Goal: Task Accomplishment & Management: Manage account settings

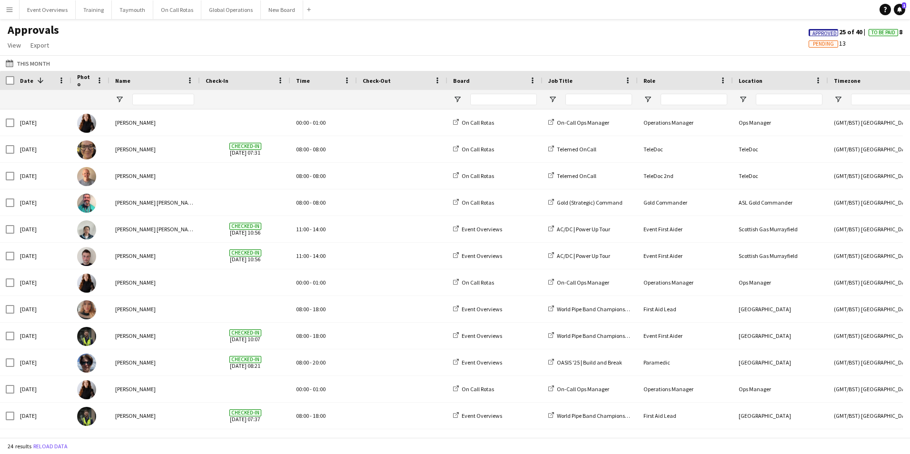
click at [9, 10] on app-icon "Menu" at bounding box center [10, 10] width 8 height 8
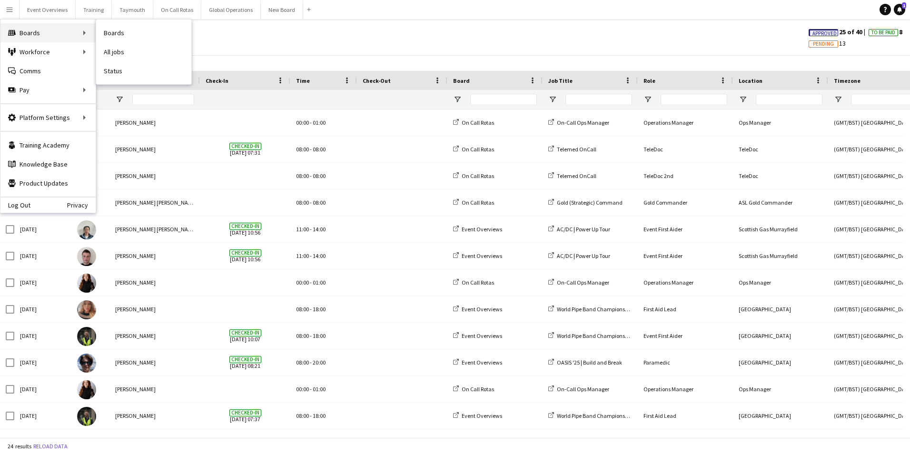
click at [28, 29] on div "Boards Boards" at bounding box center [47, 32] width 95 height 19
click at [114, 32] on link "Boards" at bounding box center [143, 32] width 95 height 19
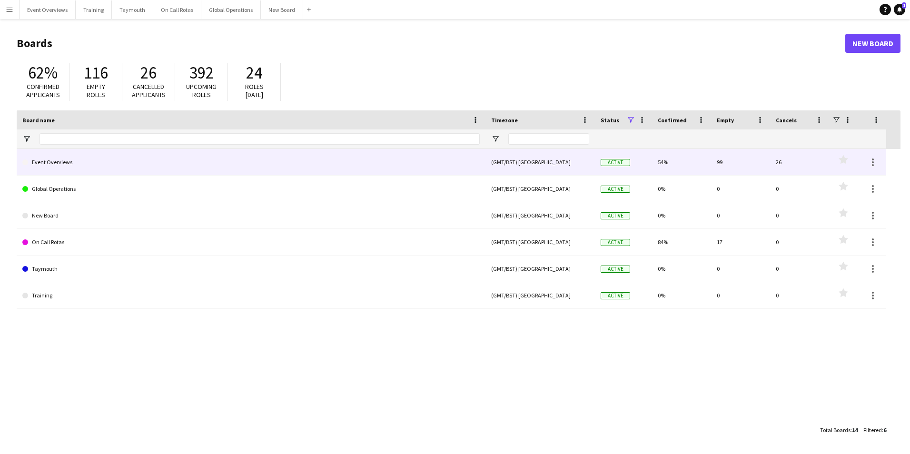
click at [58, 160] on link "Event Overviews" at bounding box center [250, 162] width 457 height 27
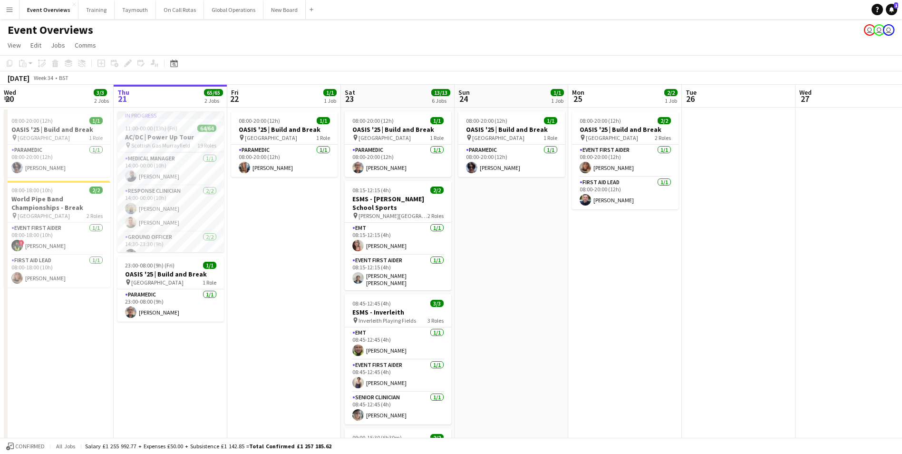
scroll to position [238, 0]
click at [129, 200] on app-user-avatar at bounding box center [130, 205] width 11 height 11
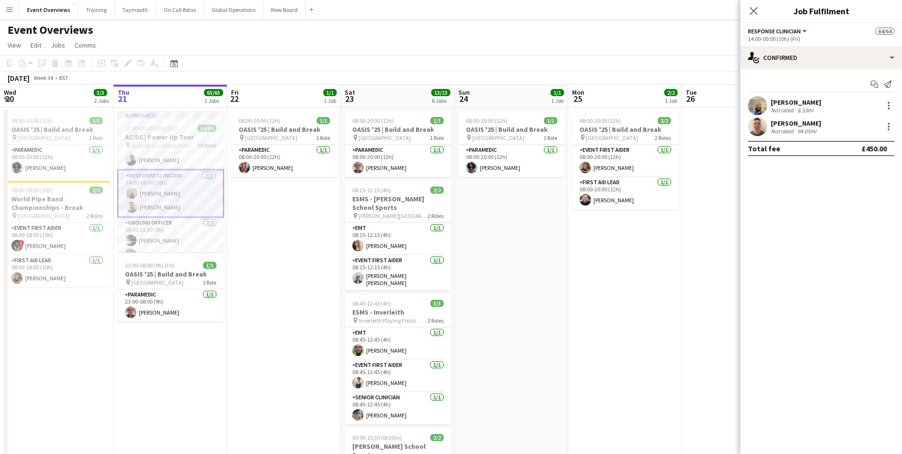
click at [757, 127] on app-user-avatar at bounding box center [757, 126] width 19 height 19
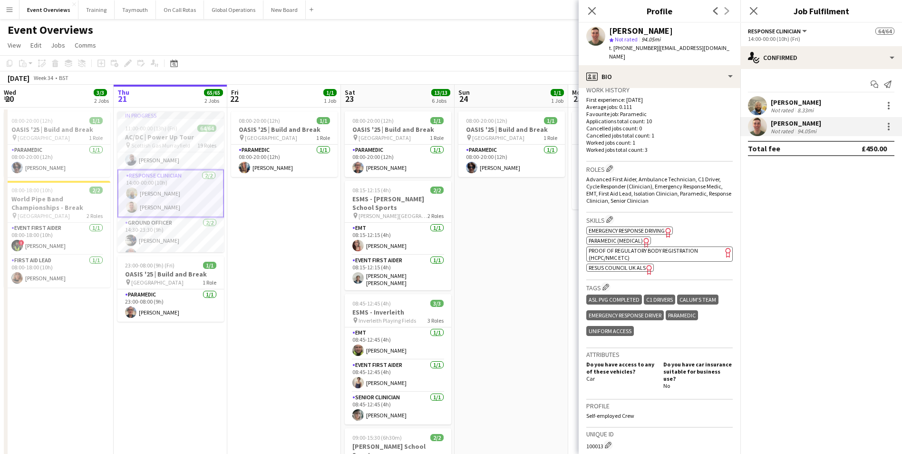
scroll to position [394, 0]
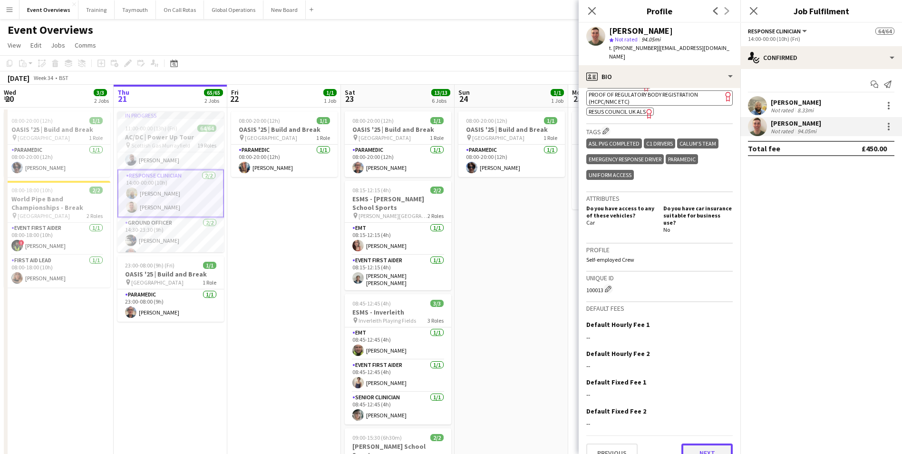
click at [697, 443] on button "Next" at bounding box center [707, 452] width 51 height 19
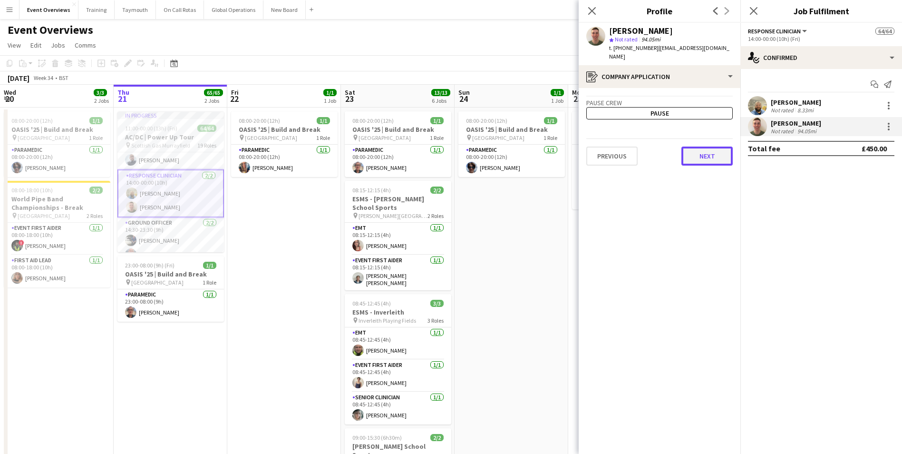
click at [712, 147] on button "Next" at bounding box center [707, 156] width 51 height 19
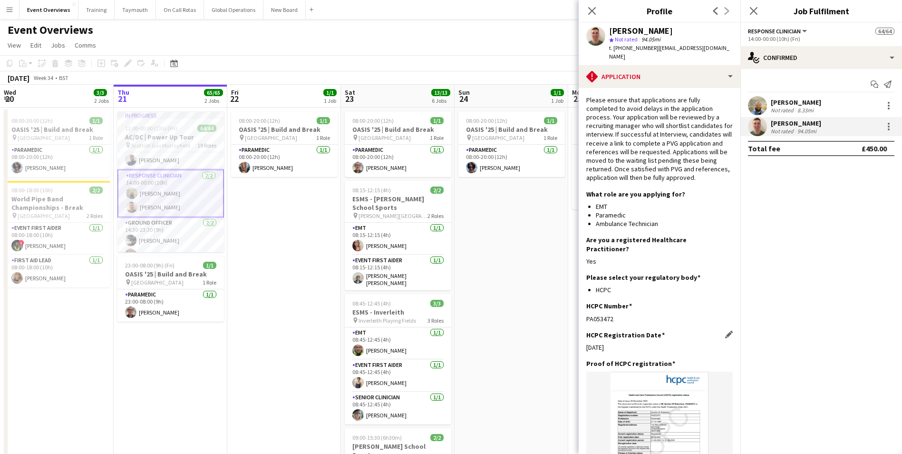
scroll to position [227, 0]
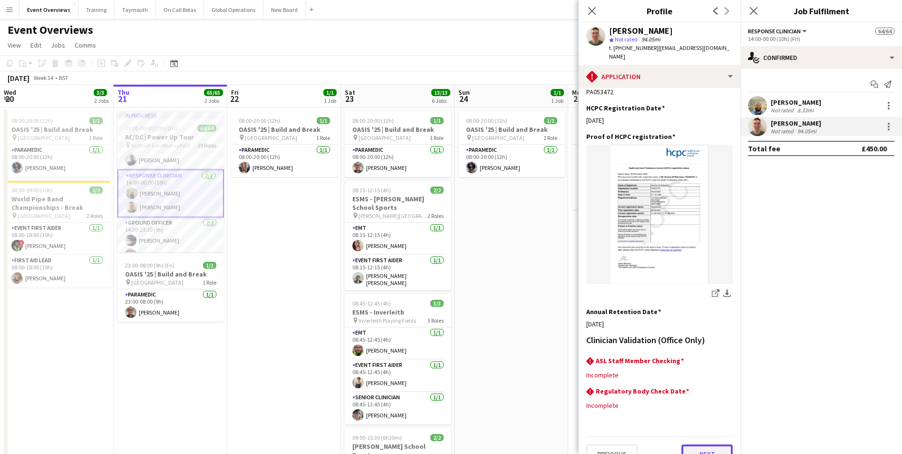
click at [699, 444] on button "Next" at bounding box center [707, 453] width 51 height 19
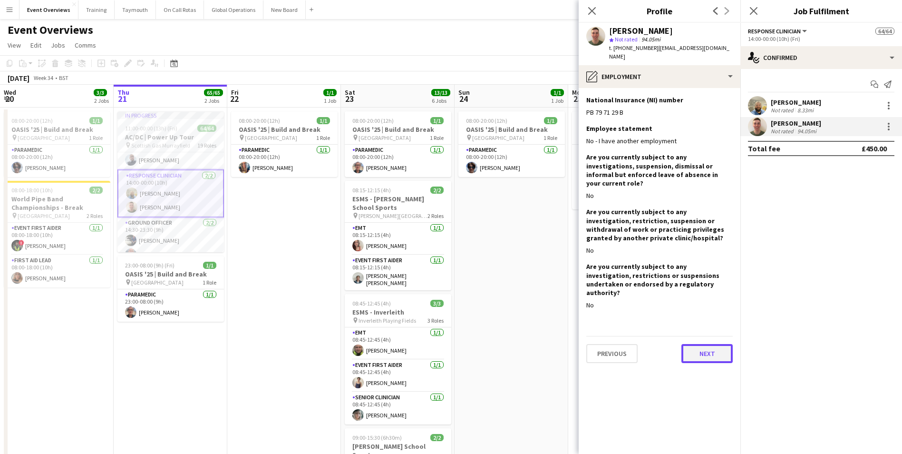
click at [715, 344] on button "Next" at bounding box center [707, 353] width 51 height 19
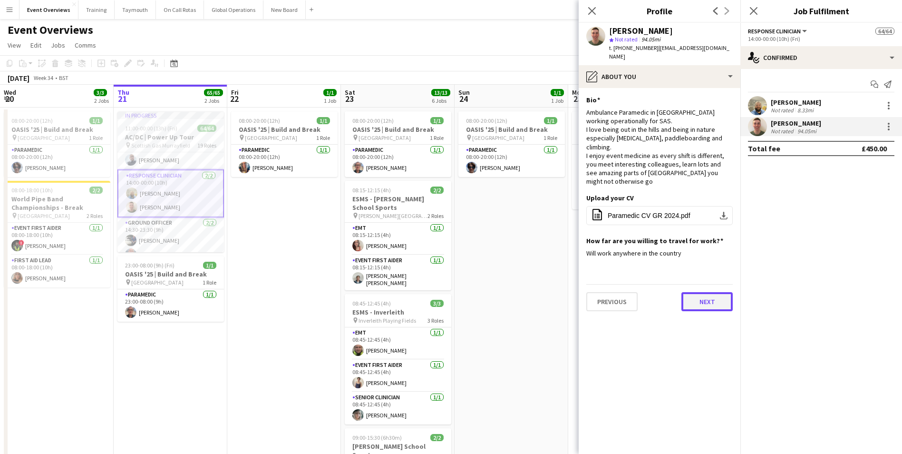
click at [706, 295] on button "Next" at bounding box center [707, 301] width 51 height 19
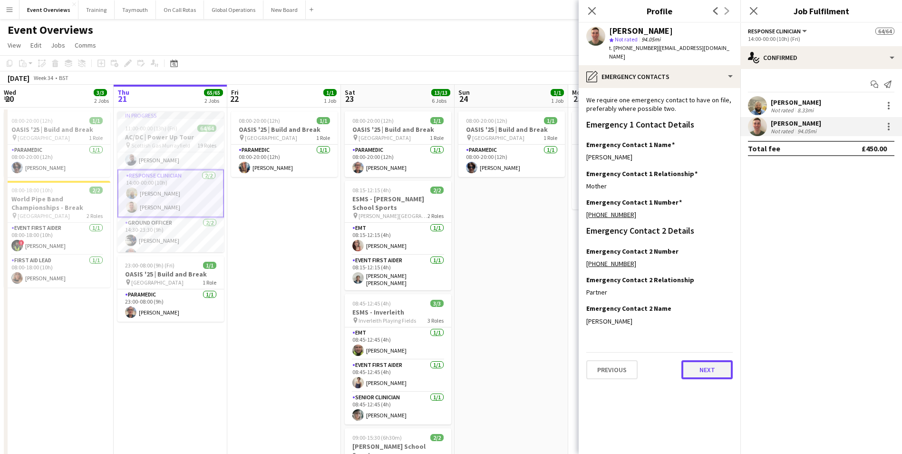
click at [706, 360] on button "Next" at bounding box center [707, 369] width 51 height 19
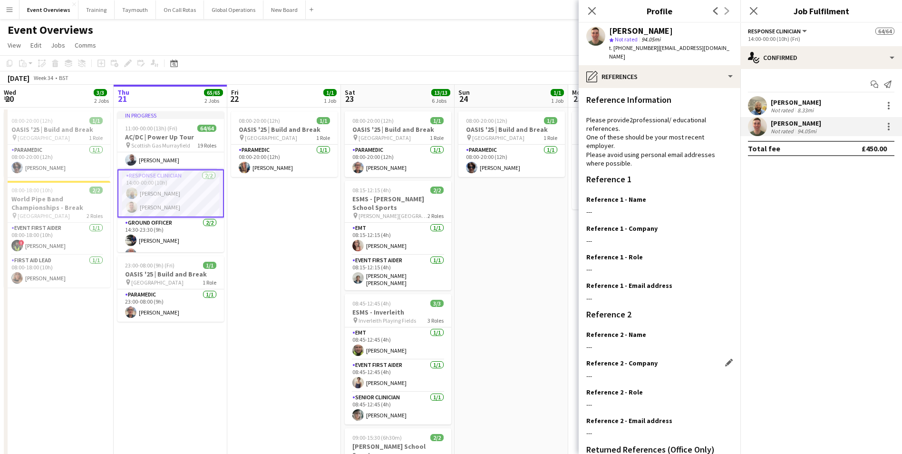
scroll to position [114, 0]
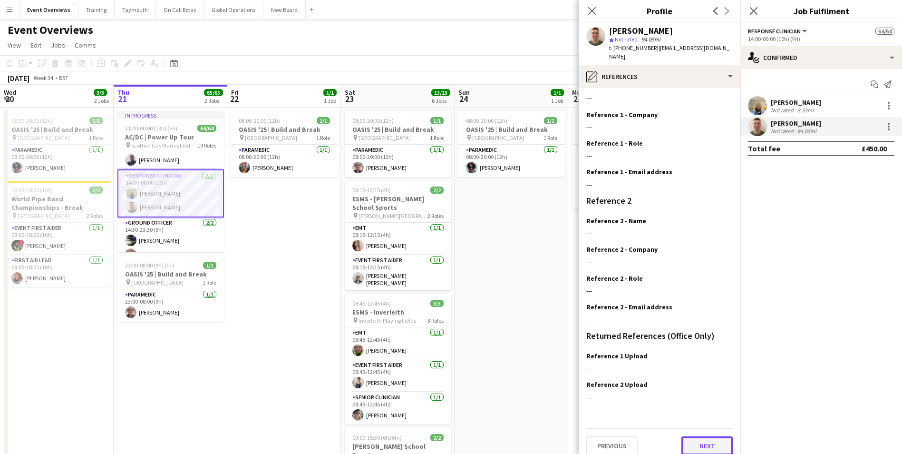
click at [701, 436] on button "Next" at bounding box center [707, 445] width 51 height 19
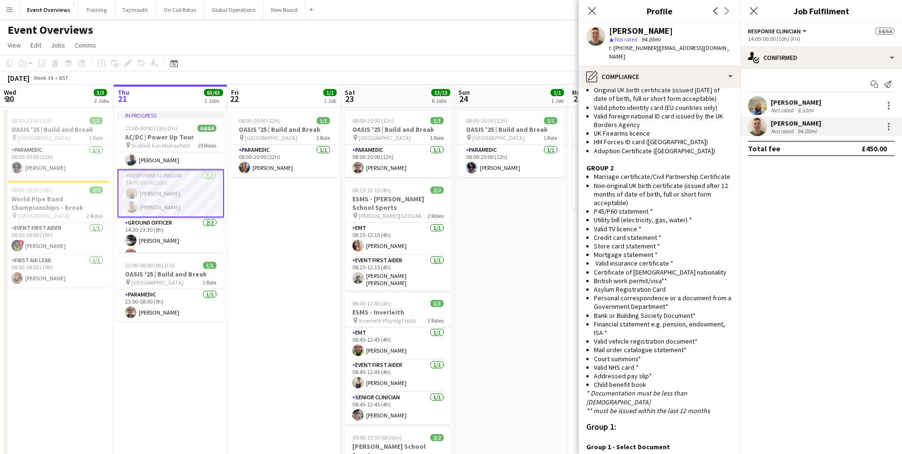
scroll to position [697, 0]
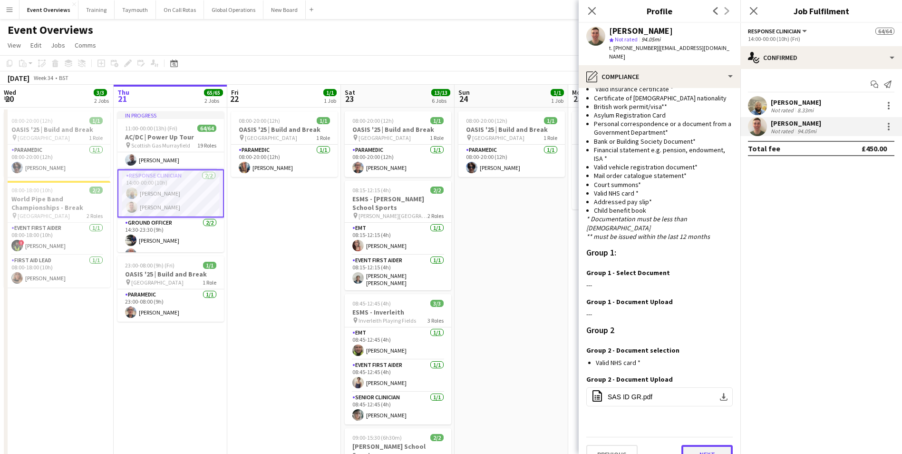
click at [694, 445] on button "Next" at bounding box center [707, 454] width 51 height 19
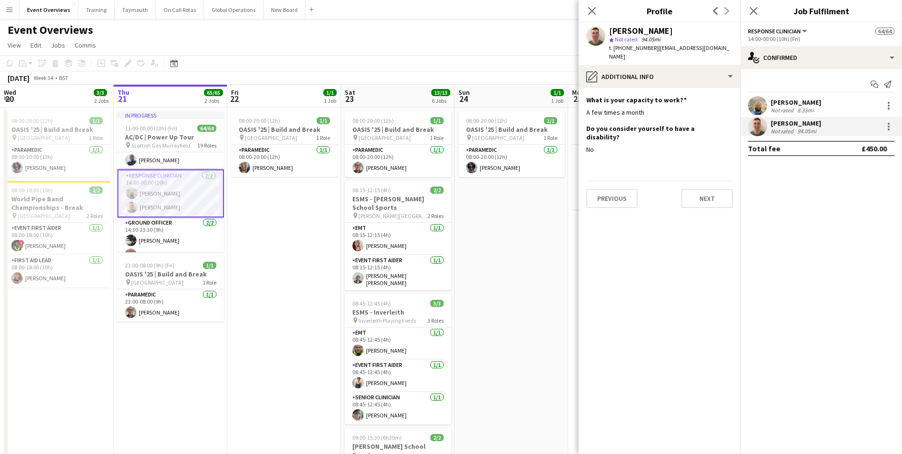
scroll to position [0, 0]
click at [715, 189] on button "Next" at bounding box center [707, 198] width 51 height 19
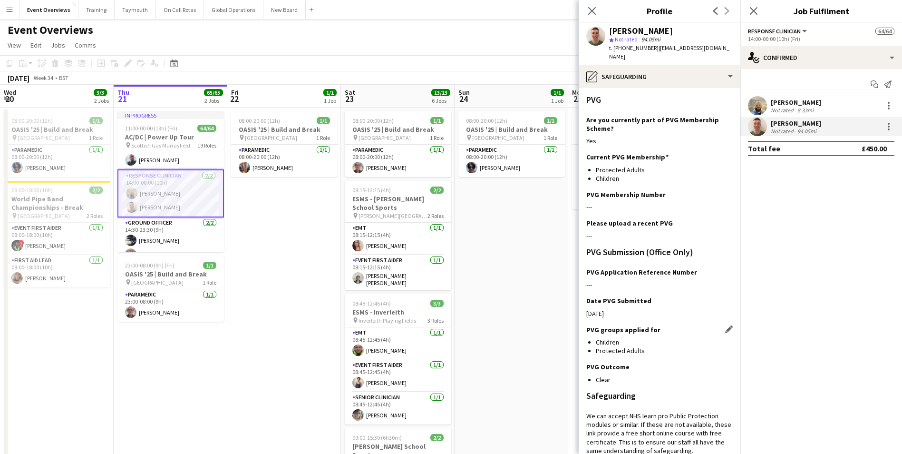
scroll to position [163, 0]
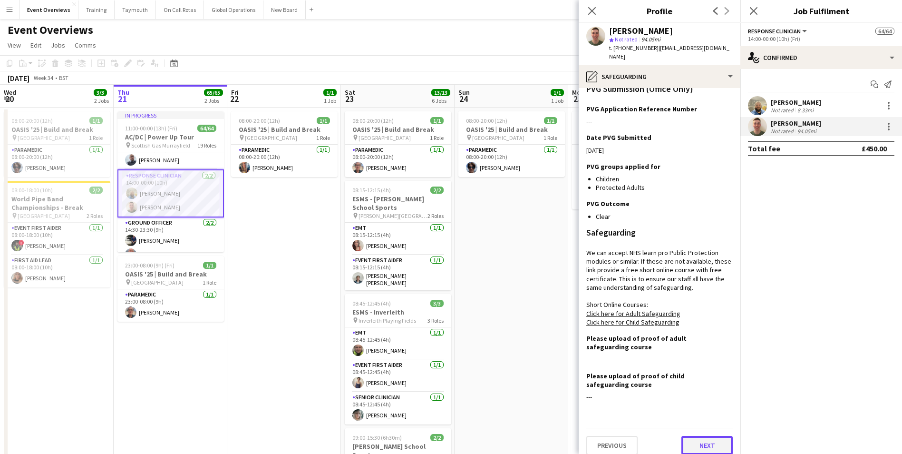
click at [682, 436] on button "Next" at bounding box center [707, 445] width 51 height 19
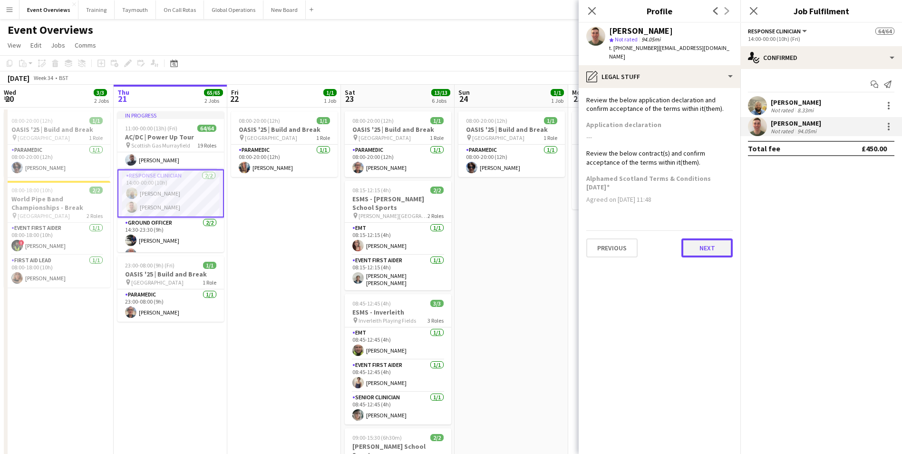
click at [701, 240] on button "Next" at bounding box center [707, 247] width 51 height 19
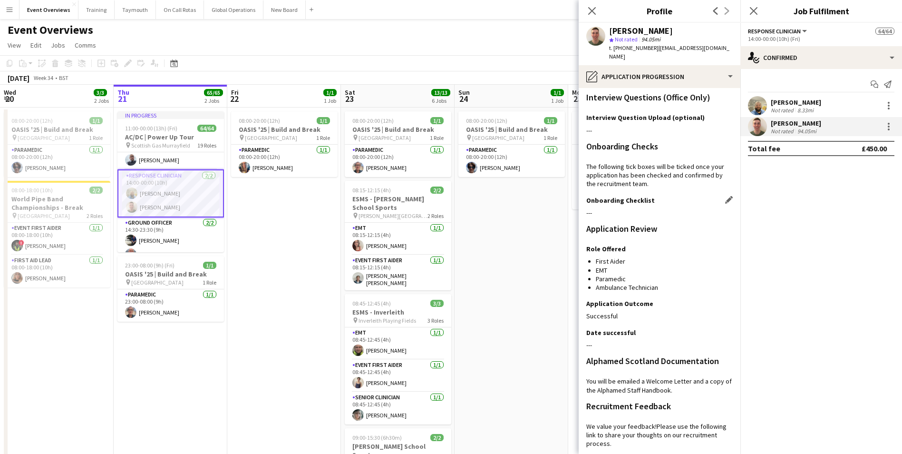
scroll to position [177, 0]
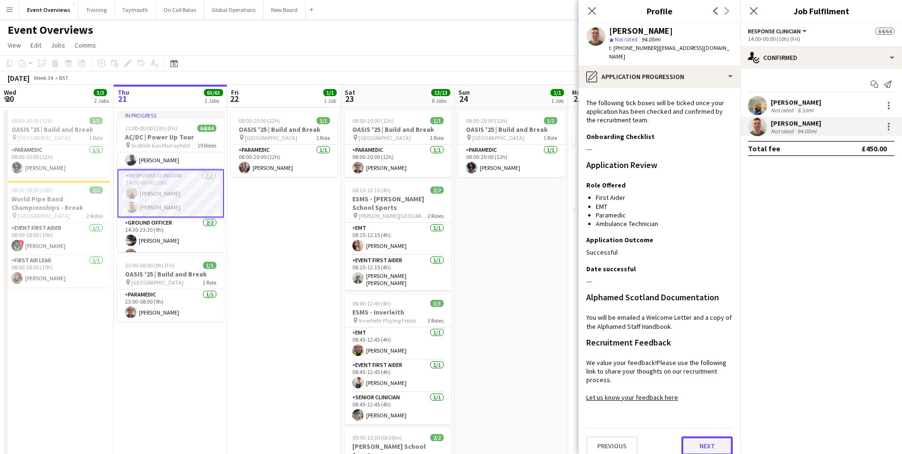
click at [694, 436] on button "Next" at bounding box center [707, 445] width 51 height 19
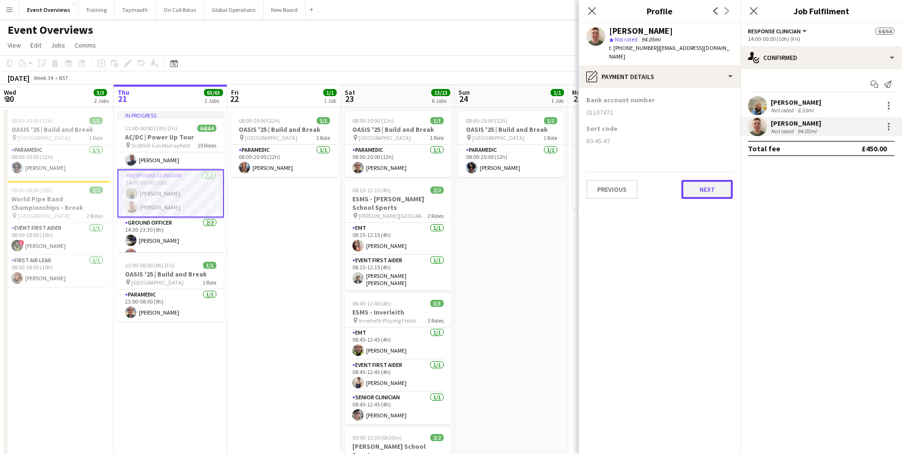
click at [707, 181] on button "Next" at bounding box center [707, 189] width 51 height 19
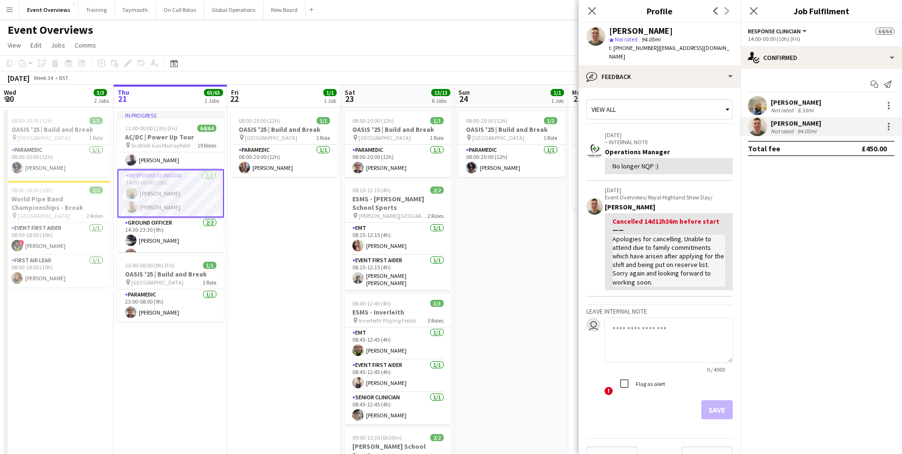
scroll to position [10, 0]
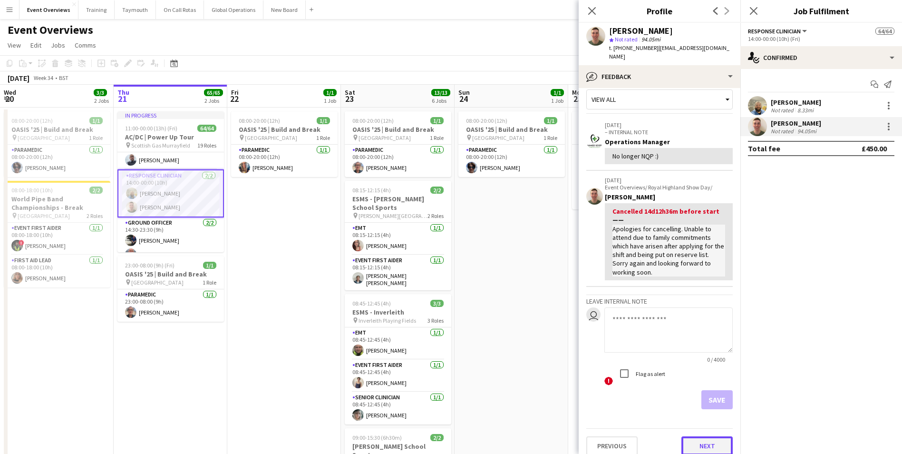
click at [707, 436] on button "Next" at bounding box center [707, 445] width 51 height 19
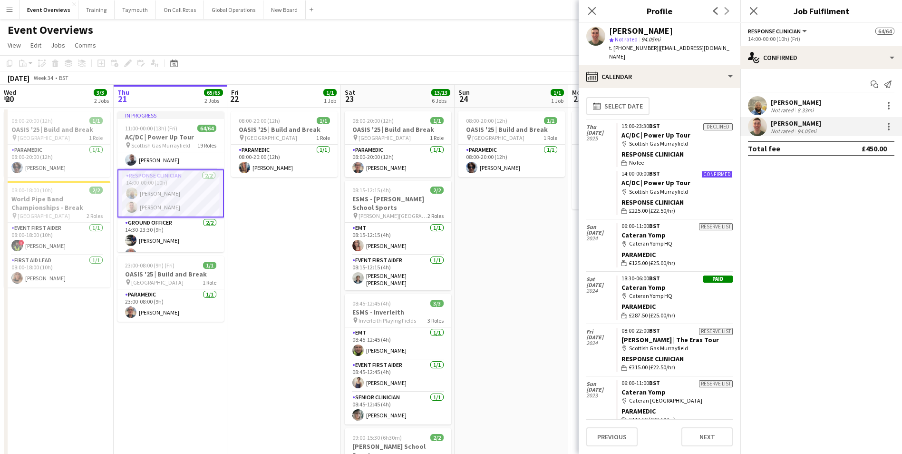
scroll to position [0, 0]
click at [592, 6] on icon "Close pop-in" at bounding box center [592, 10] width 9 height 9
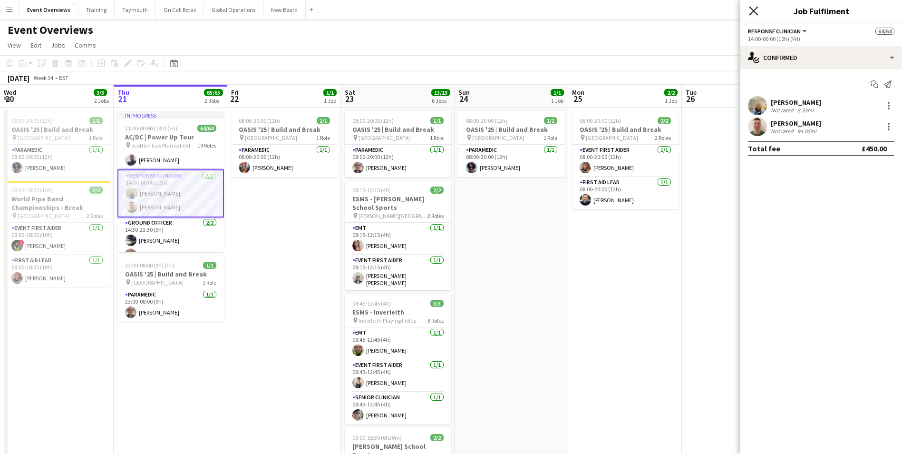
click at [753, 12] on icon at bounding box center [753, 10] width 9 height 9
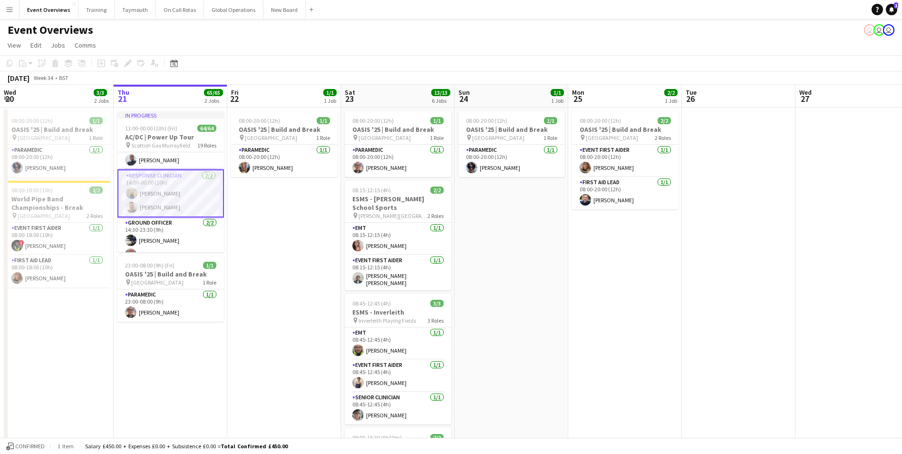
click at [287, 260] on app-date-cell "08:00-20:00 (12h) 1/1 OASIS '25 | Build and Break pin [GEOGRAPHIC_DATA] 1 Role …" at bounding box center [284, 453] width 114 height 691
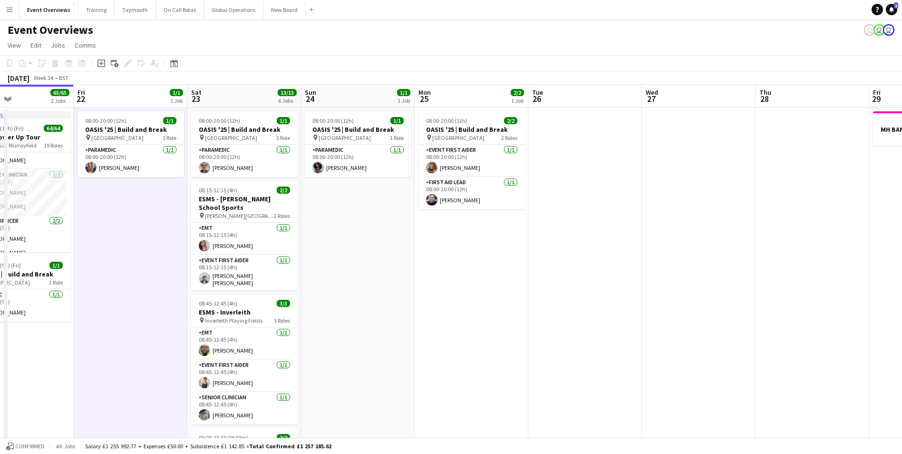
drag, startPoint x: 631, startPoint y: 282, endPoint x: 477, endPoint y: 333, distance: 162.5
click at [477, 333] on app-calendar-viewport "Mon 18 3/3 2 Jobs Tue 19 4/4 3 Jobs Wed 20 3/3 2 Jobs Thu 21 65/65 2 Jobs Fri 2…" at bounding box center [451, 442] width 902 height 714
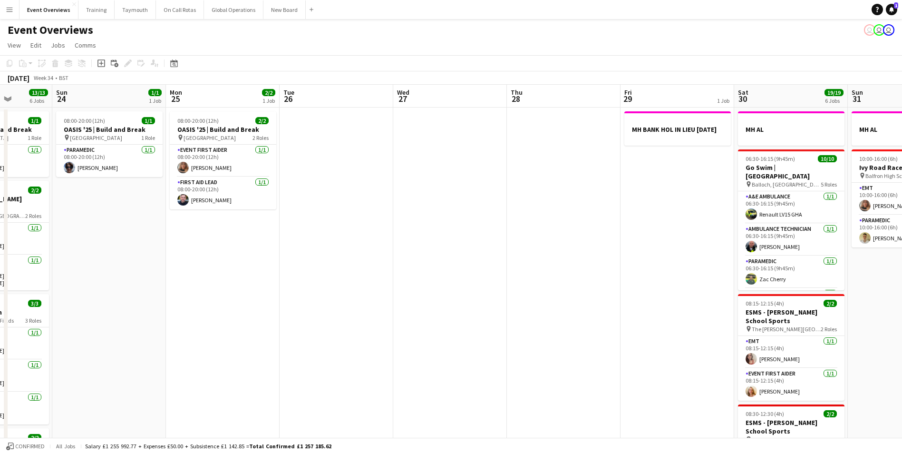
drag, startPoint x: 702, startPoint y: 303, endPoint x: 463, endPoint y: 331, distance: 241.0
click at [463, 331] on app-calendar-viewport "Thu 21 65/65 2 Jobs Fri 22 1/1 1 Job Sat 23 13/13 6 Jobs Sun 24 1/1 1 Job Mon 2…" at bounding box center [451, 442] width 902 height 714
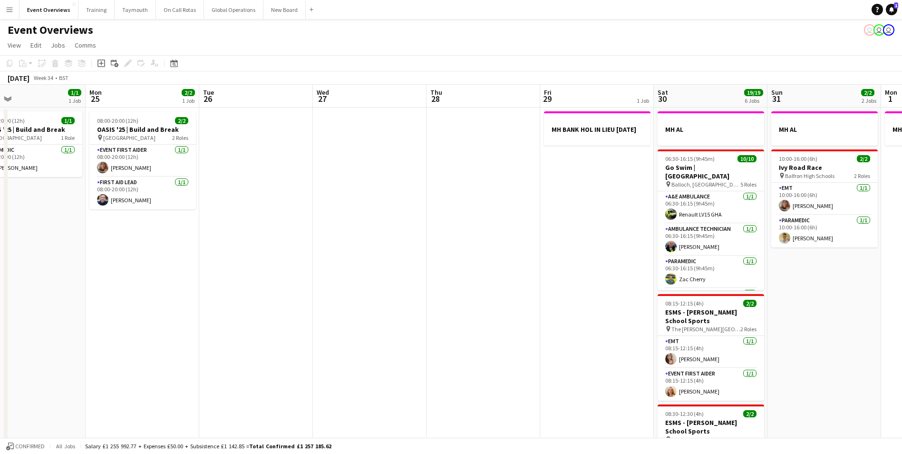
drag, startPoint x: 652, startPoint y: 323, endPoint x: 496, endPoint y: 336, distance: 156.6
click at [497, 336] on app-calendar-viewport "Thu 21 65/65 2 Jobs Fri 22 1/1 1 Job Sat 23 13/13 6 Jobs Sun 24 1/1 1 Job Mon 2…" at bounding box center [451, 442] width 902 height 714
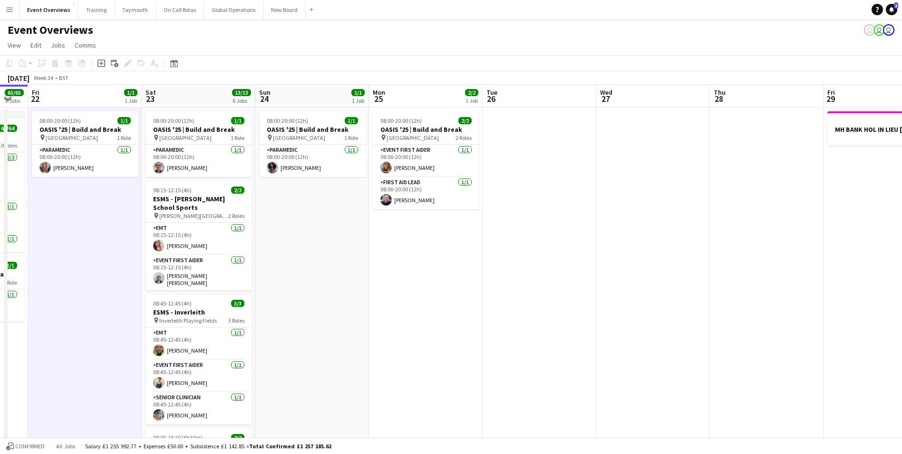
scroll to position [0, 294]
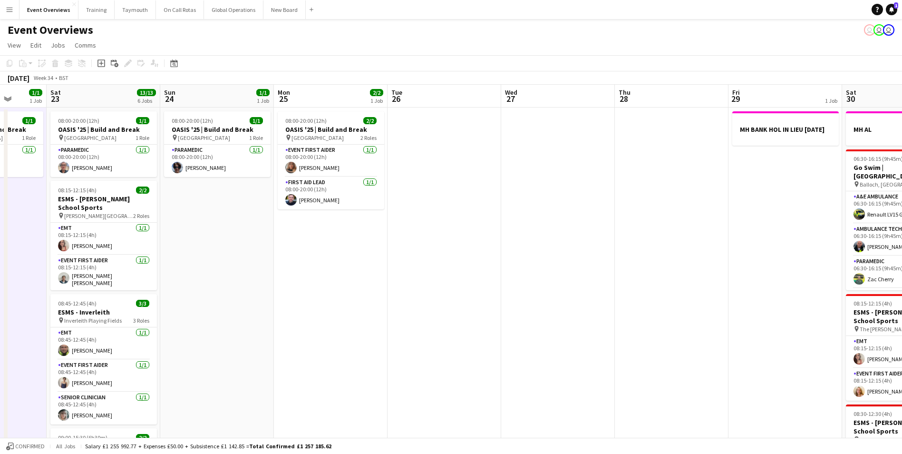
drag, startPoint x: 245, startPoint y: 310, endPoint x: 511, endPoint y: 311, distance: 265.5
click at [511, 311] on app-calendar-viewport "Wed 20 3/3 2 Jobs Thu 21 65/65 2 Jobs Fri 22 1/1 1 Job Sat 23 13/13 6 Jobs Sun …" at bounding box center [451, 442] width 902 height 714
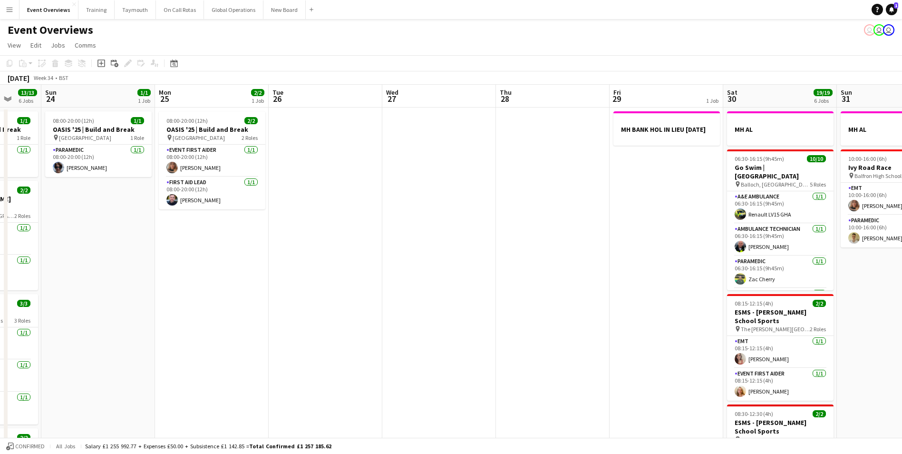
scroll to position [0, 311]
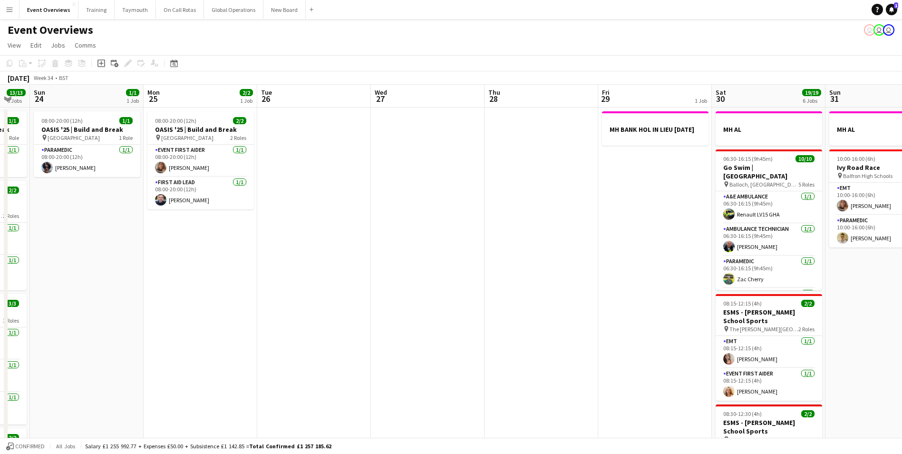
drag, startPoint x: 614, startPoint y: 305, endPoint x: 484, endPoint y: 312, distance: 130.5
click at [484, 312] on app-calendar-viewport "Thu 21 65/65 2 Jobs Fri 22 1/1 1 Job Sat 23 13/13 6 Jobs Sun 24 1/1 1 Job Mon 2…" at bounding box center [451, 442] width 902 height 714
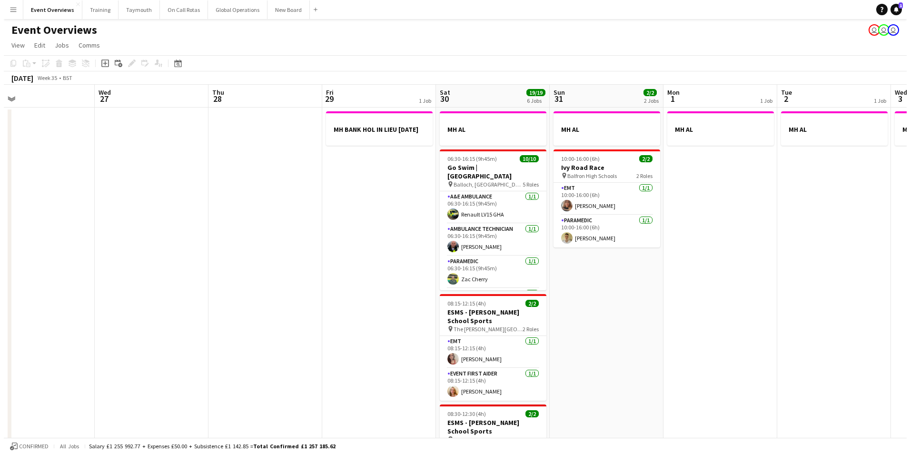
scroll to position [0, 372]
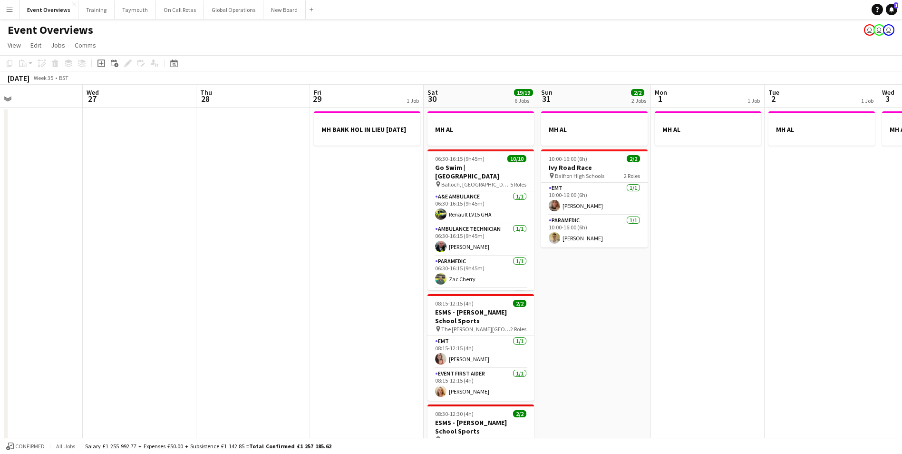
drag, startPoint x: 487, startPoint y: 311, endPoint x: 199, endPoint y: 317, distance: 288.4
click at [199, 317] on app-calendar-viewport "Sat 23 13/13 6 Jobs Sun 24 1/1 1 Job Mon 25 2/2 1 Job Tue 26 Wed 27 Thu 28 Fri …" at bounding box center [451, 442] width 902 height 714
click at [11, 9] on app-icon "Menu" at bounding box center [10, 10] width 8 height 8
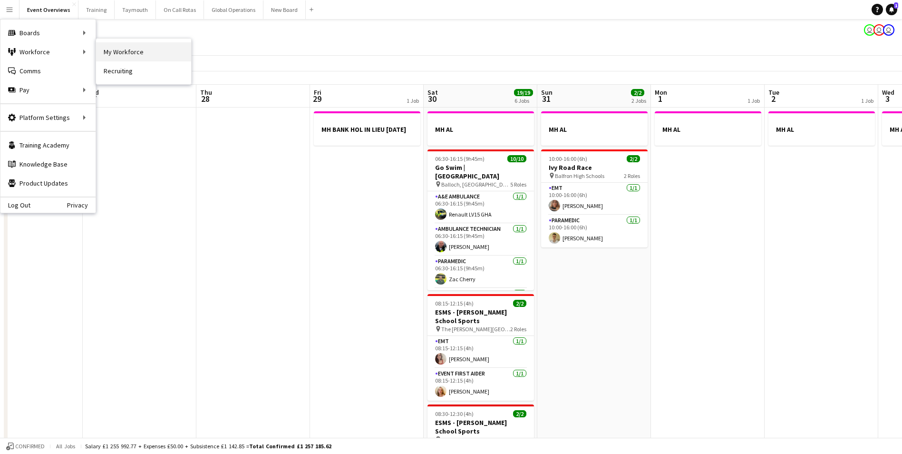
click at [114, 49] on link "My Workforce" at bounding box center [143, 51] width 95 height 19
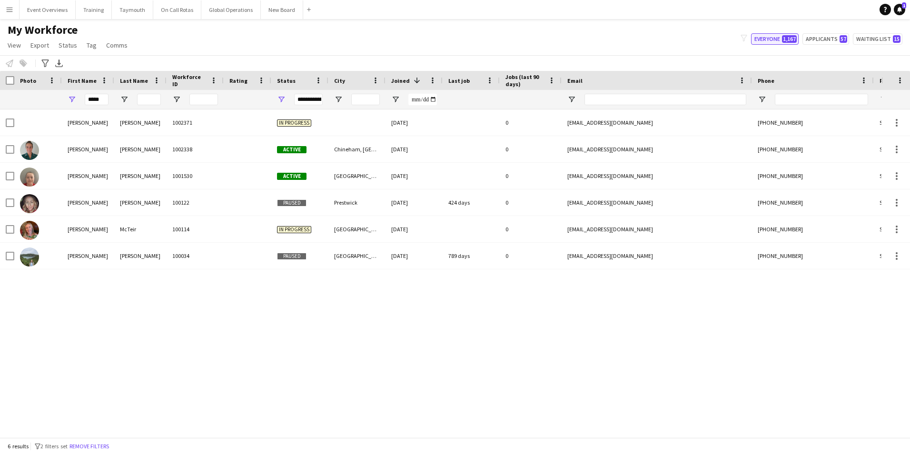
click at [780, 37] on button "Everyone 1,167" at bounding box center [775, 38] width 48 height 11
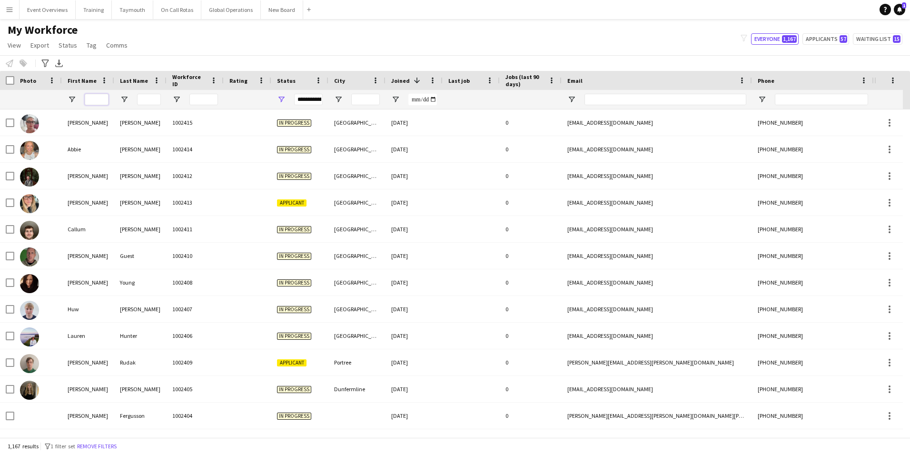
click at [92, 98] on input "First Name Filter Input" at bounding box center [97, 99] width 24 height 11
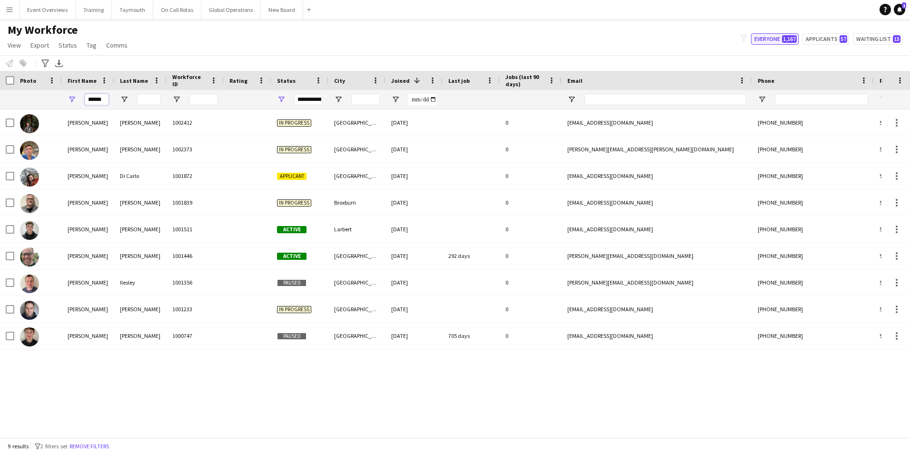
type input "******"
click at [764, 42] on button "Everyone 1,167" at bounding box center [775, 38] width 48 height 11
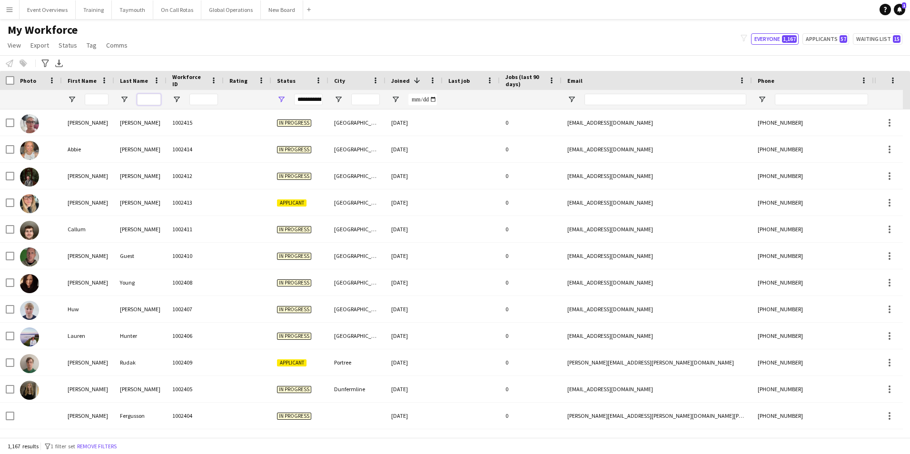
click at [143, 101] on input "Last Name Filter Input" at bounding box center [149, 99] width 24 height 11
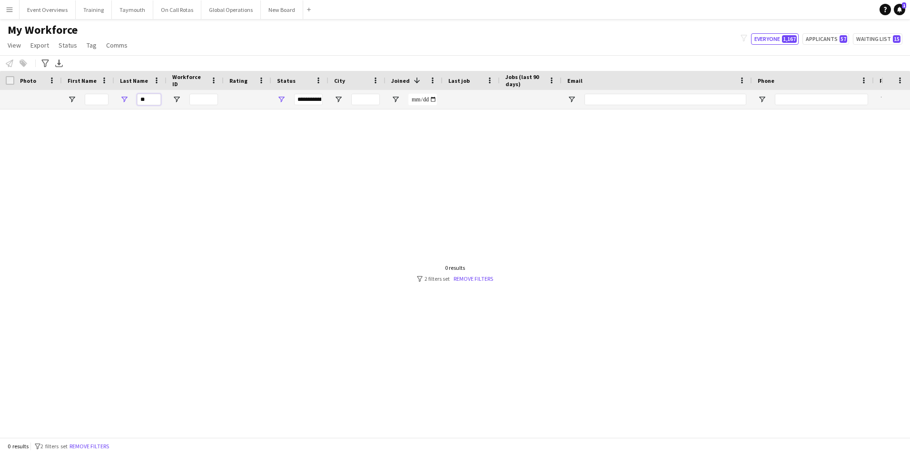
type input "*"
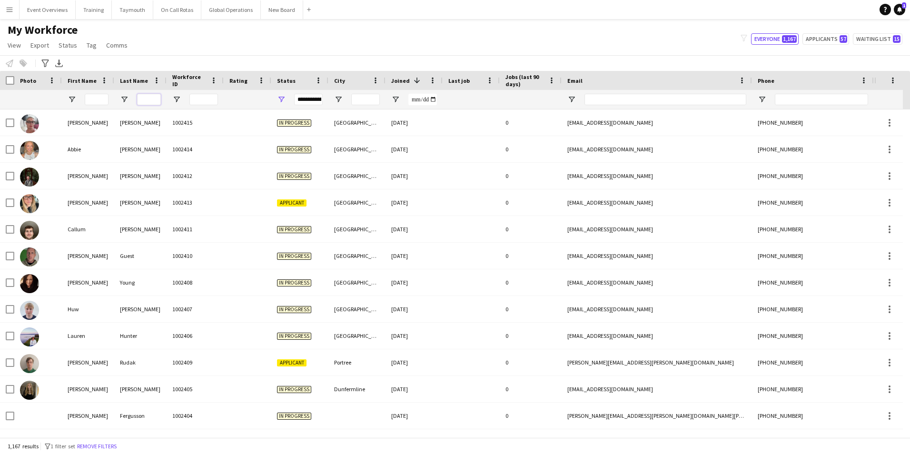
click at [143, 97] on input "Last Name Filter Input" at bounding box center [149, 99] width 24 height 11
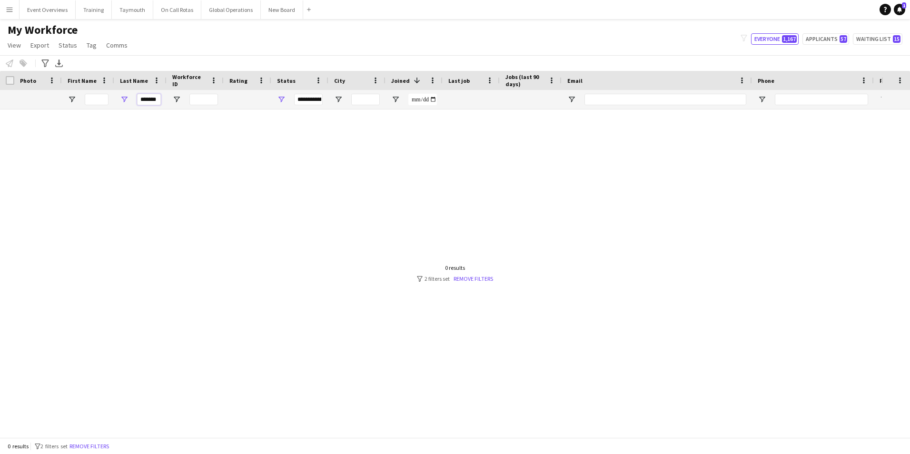
type input "*******"
click at [283, 94] on div "**********" at bounding box center [299, 99] width 57 height 19
click at [280, 102] on span "Open Filter Menu" at bounding box center [281, 99] width 9 height 9
type input "**********"
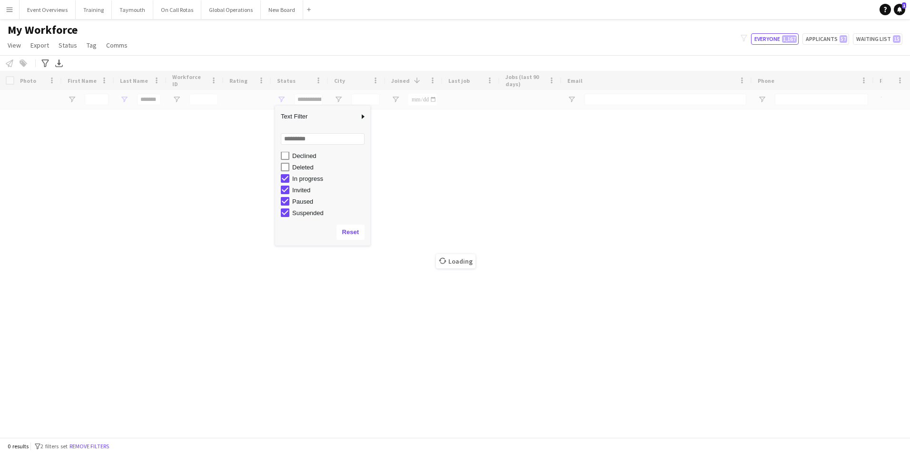
scroll to position [49, 0]
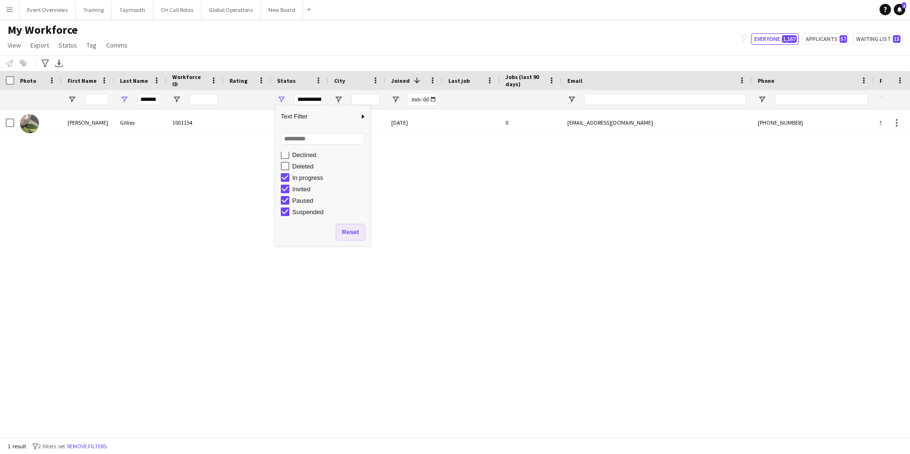
click at [349, 232] on button "Reset" at bounding box center [350, 232] width 28 height 15
click at [421, 252] on div "[PERSON_NAME] 1001154 Suspended [DATE] 0 [EMAIL_ADDRESS][DOMAIN_NAME] [PHONE_NU…" at bounding box center [440, 269] width 881 height 321
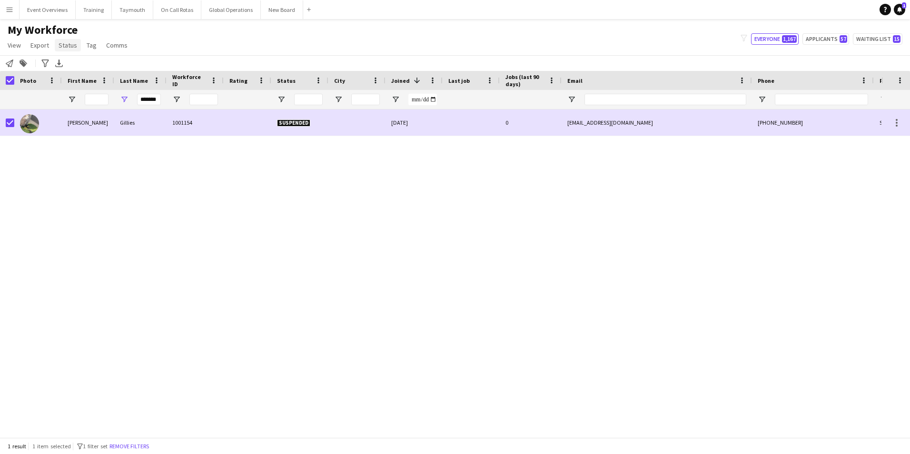
click at [64, 44] on span "Status" at bounding box center [68, 45] width 19 height 9
click at [71, 64] on span "Edit" at bounding box center [67, 65] width 11 height 9
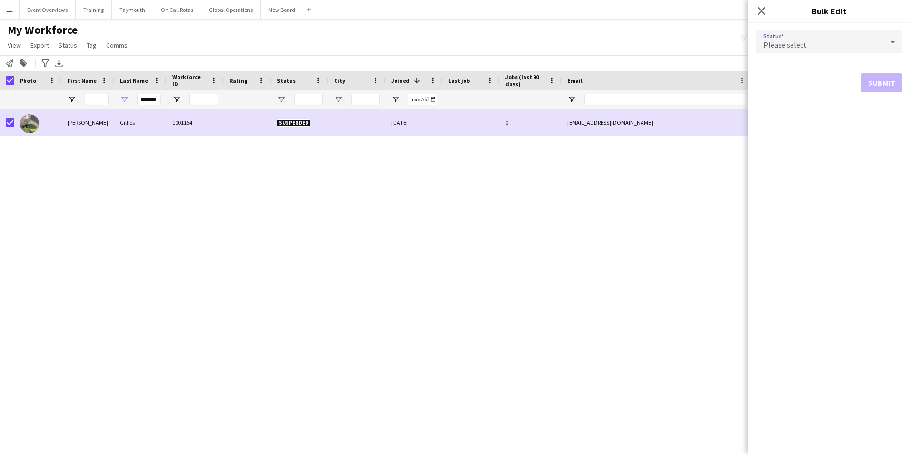
click at [772, 39] on div "Please select" at bounding box center [818, 41] width 127 height 23
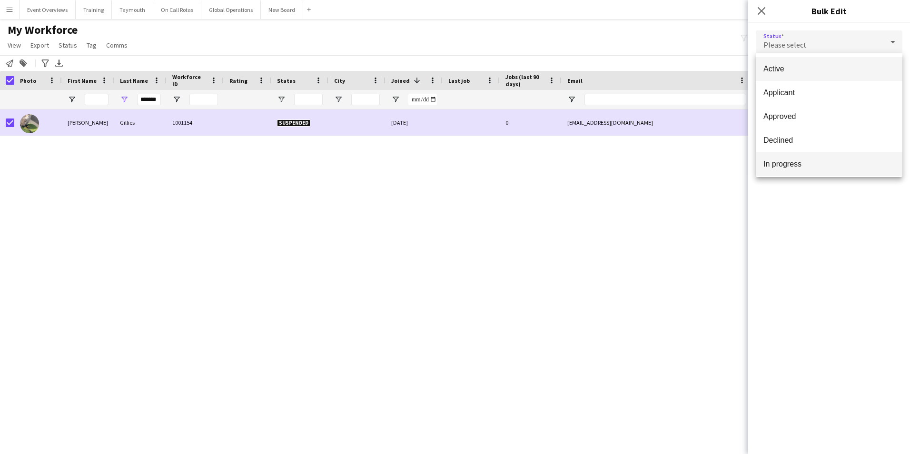
click at [779, 161] on span "In progress" at bounding box center [828, 163] width 131 height 9
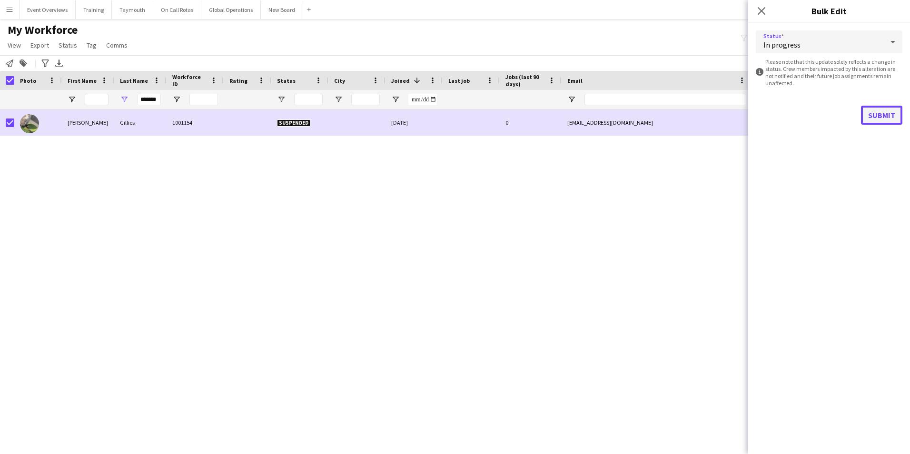
click at [887, 112] on button "Submit" at bounding box center [881, 115] width 41 height 19
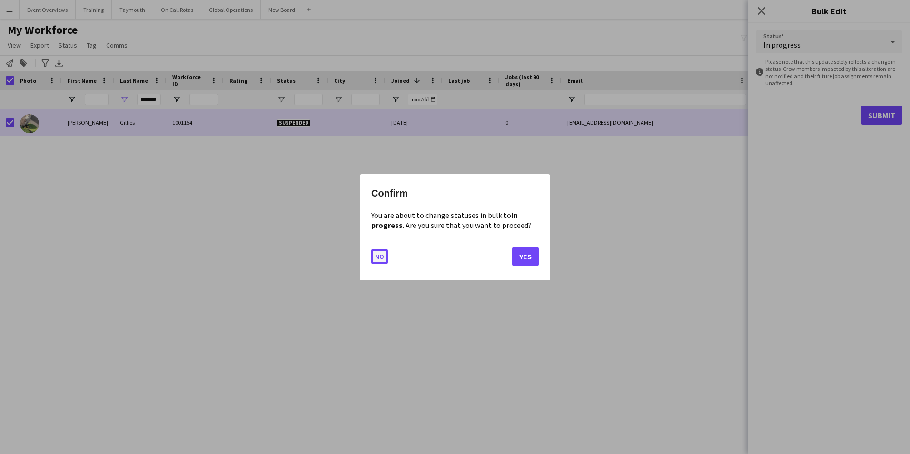
click at [382, 256] on button "No" at bounding box center [379, 255] width 17 height 15
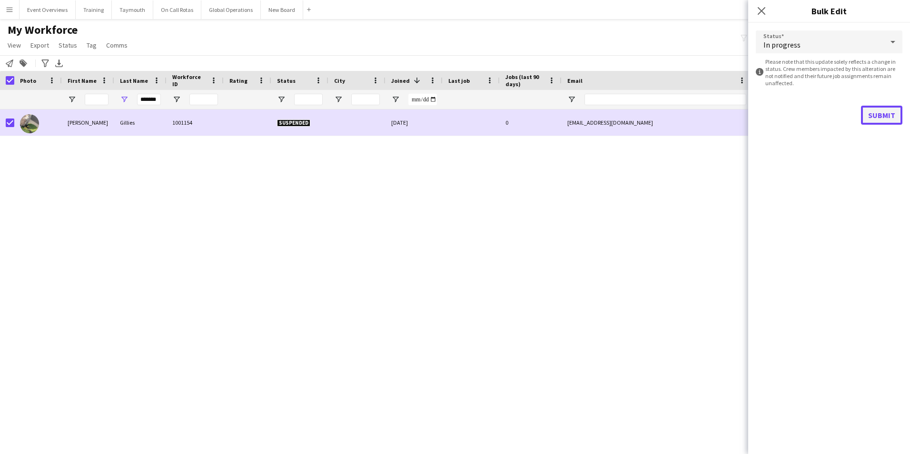
click at [881, 115] on button "Submit" at bounding box center [881, 115] width 41 height 19
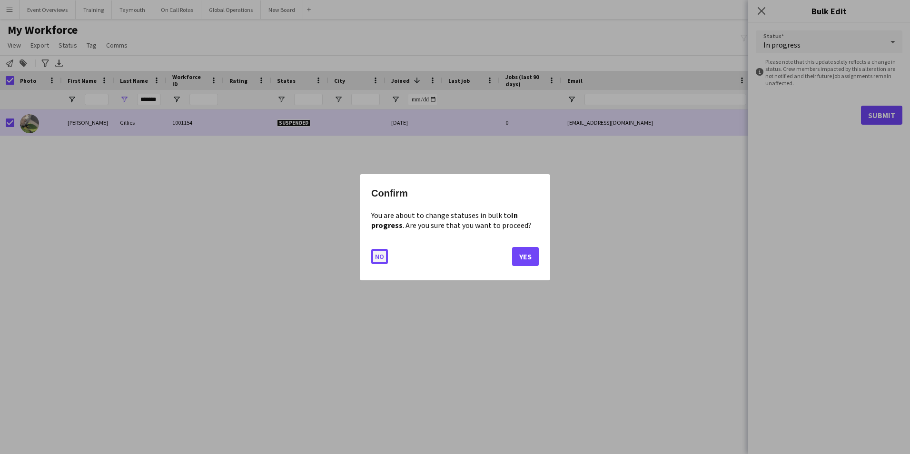
click at [376, 258] on button "No" at bounding box center [379, 255] width 17 height 15
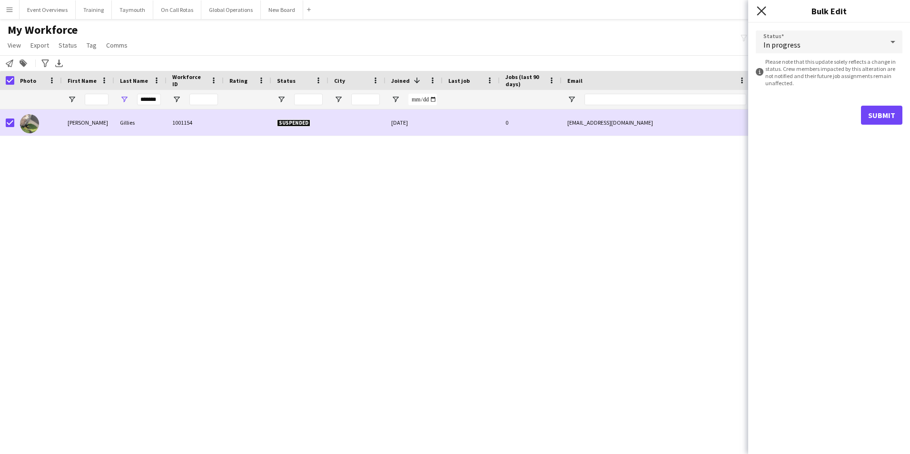
click at [761, 11] on icon at bounding box center [760, 10] width 9 height 9
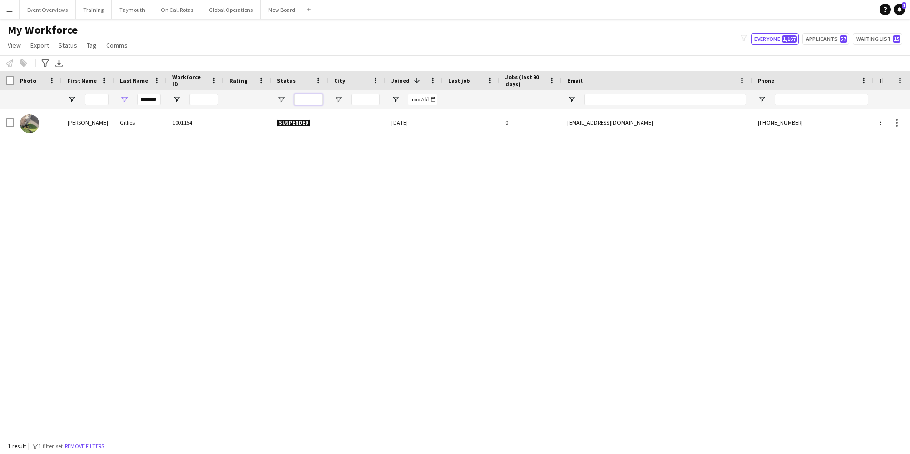
click at [317, 99] on input "Status Filter Input" at bounding box center [308, 99] width 29 height 11
click at [285, 83] on span "Status" at bounding box center [286, 80] width 19 height 7
click at [64, 47] on span "Status" at bounding box center [68, 45] width 19 height 9
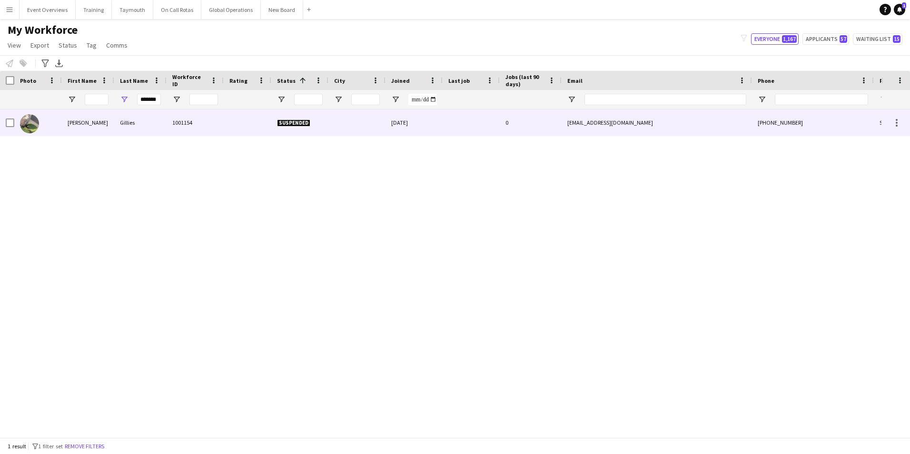
click at [10, 128] on div at bounding box center [10, 122] width 9 height 27
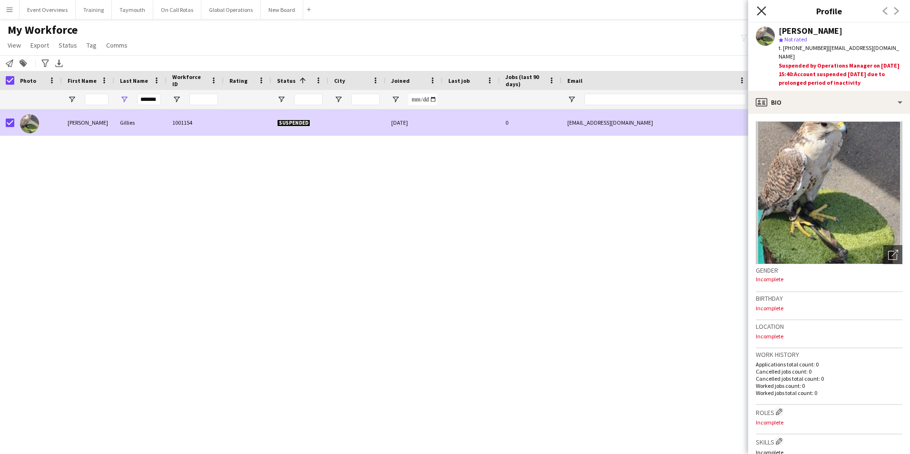
click at [760, 14] on icon "Close pop-in" at bounding box center [760, 10] width 9 height 9
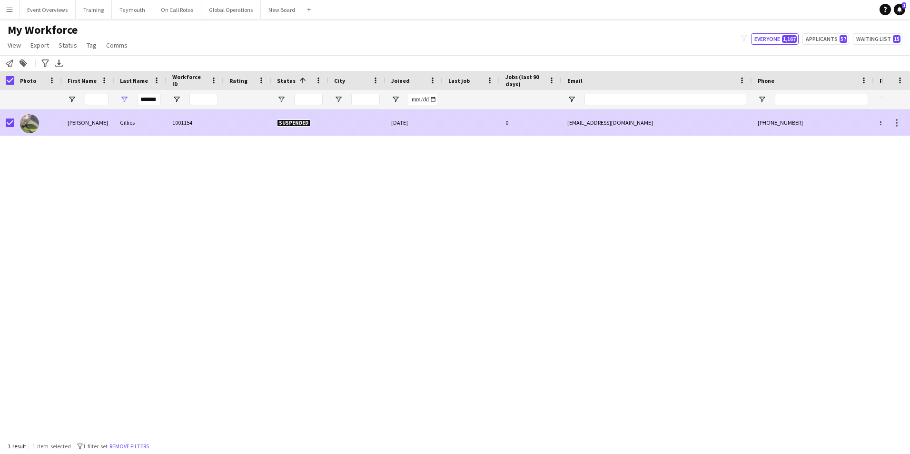
click at [70, 125] on div "[PERSON_NAME]" at bounding box center [88, 122] width 52 height 26
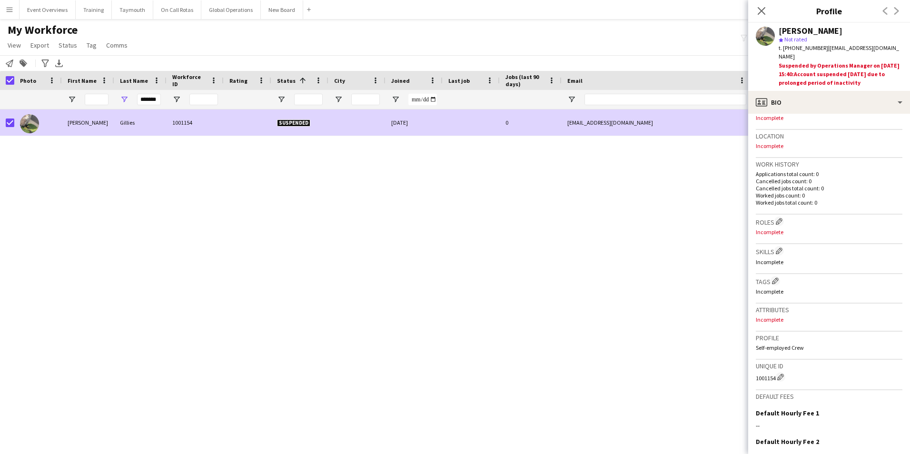
scroll to position [286, 0]
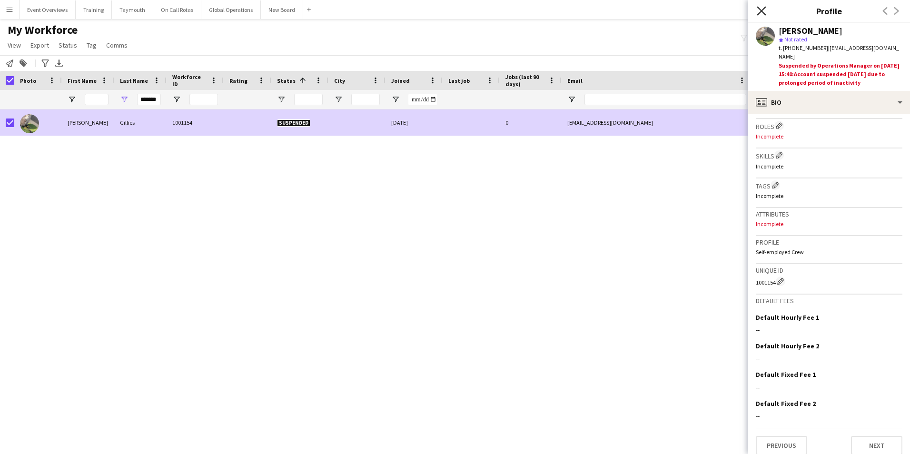
click at [765, 11] on icon "Close pop-in" at bounding box center [760, 10] width 9 height 9
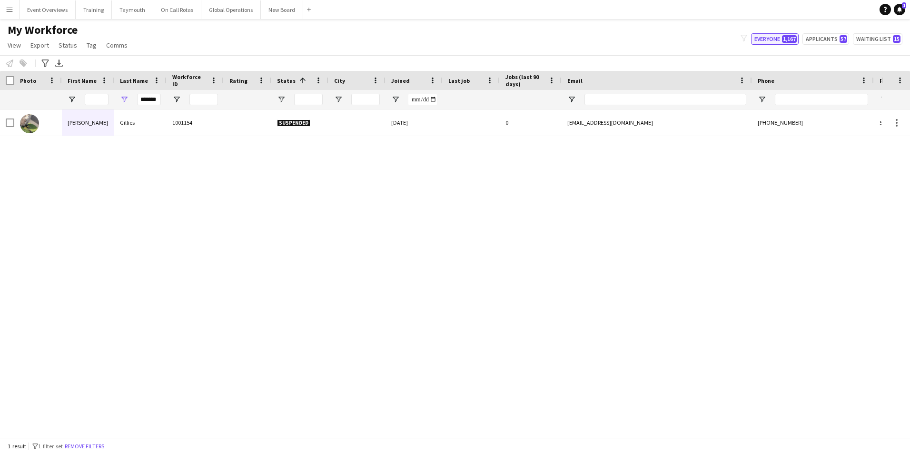
click at [776, 37] on button "Everyone 1,167" at bounding box center [775, 38] width 48 height 11
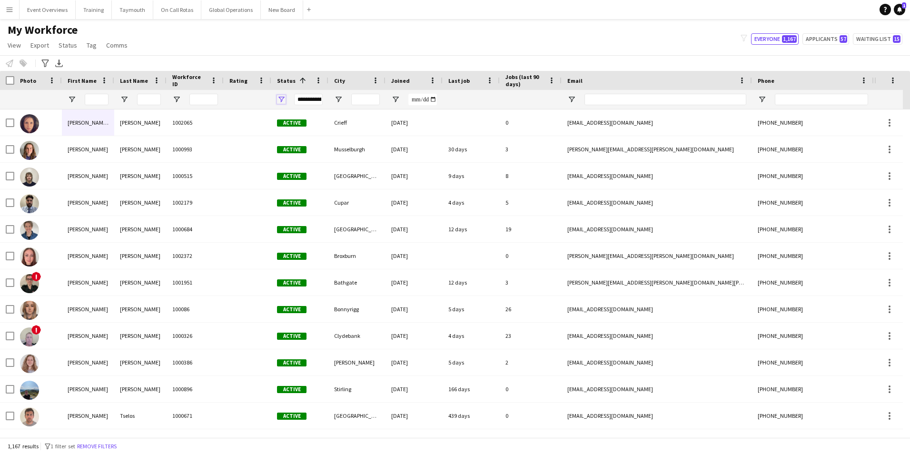
click at [280, 98] on span "Open Filter Menu" at bounding box center [281, 99] width 9 height 9
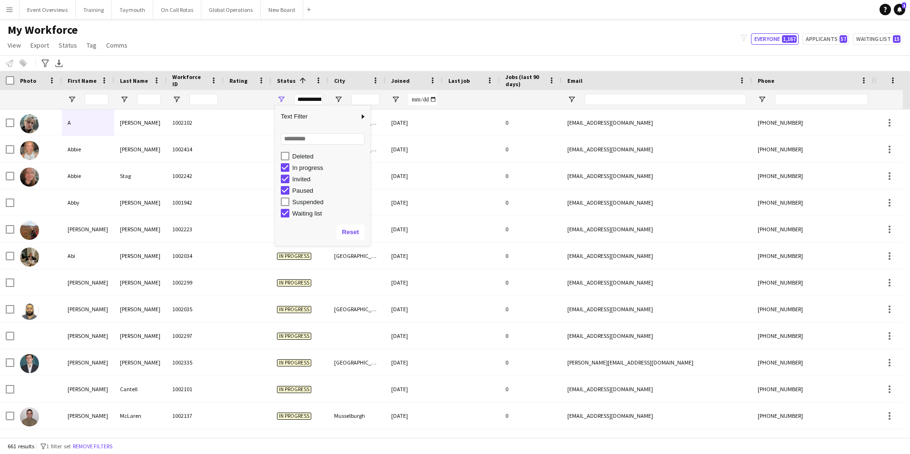
scroll to position [60, 0]
click at [289, 167] on div "In progress" at bounding box center [325, 165] width 89 height 11
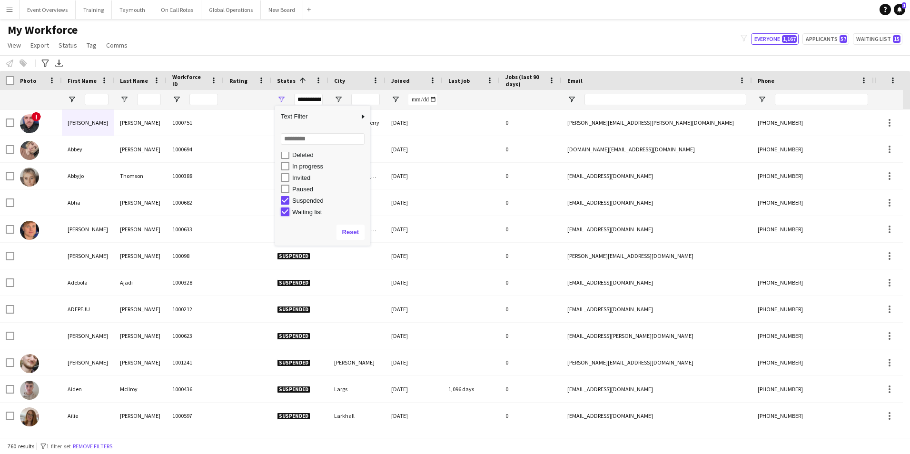
type input "**********"
click at [353, 233] on button "Reset" at bounding box center [350, 232] width 28 height 15
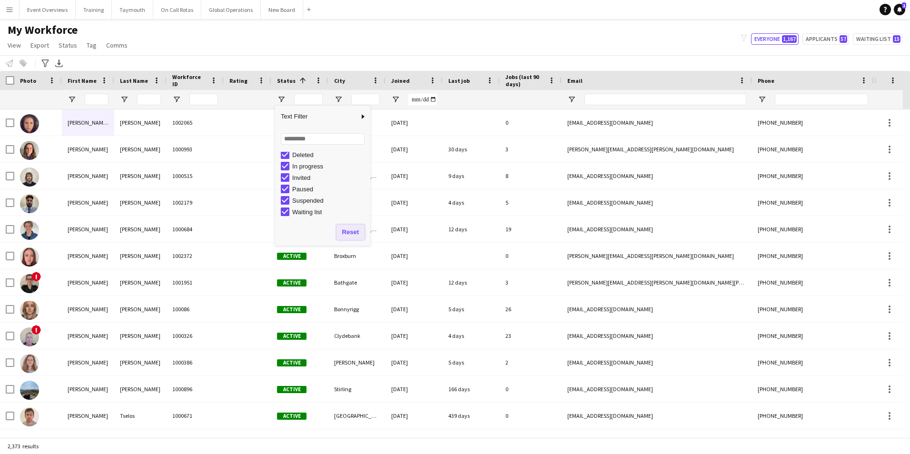
click at [350, 233] on button "Reset" at bounding box center [350, 232] width 28 height 15
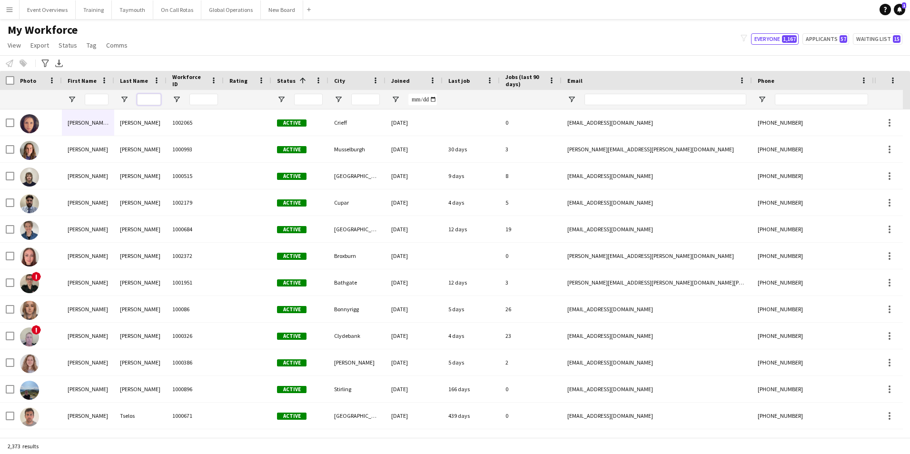
click at [157, 100] on input "Last Name Filter Input" at bounding box center [149, 99] width 24 height 11
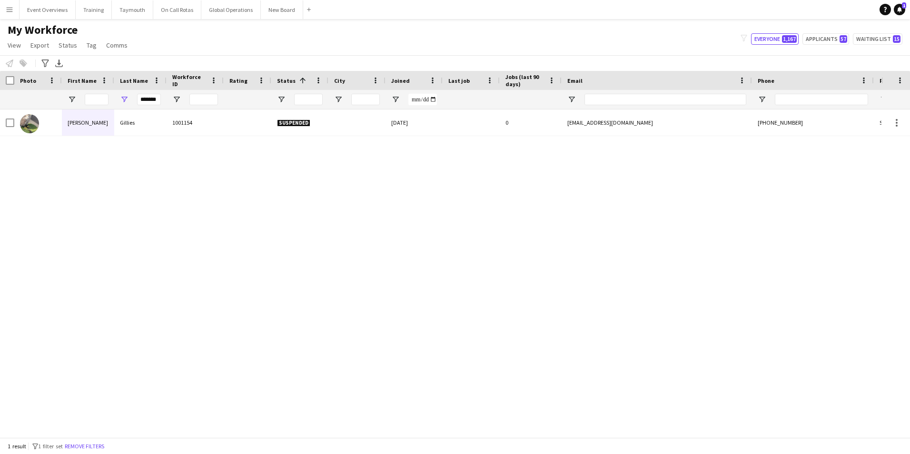
click at [206, 274] on div "[PERSON_NAME] 1001154 Suspended [DATE] 0 [EMAIL_ADDRESS][DOMAIN_NAME] [PHONE_NU…" at bounding box center [440, 269] width 881 height 321
click at [156, 101] on input "*******" at bounding box center [149, 99] width 24 height 11
type input "*"
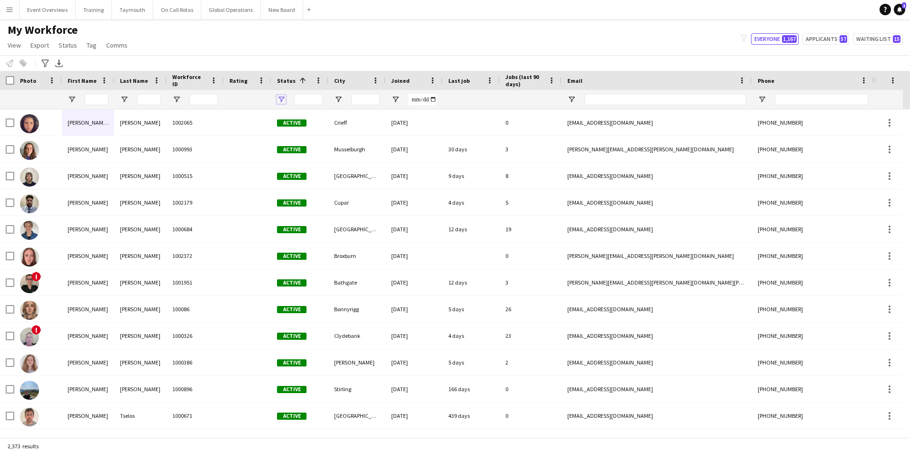
click at [280, 96] on span "Open Filter Menu" at bounding box center [281, 99] width 9 height 9
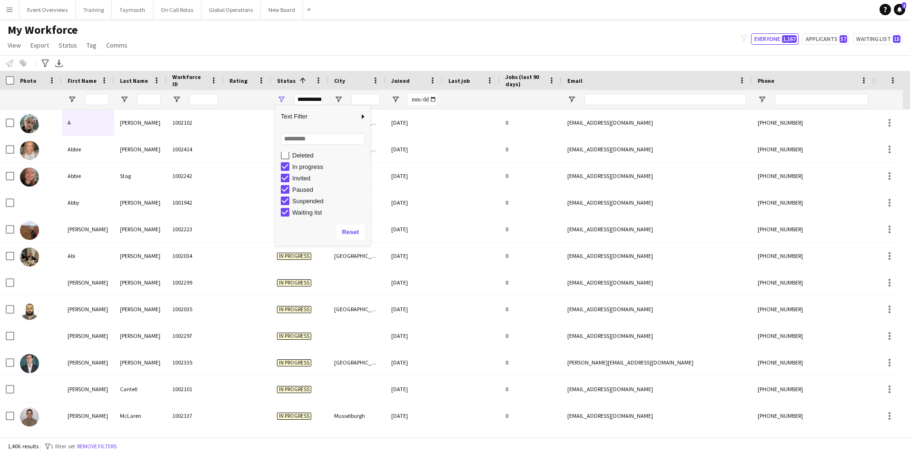
scroll to position [60, 0]
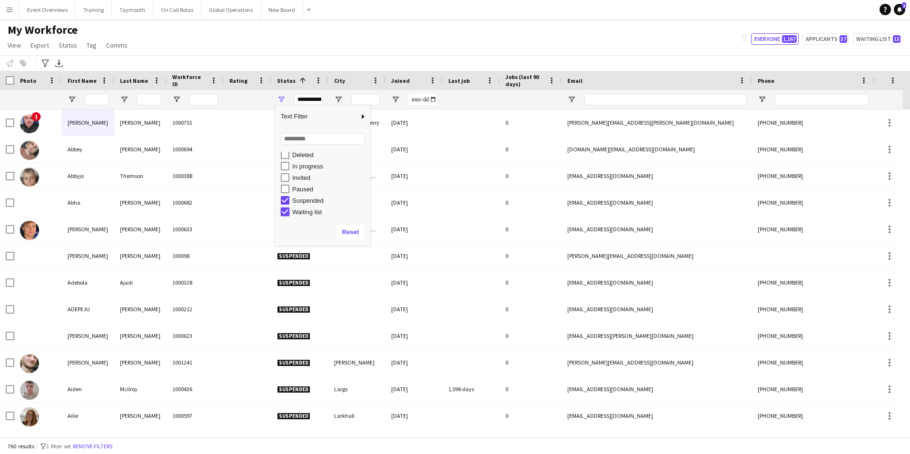
type input "**********"
click at [322, 40] on div "My Workforce View Views Default view Active Staff Applications - First Aider Ap…" at bounding box center [455, 39] width 910 height 32
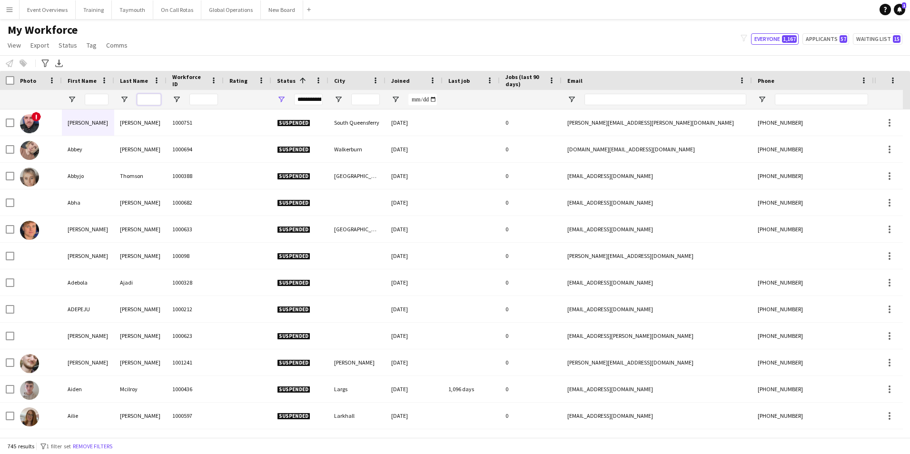
click at [157, 97] on input "Last Name Filter Input" at bounding box center [149, 99] width 24 height 11
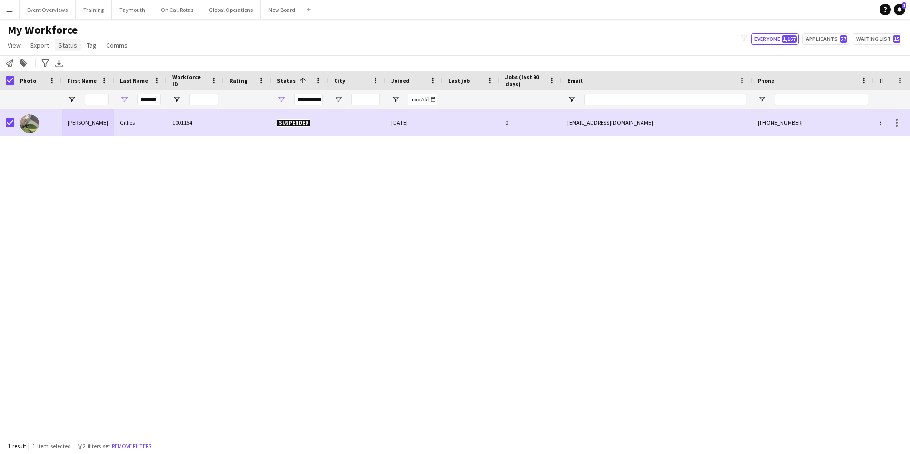
click at [65, 48] on span "Status" at bounding box center [68, 45] width 19 height 9
click at [65, 63] on span "Edit" at bounding box center [67, 65] width 11 height 9
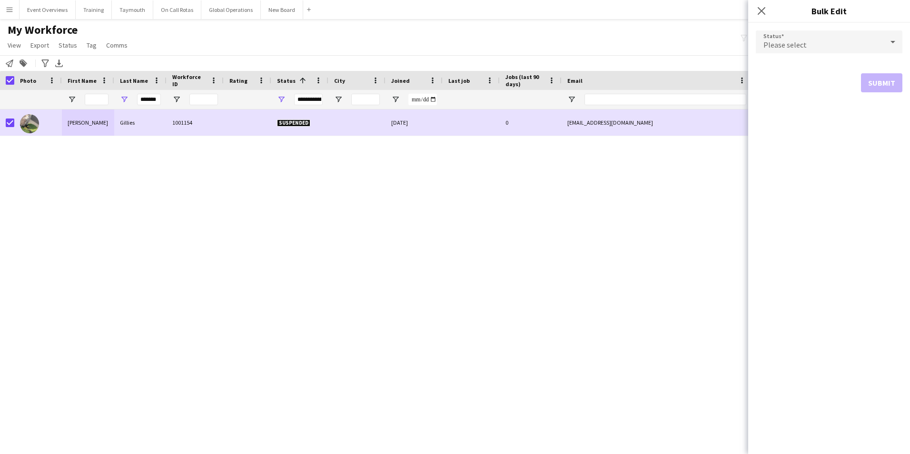
click at [783, 46] on span "Please select" at bounding box center [784, 45] width 43 height 10
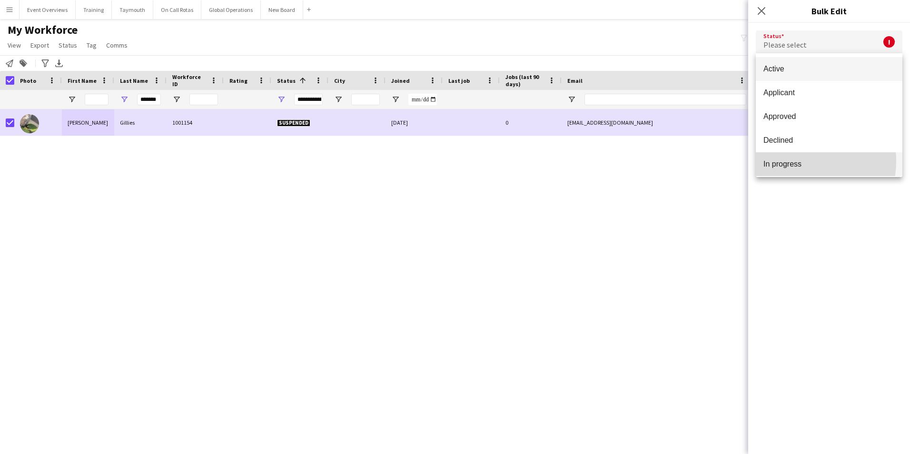
click at [787, 161] on span "In progress" at bounding box center [828, 163] width 131 height 9
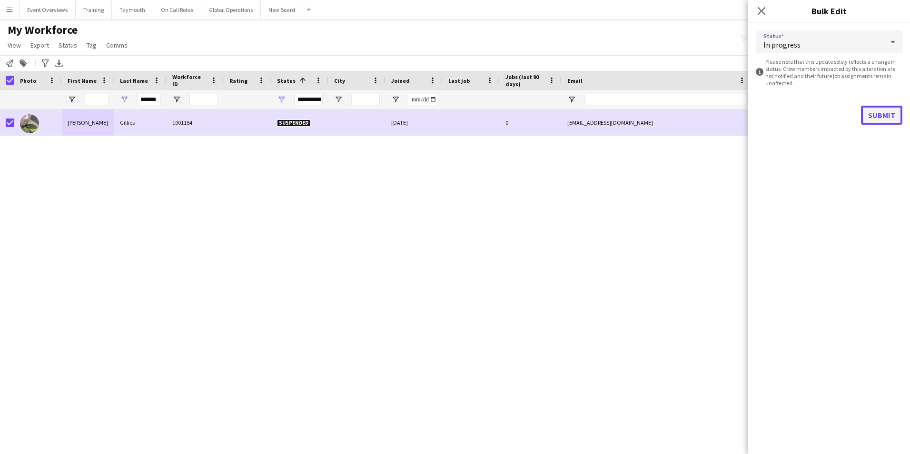
click at [873, 117] on button "Submit" at bounding box center [881, 115] width 41 height 19
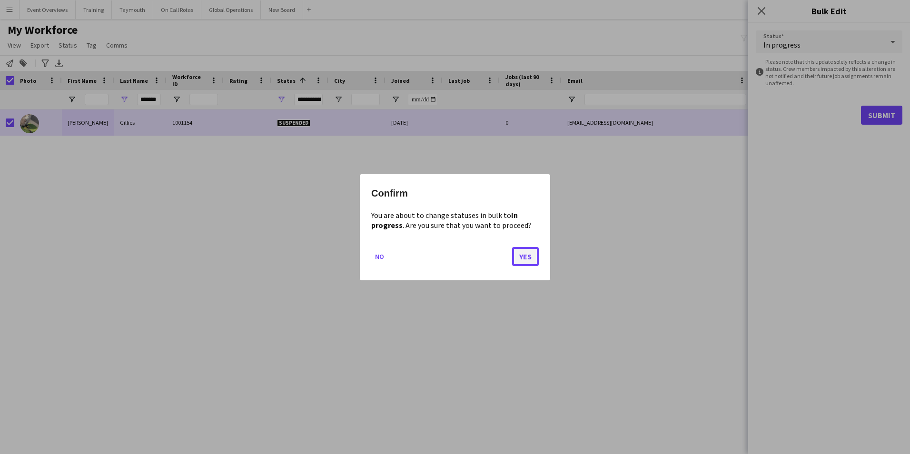
click at [524, 256] on button "Yes" at bounding box center [525, 255] width 27 height 19
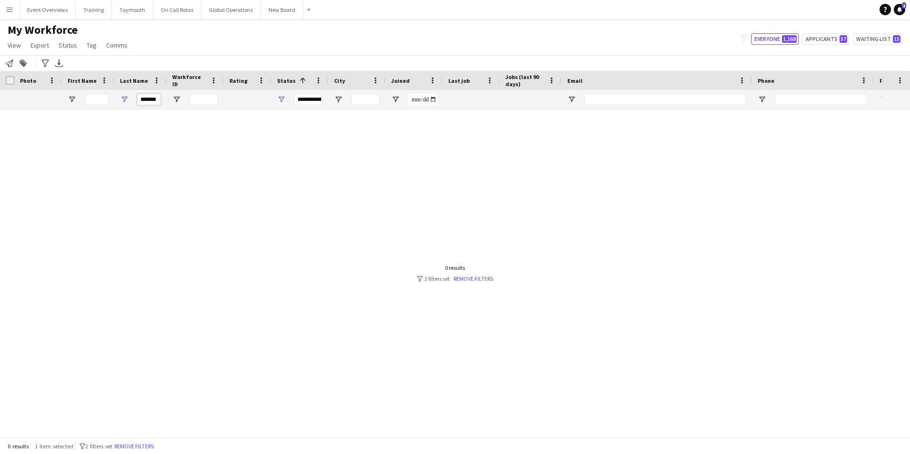
click at [153, 100] on input "*******" at bounding box center [149, 99] width 24 height 11
click at [155, 101] on input "*******" at bounding box center [149, 99] width 24 height 11
type input "*"
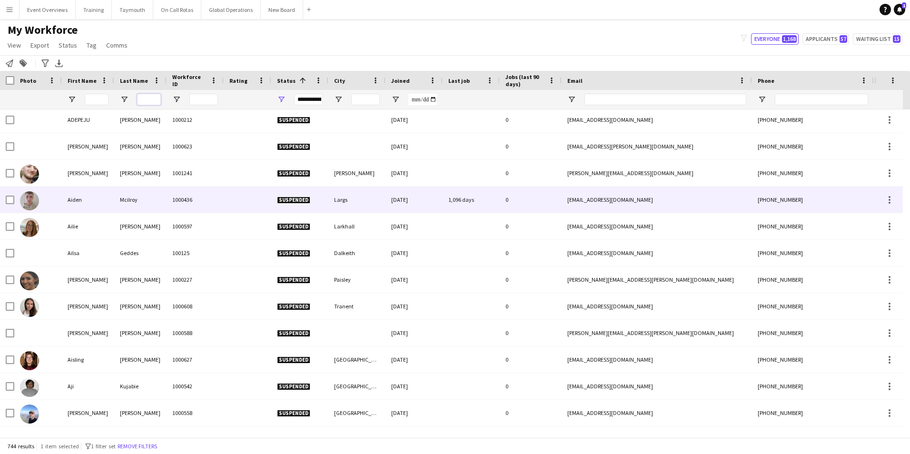
scroll to position [0, 0]
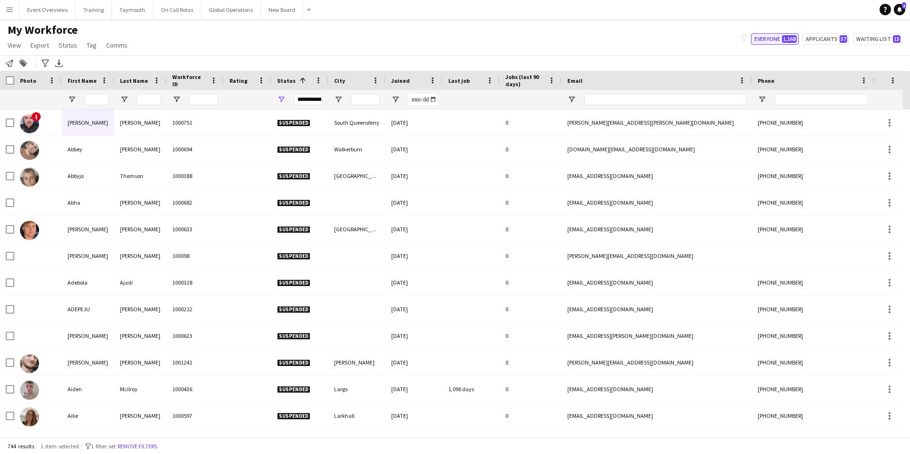
click at [763, 39] on button "Everyone 1,168" at bounding box center [775, 38] width 48 height 11
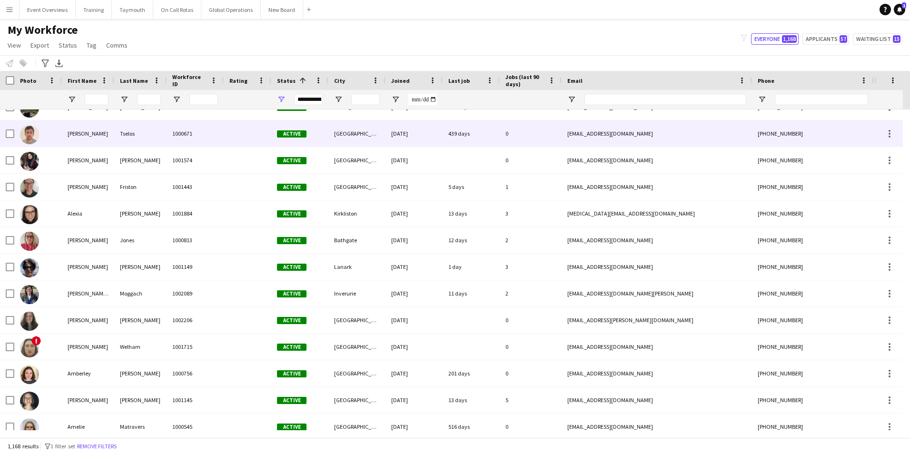
scroll to position [428, 0]
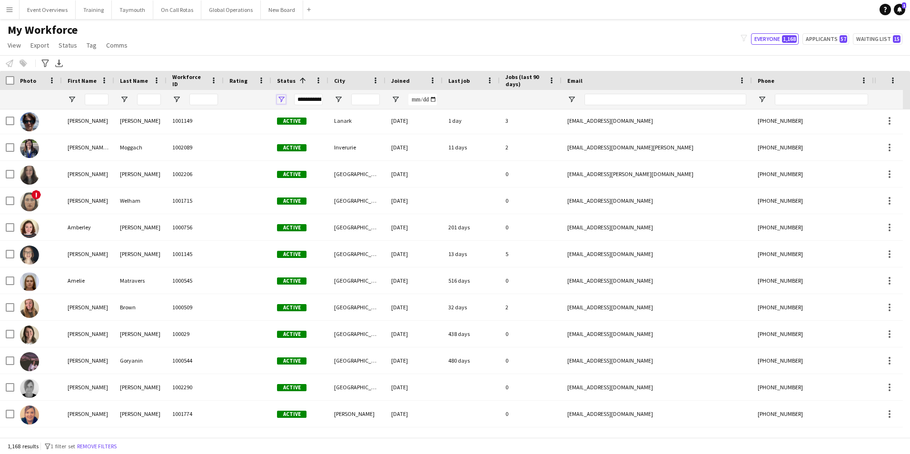
click at [283, 99] on span "Open Filter Menu" at bounding box center [281, 99] width 9 height 9
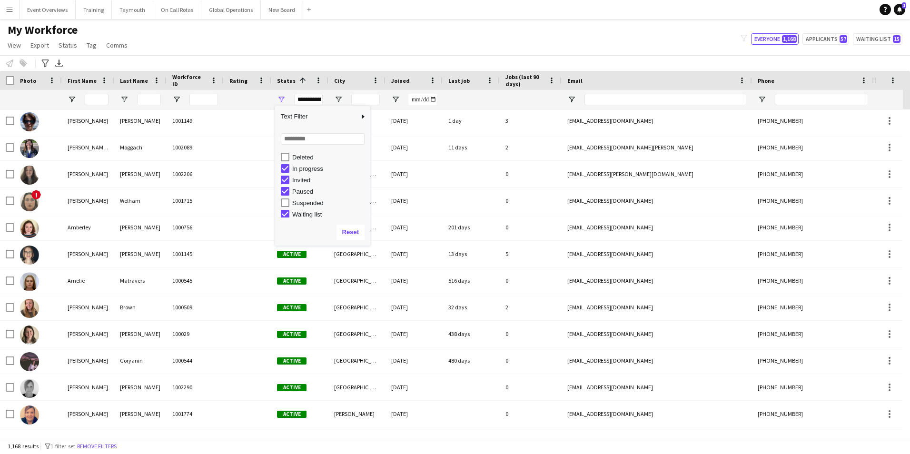
scroll to position [60, 0]
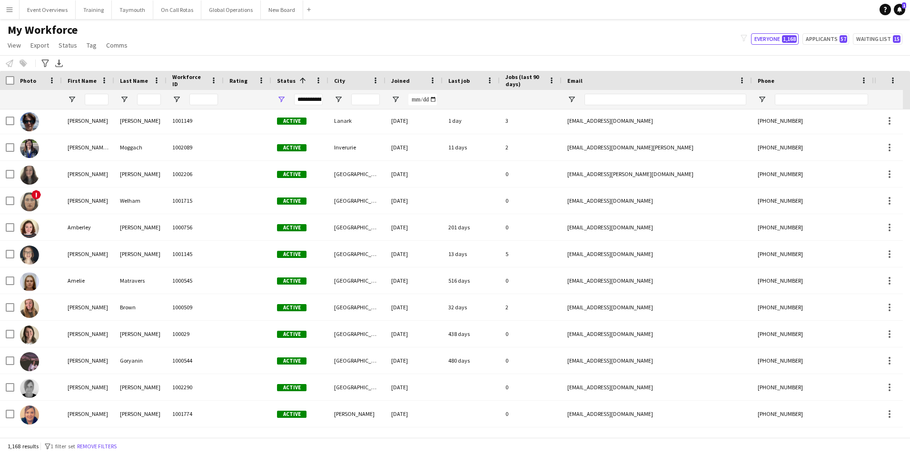
click at [261, 32] on div "My Workforce View Views Default view Active Staff Applications - First Aider Ap…" at bounding box center [455, 39] width 910 height 32
click at [94, 98] on input "First Name Filter Input" at bounding box center [97, 99] width 24 height 11
click at [811, 38] on button "Applicants 57" at bounding box center [825, 38] width 47 height 11
type input "**********"
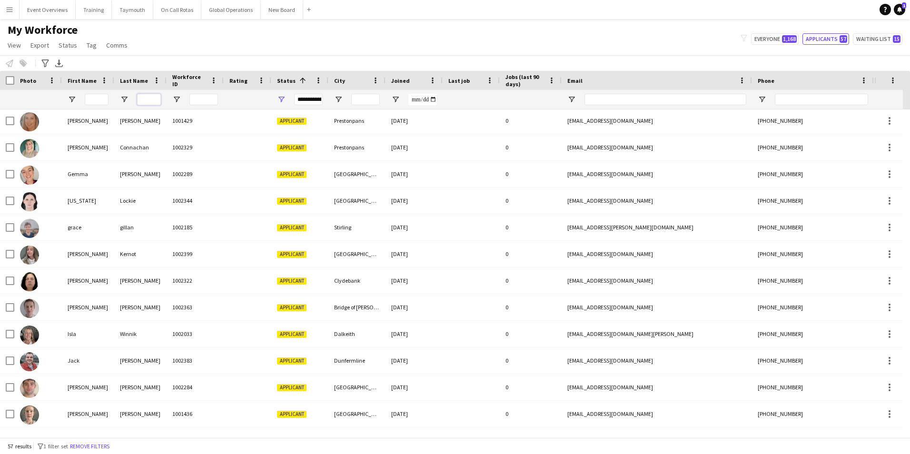
click at [149, 97] on input "Last Name Filter Input" at bounding box center [149, 99] width 24 height 11
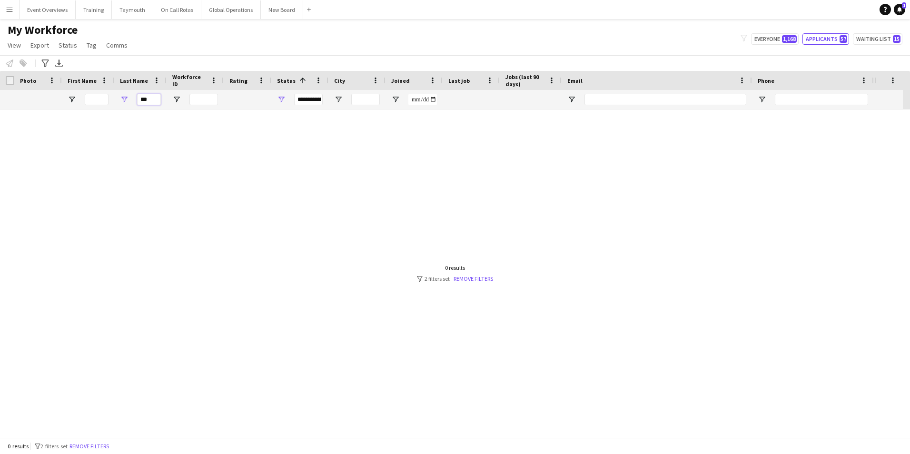
scroll to position [0, 0]
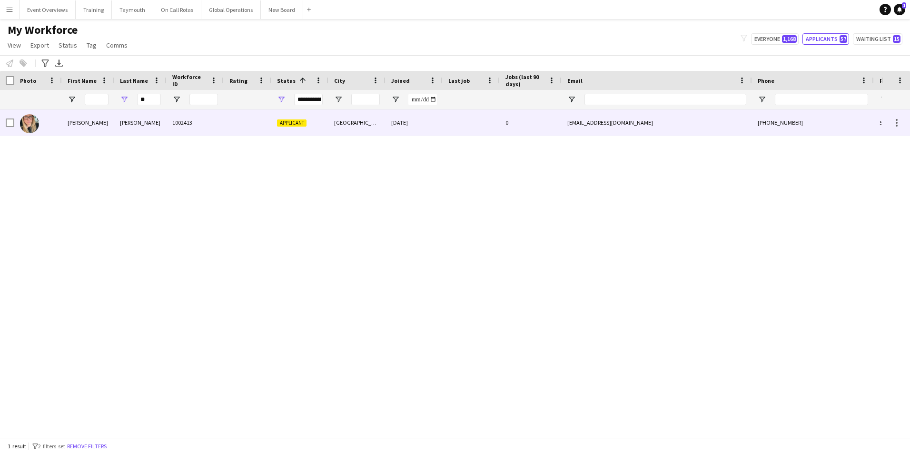
click at [78, 126] on div "[PERSON_NAME]" at bounding box center [88, 122] width 52 height 26
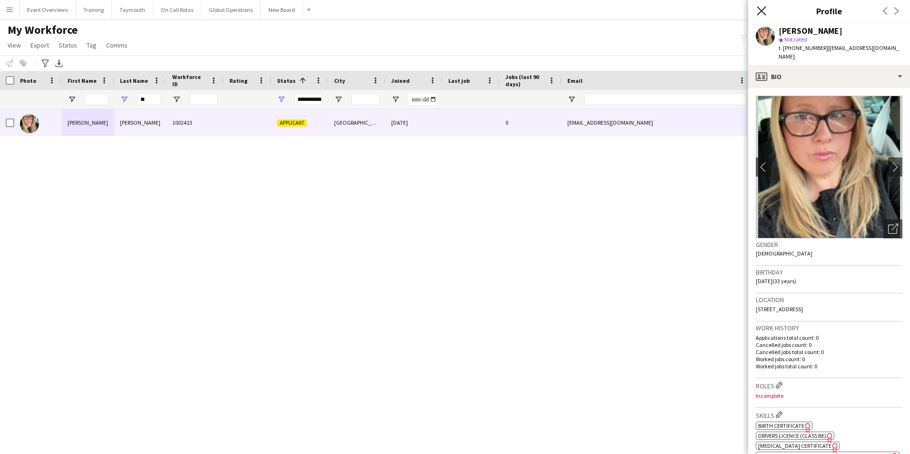
click at [757, 8] on icon "Close pop-in" at bounding box center [760, 10] width 9 height 9
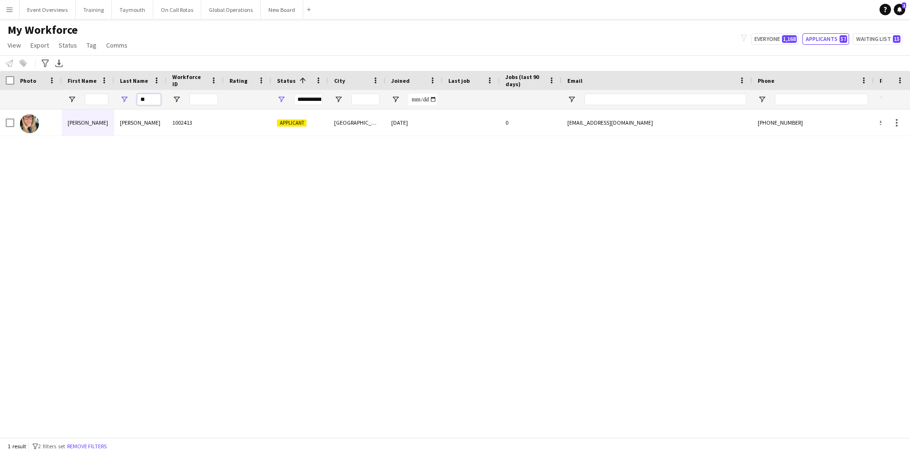
click at [148, 99] on input "**" at bounding box center [149, 99] width 24 height 11
type input "*"
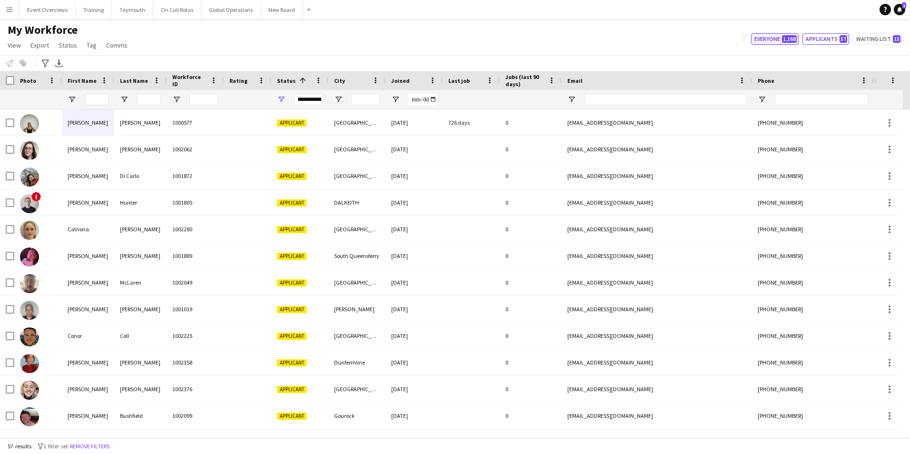
click at [765, 39] on button "Everyone 1,168" at bounding box center [775, 38] width 48 height 11
type input "**********"
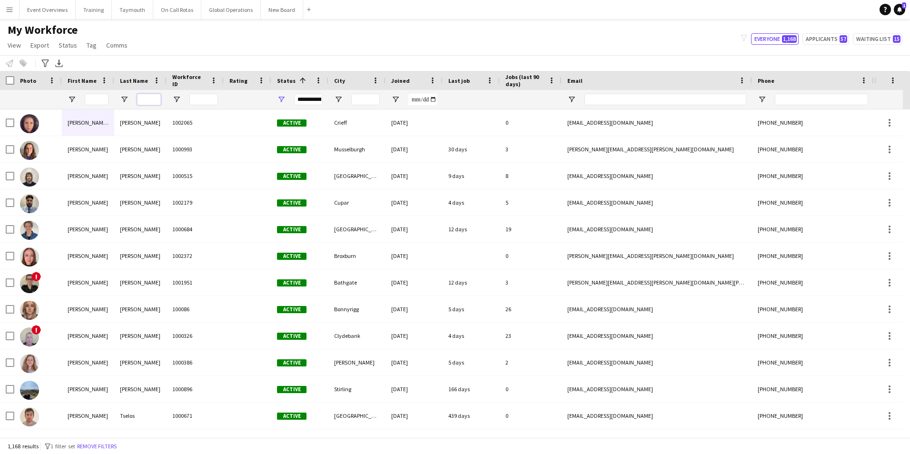
click at [146, 96] on input "Last Name Filter Input" at bounding box center [149, 99] width 24 height 11
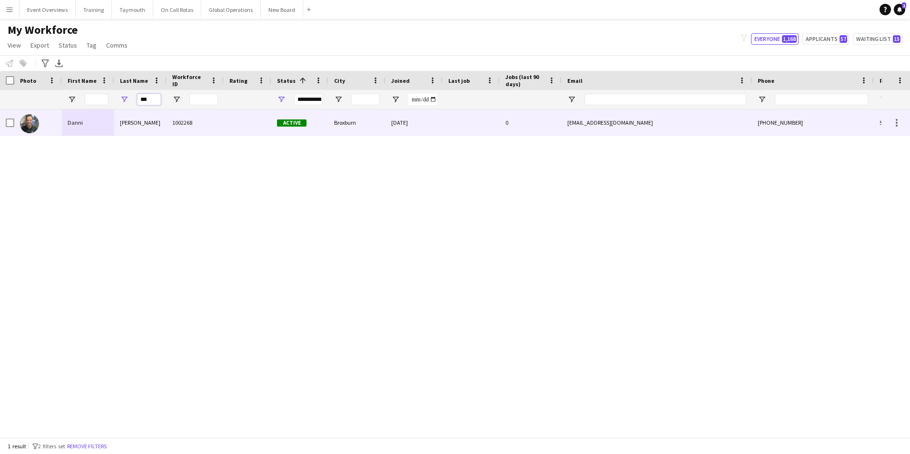
type input "***"
click at [133, 124] on div "[PERSON_NAME]" at bounding box center [140, 122] width 52 height 26
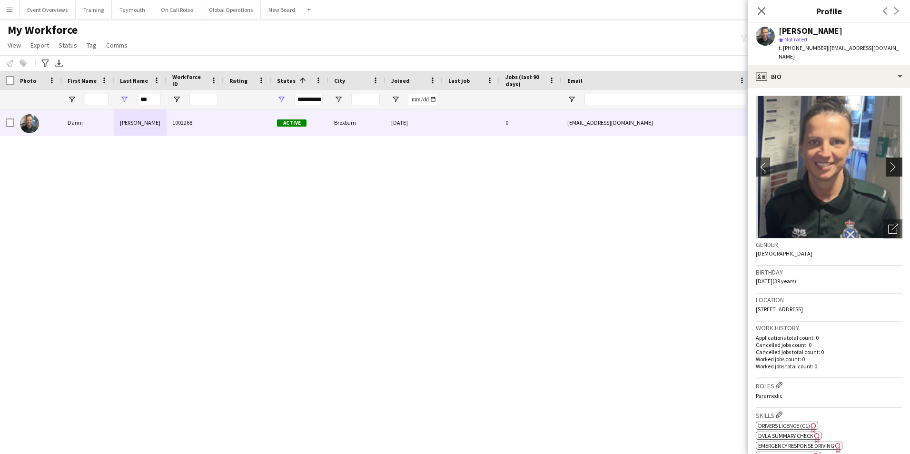
click at [888, 162] on app-icon "chevron-right" at bounding box center [895, 167] width 15 height 10
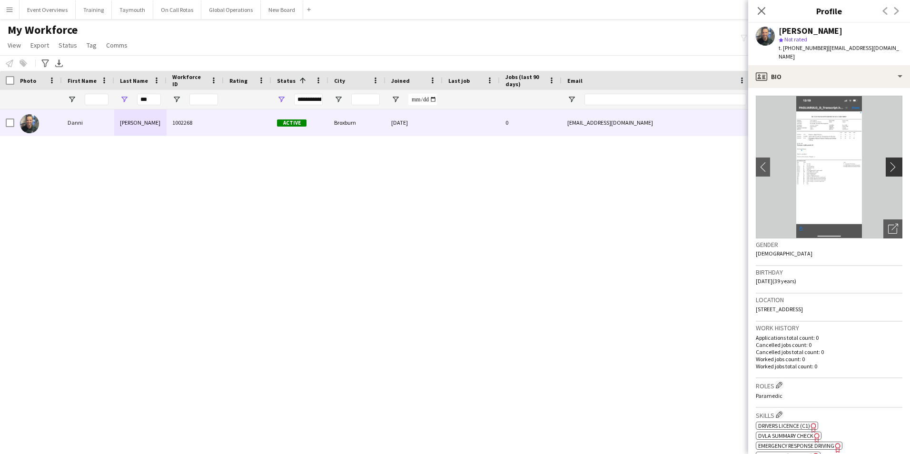
click at [888, 162] on app-icon "chevron-right" at bounding box center [895, 167] width 15 height 10
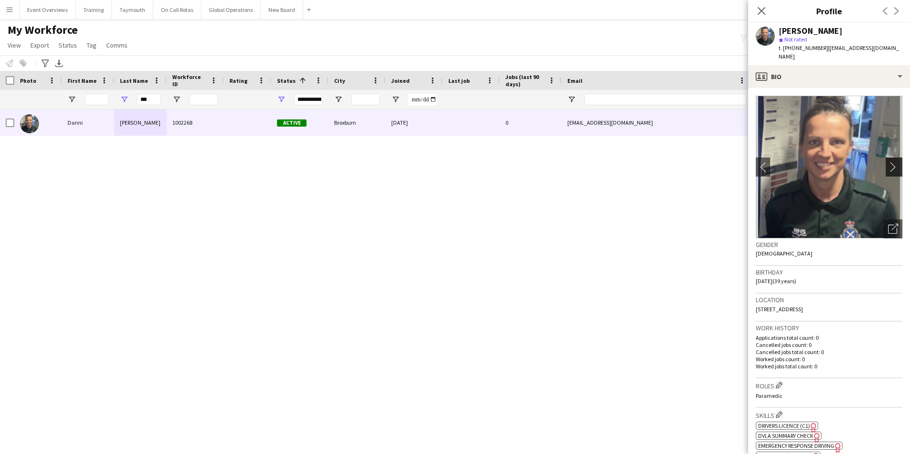
click at [888, 162] on app-icon "chevron-right" at bounding box center [895, 167] width 15 height 10
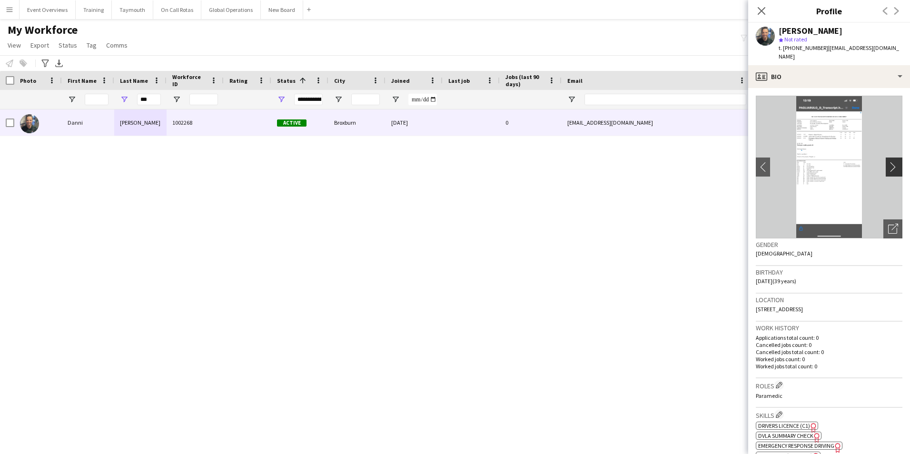
click at [888, 162] on app-icon "chevron-right" at bounding box center [895, 167] width 15 height 10
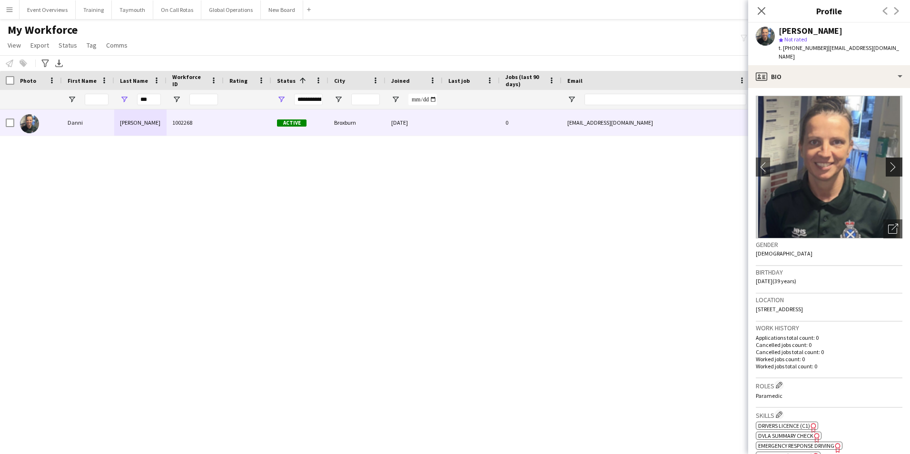
click at [888, 162] on app-icon "chevron-right" at bounding box center [895, 167] width 15 height 10
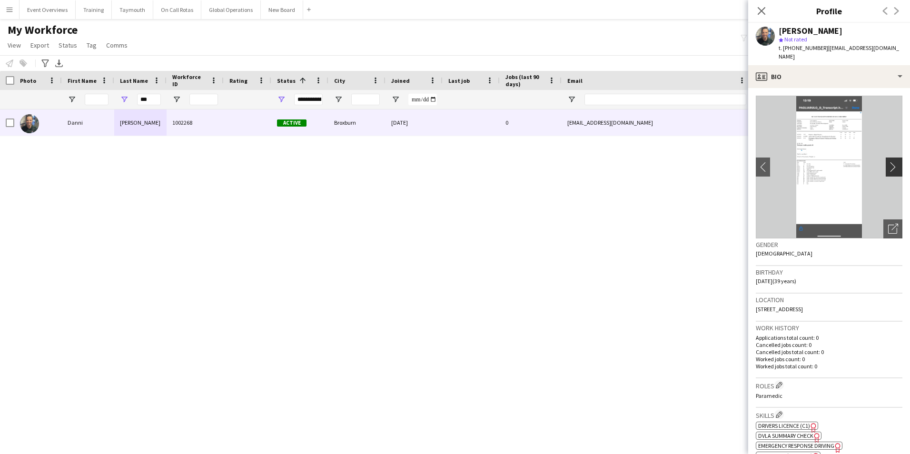
click at [888, 162] on app-icon "chevron-right" at bounding box center [895, 167] width 15 height 10
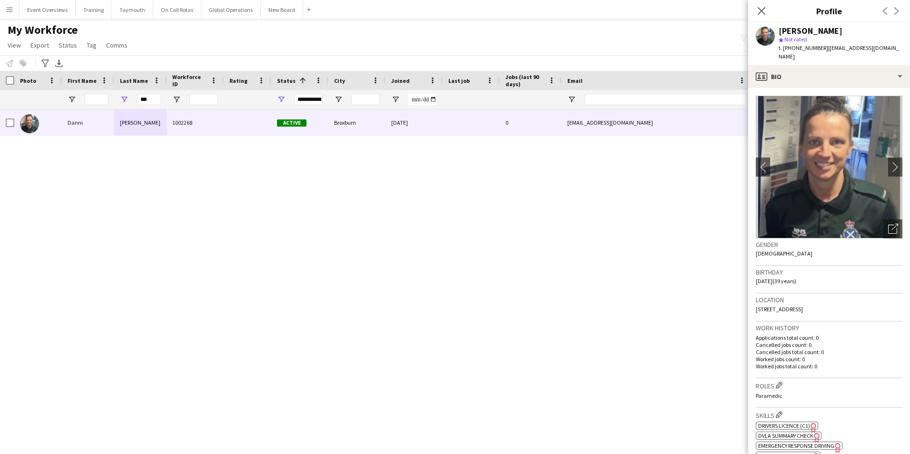
click at [840, 341] on p "Cancelled jobs count: 0" at bounding box center [828, 344] width 147 height 7
click at [828, 382] on div "Roles Edit crew company roles Paramedic" at bounding box center [828, 392] width 147 height 29
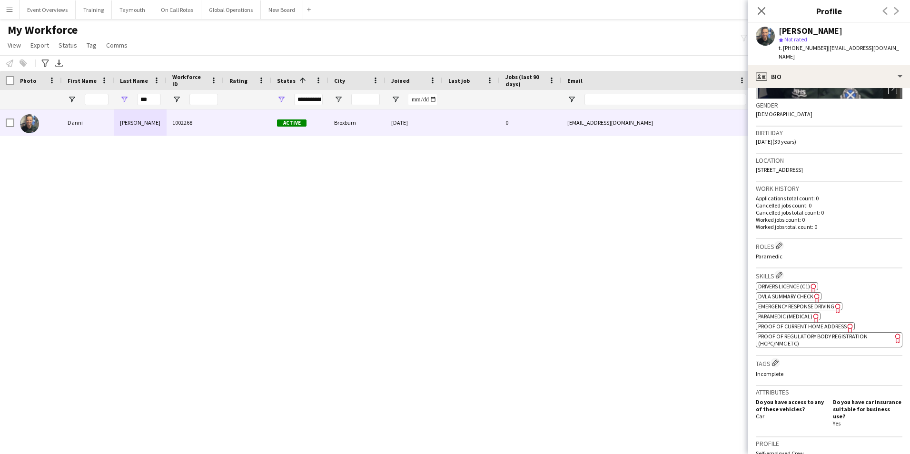
scroll to position [143, 0]
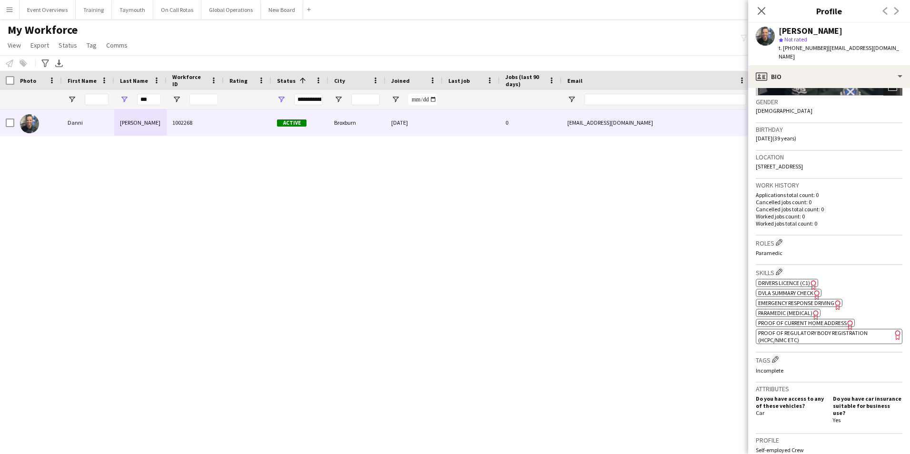
click at [820, 240] on div "Roles Edit crew company roles Paramedic" at bounding box center [828, 249] width 147 height 29
click at [828, 213] on p "Worked jobs count: 0" at bounding box center [828, 216] width 147 height 7
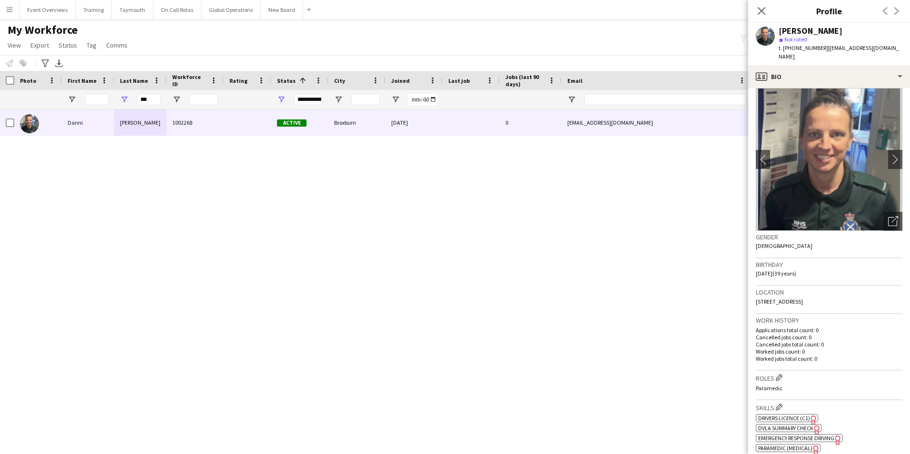
scroll to position [0, 0]
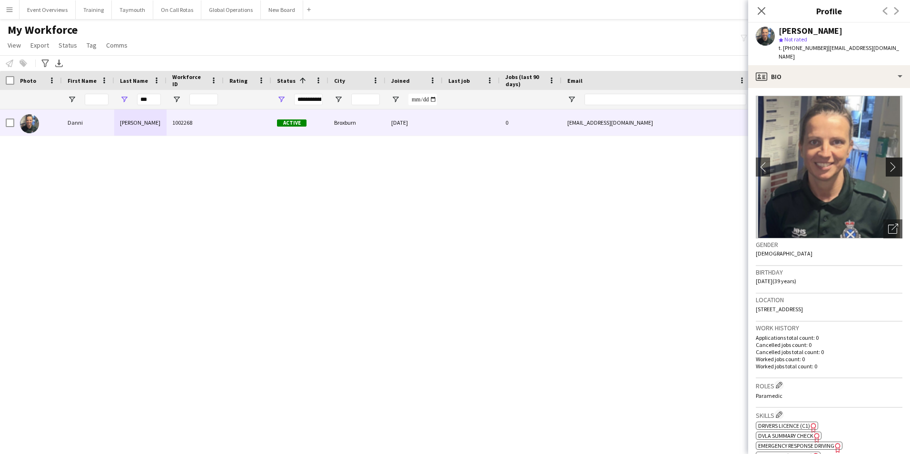
click at [888, 162] on app-icon "chevron-right" at bounding box center [895, 167] width 15 height 10
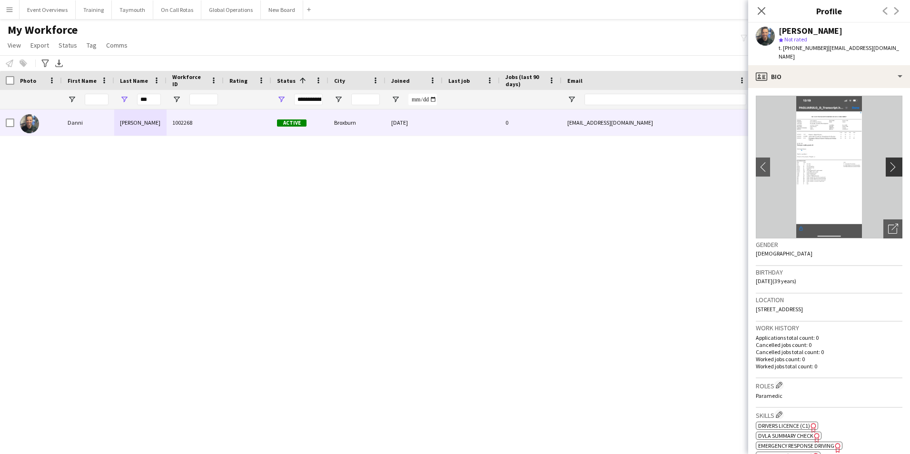
click at [888, 162] on app-icon "chevron-right" at bounding box center [895, 167] width 15 height 10
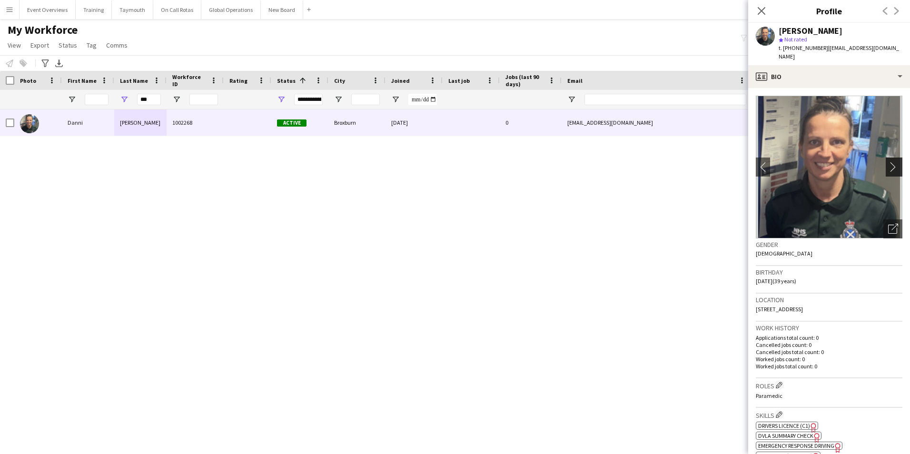
click at [888, 162] on app-icon "chevron-right" at bounding box center [895, 167] width 15 height 10
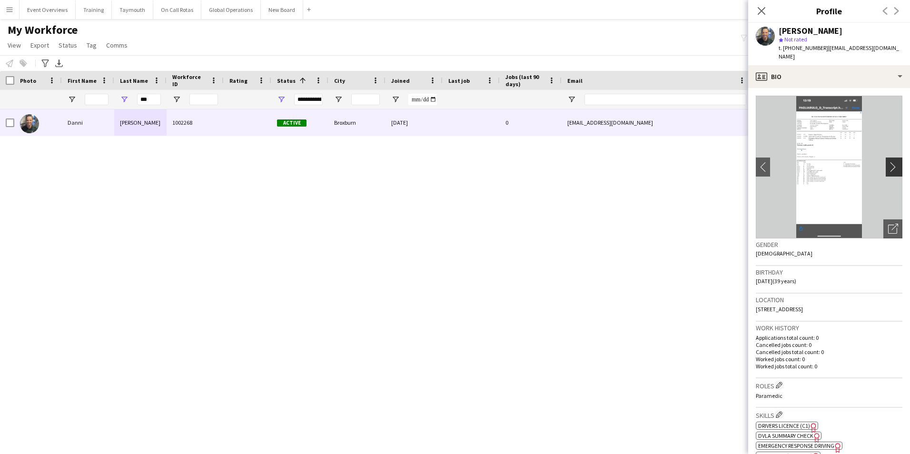
click at [888, 162] on app-icon "chevron-right" at bounding box center [895, 167] width 15 height 10
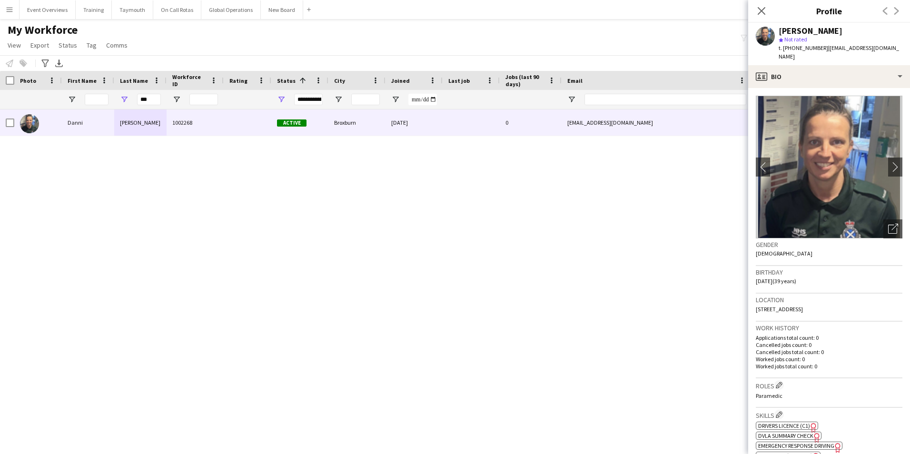
click at [847, 300] on div "Location [STREET_ADDRESS]" at bounding box center [828, 308] width 147 height 28
click at [824, 324] on h3 "Work history" at bounding box center [828, 328] width 147 height 9
click at [821, 341] on p "Cancelled jobs count: 0" at bounding box center [828, 344] width 147 height 7
click at [797, 378] on div "Roles Edit crew company roles Paramedic" at bounding box center [828, 392] width 147 height 29
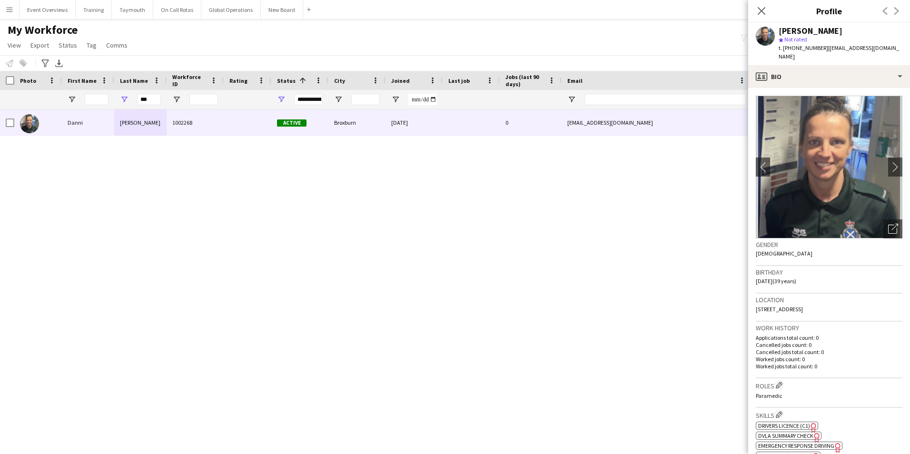
click at [795, 348] on p "Cancelled jobs total count: 0" at bounding box center [828, 351] width 147 height 7
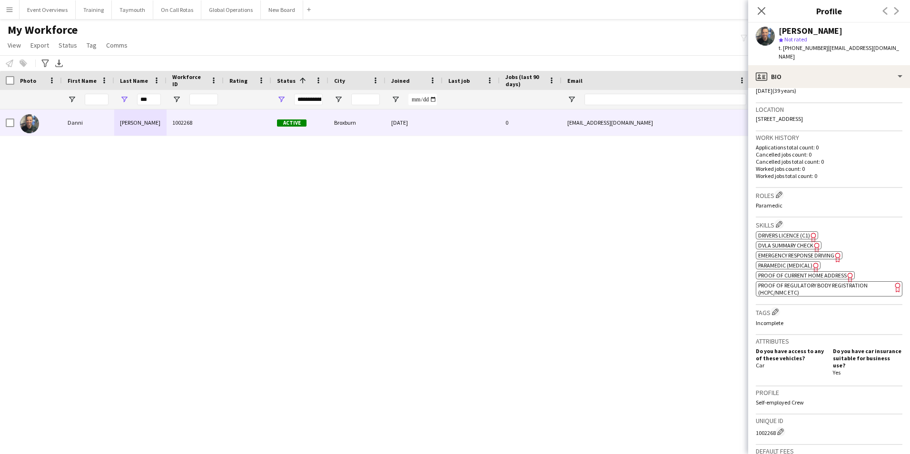
scroll to position [333, 0]
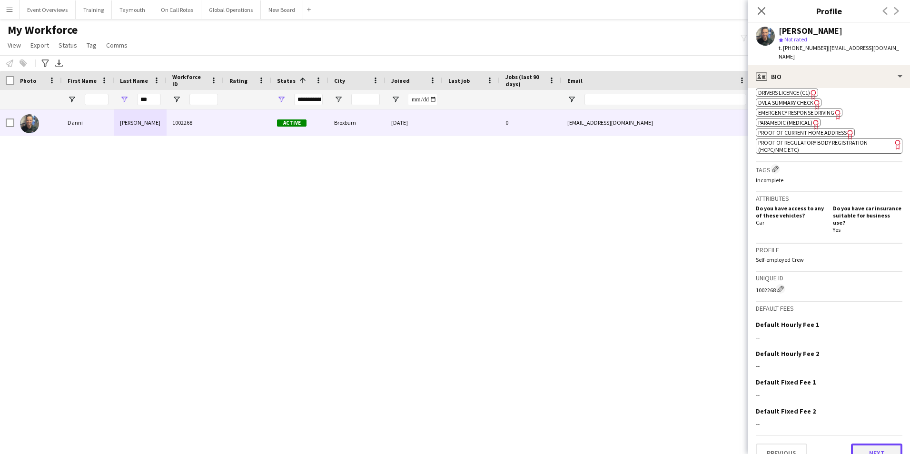
click at [864, 443] on button "Next" at bounding box center [876, 452] width 51 height 19
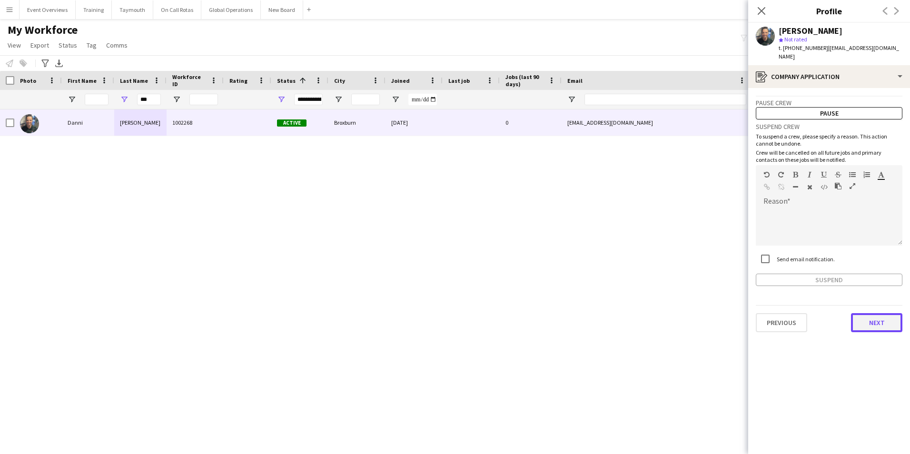
click at [877, 317] on button "Next" at bounding box center [876, 322] width 51 height 19
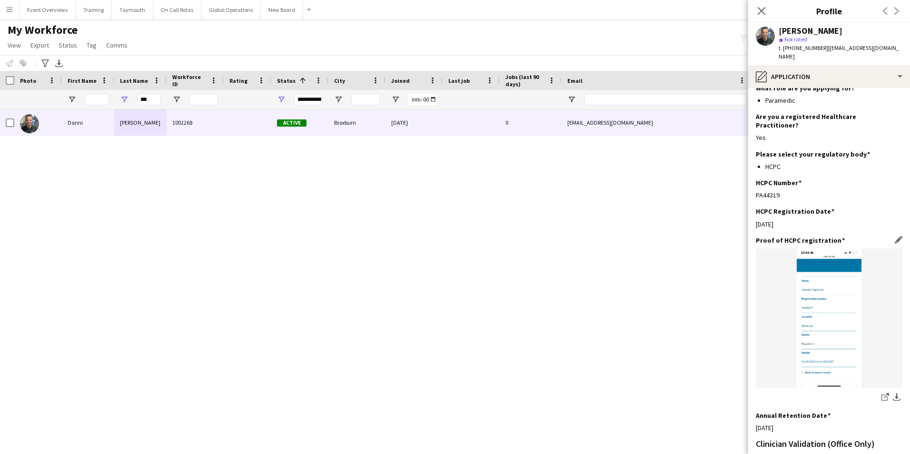
scroll to position [206, 0]
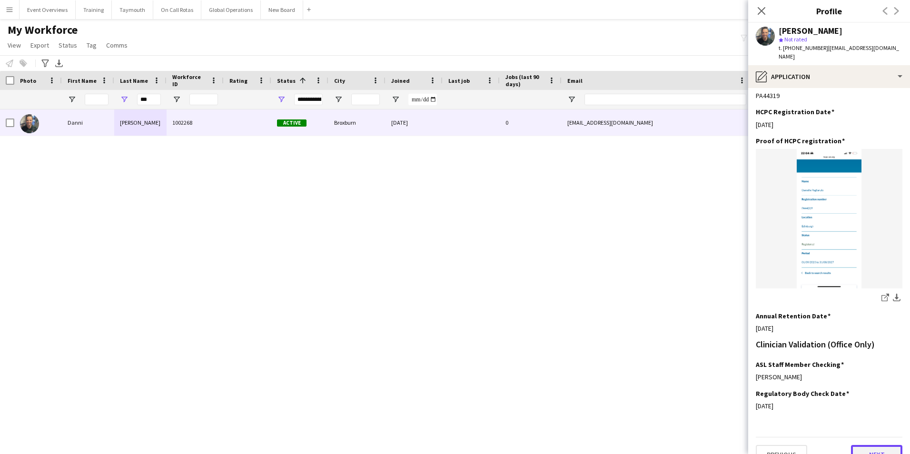
click at [865, 445] on button "Next" at bounding box center [876, 454] width 51 height 19
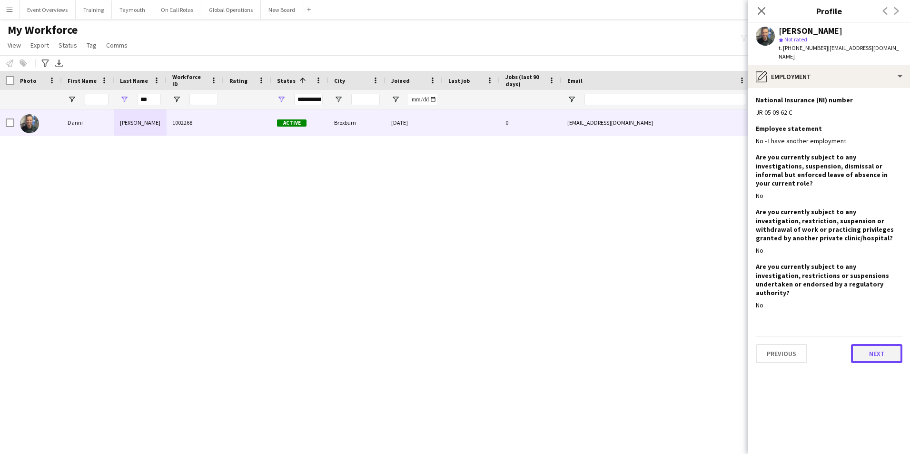
click at [883, 344] on button "Next" at bounding box center [876, 353] width 51 height 19
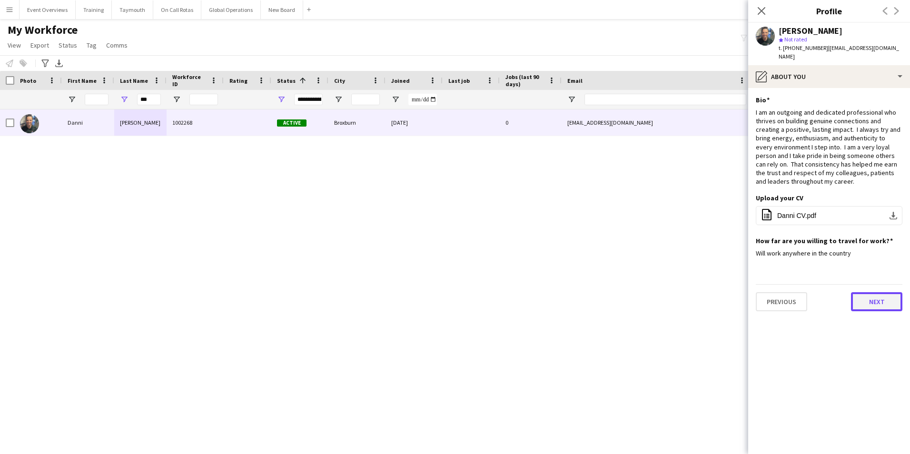
click at [870, 294] on button "Next" at bounding box center [876, 301] width 51 height 19
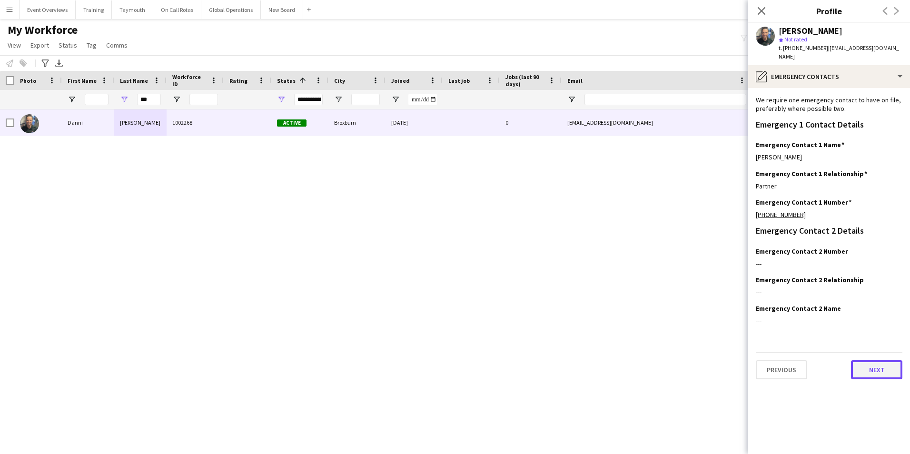
click at [876, 360] on button "Next" at bounding box center [876, 369] width 51 height 19
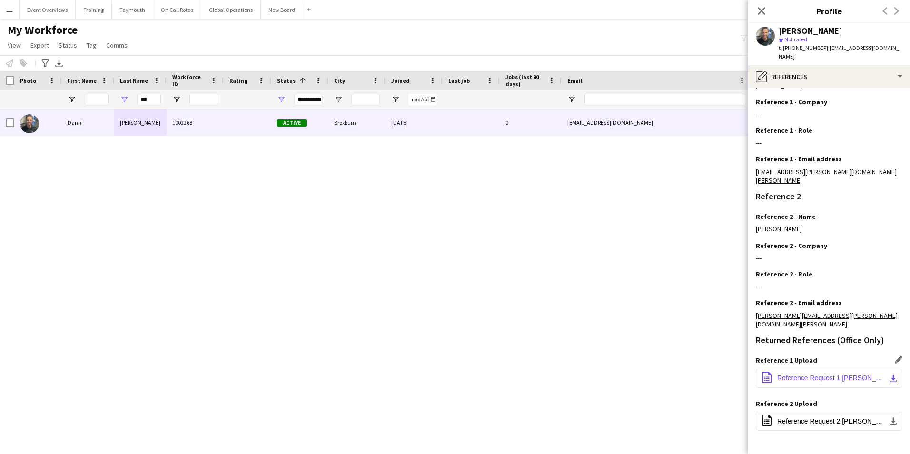
scroll to position [142, 0]
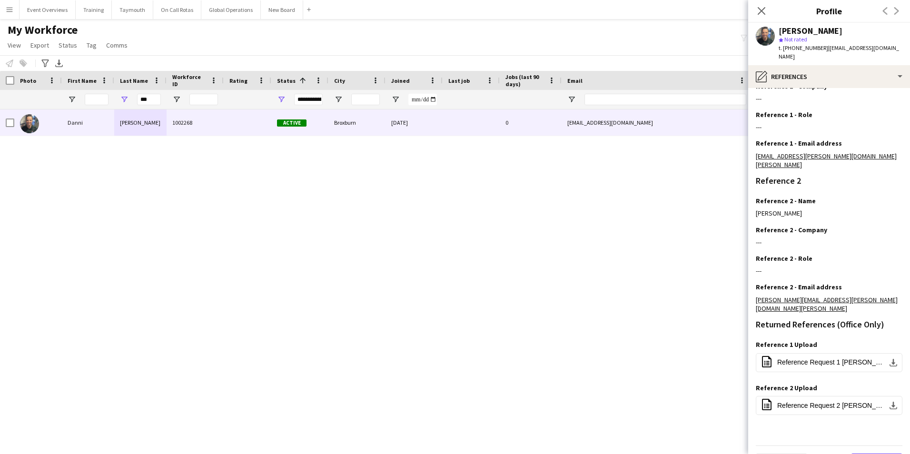
click at [868, 453] on button "Next" at bounding box center [876, 462] width 51 height 19
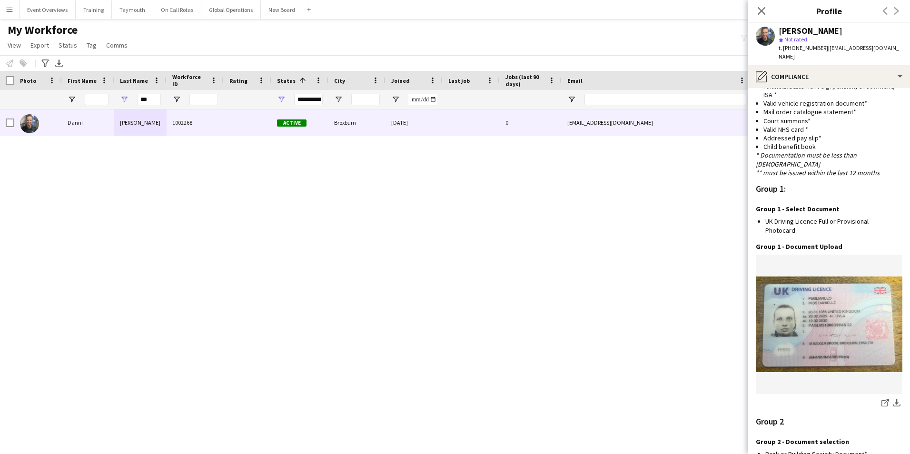
scroll to position [984, 0]
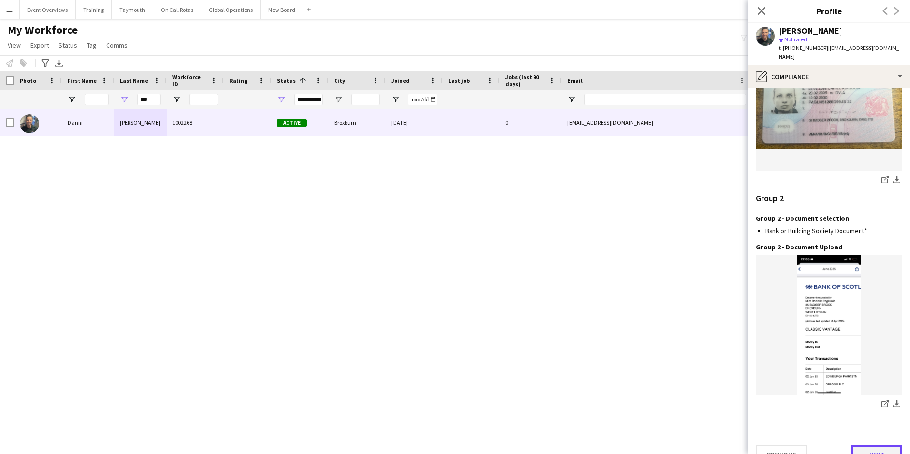
click at [867, 445] on button "Next" at bounding box center [876, 454] width 51 height 19
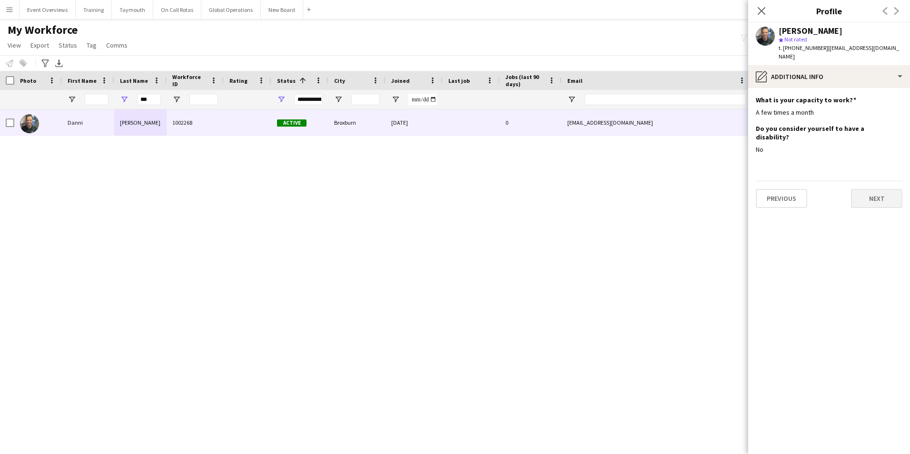
scroll to position [0, 0]
click at [879, 189] on button "Next" at bounding box center [876, 198] width 51 height 19
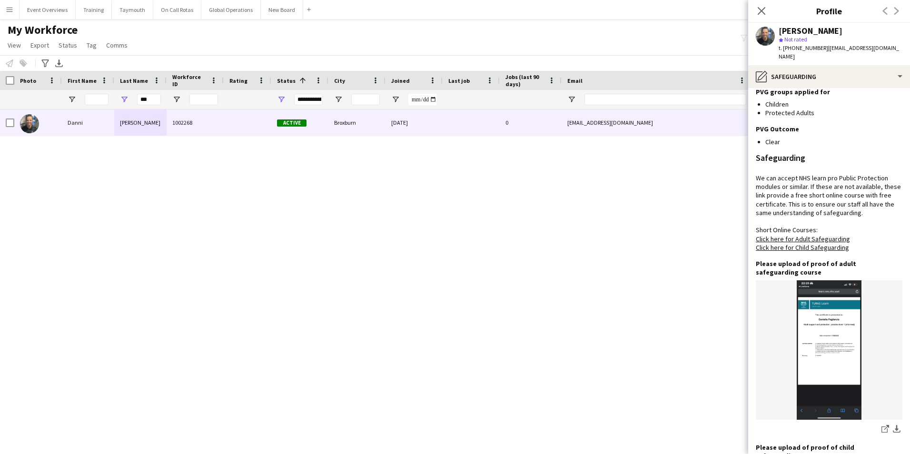
scroll to position [455, 0]
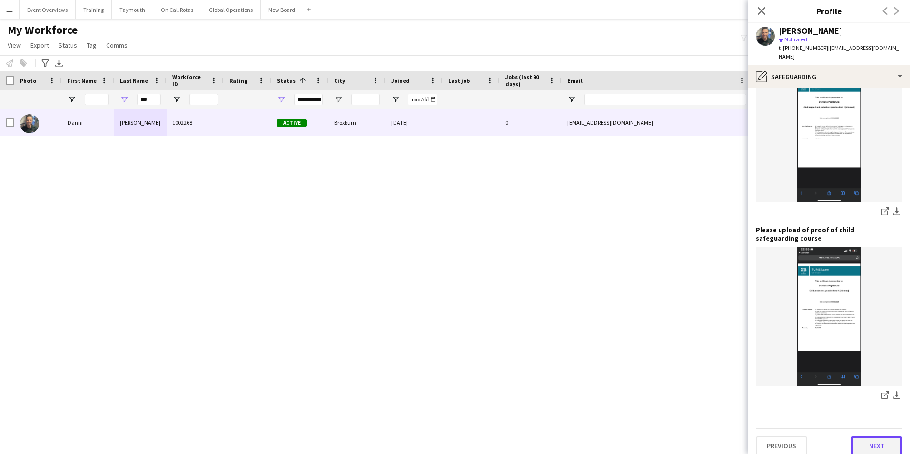
click at [862, 441] on button "Next" at bounding box center [876, 445] width 51 height 19
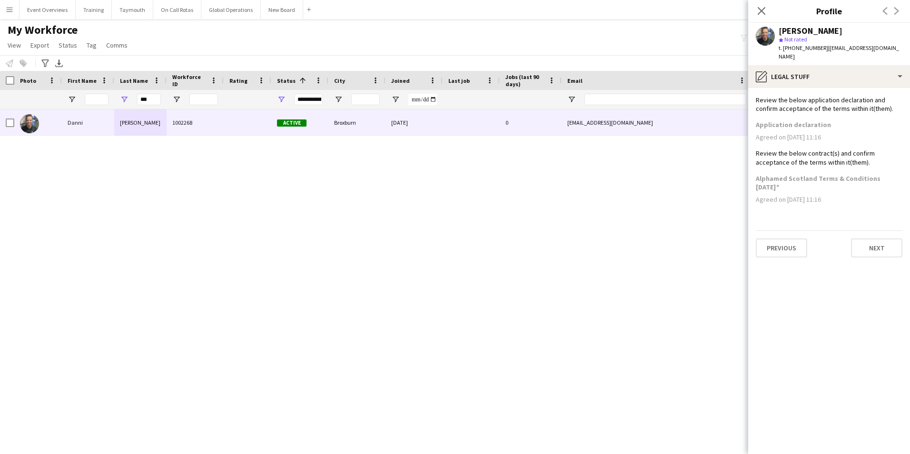
click at [871, 230] on div "Previous Next" at bounding box center [828, 243] width 147 height 27
click at [871, 238] on button "Next" at bounding box center [876, 247] width 51 height 19
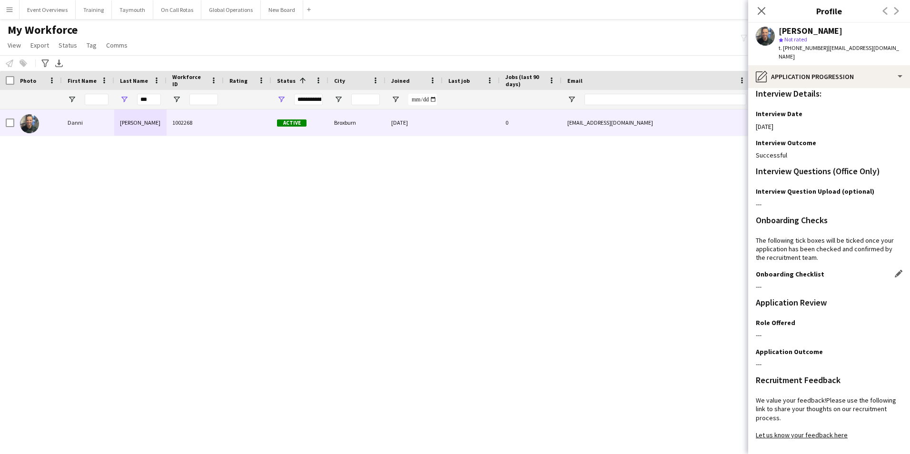
scroll to position [78, 0]
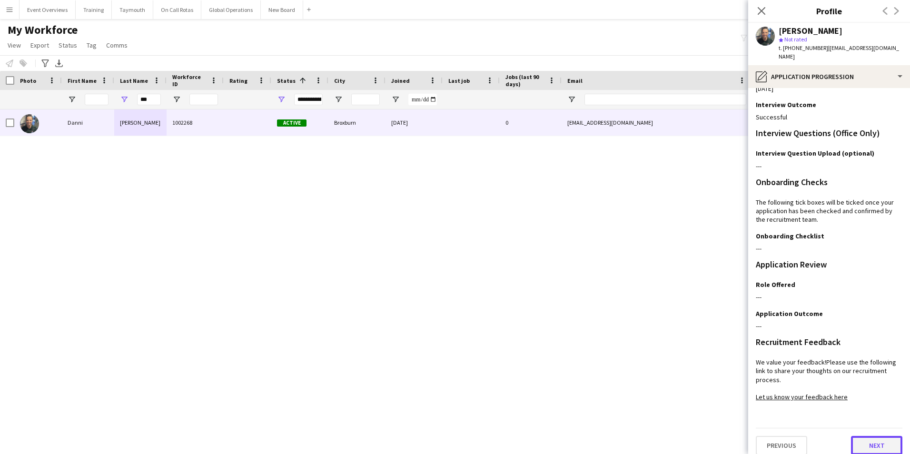
click at [858, 436] on button "Next" at bounding box center [876, 445] width 51 height 19
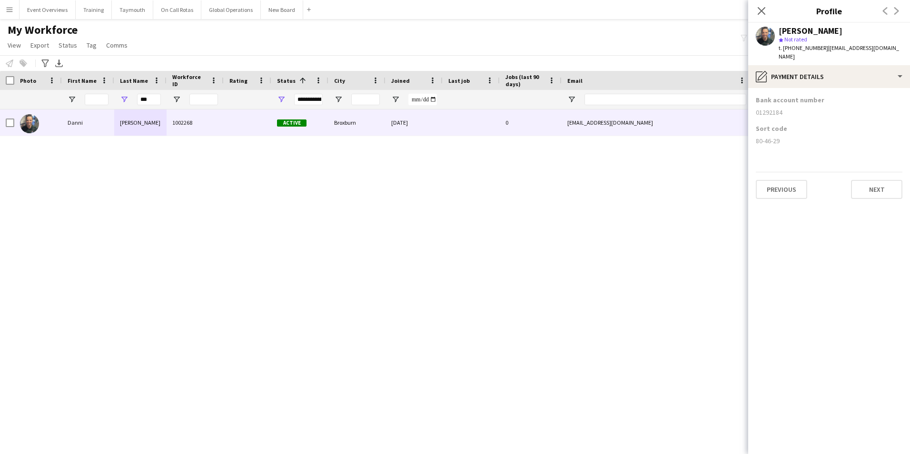
scroll to position [0, 0]
click at [873, 184] on button "Next" at bounding box center [876, 189] width 51 height 19
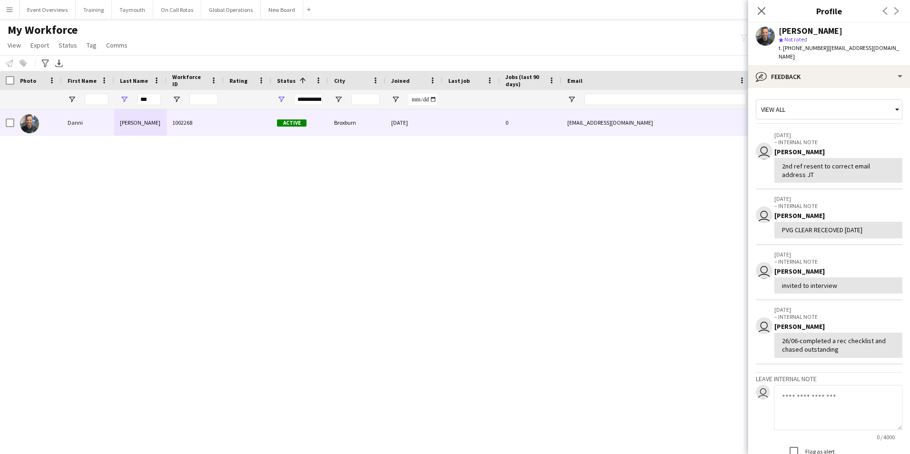
scroll to position [78, 0]
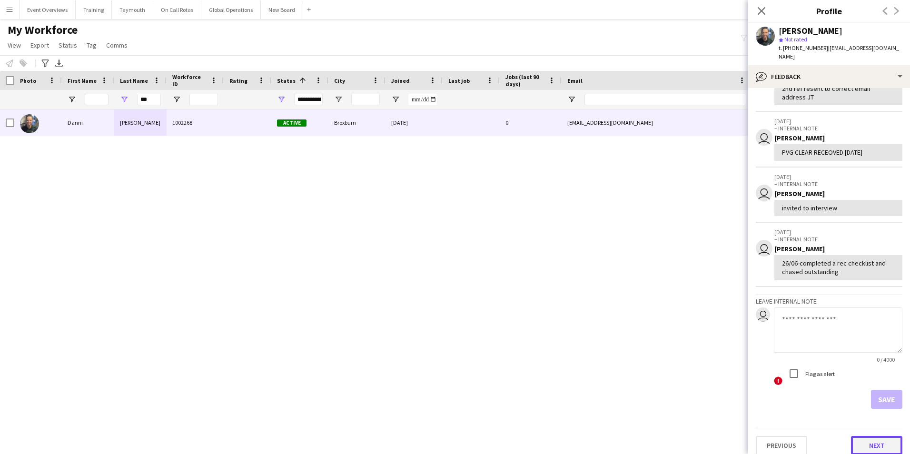
click at [889, 436] on button "Next" at bounding box center [876, 445] width 51 height 19
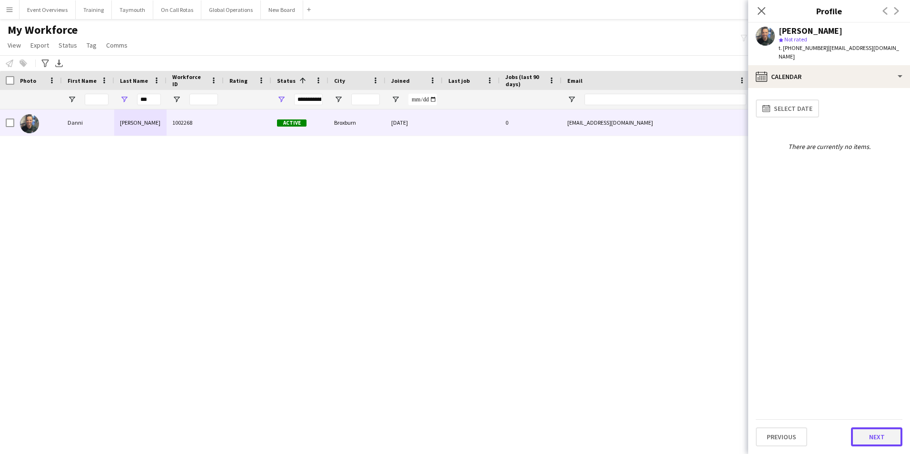
click at [869, 440] on button "Next" at bounding box center [876, 436] width 51 height 19
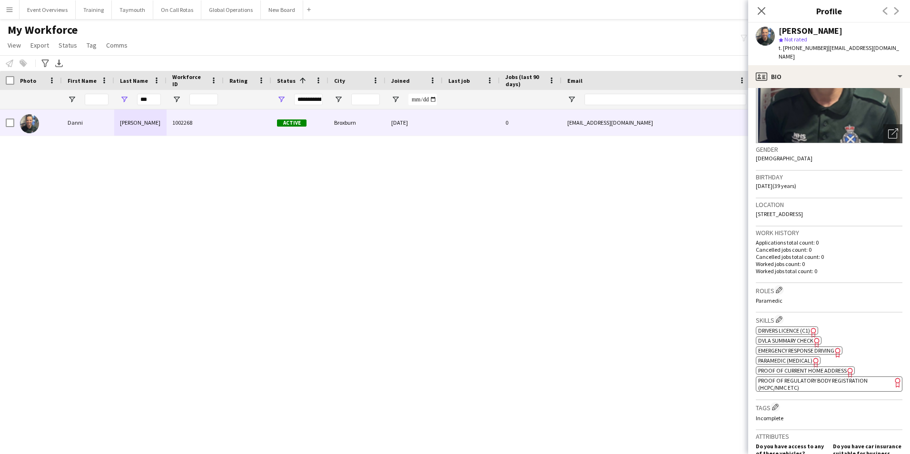
scroll to position [0, 0]
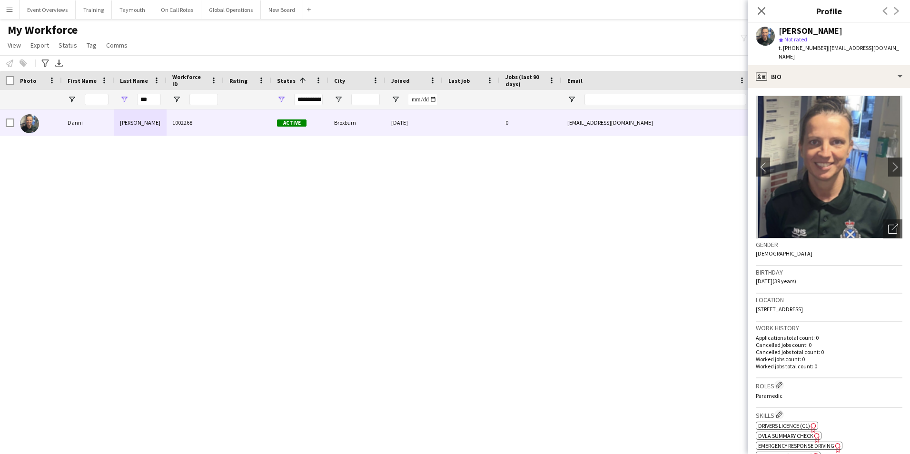
click at [10, 5] on button "Menu" at bounding box center [9, 9] width 19 height 19
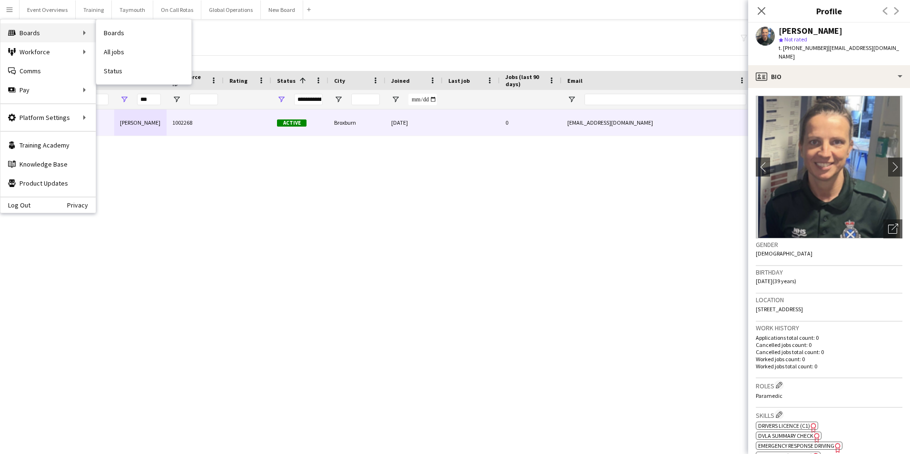
click at [31, 33] on div "Boards Boards" at bounding box center [47, 32] width 95 height 19
click at [110, 30] on link "Boards" at bounding box center [143, 32] width 95 height 19
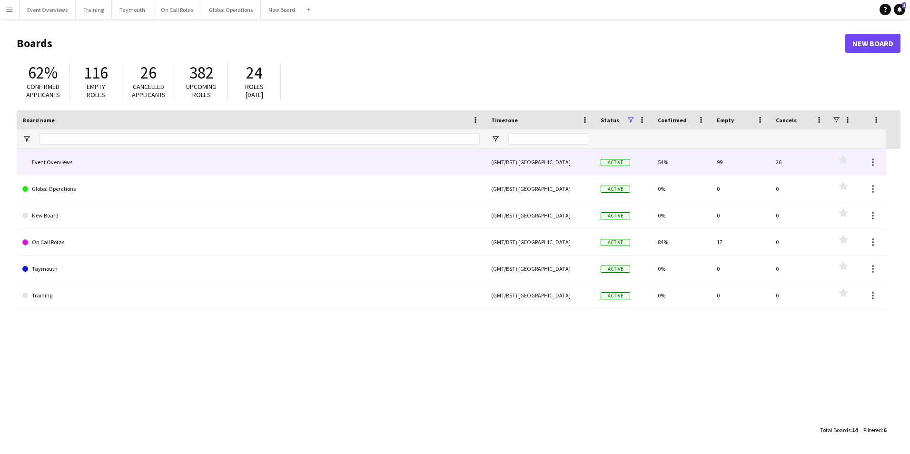
click at [54, 163] on link "Event Overviews" at bounding box center [250, 162] width 457 height 27
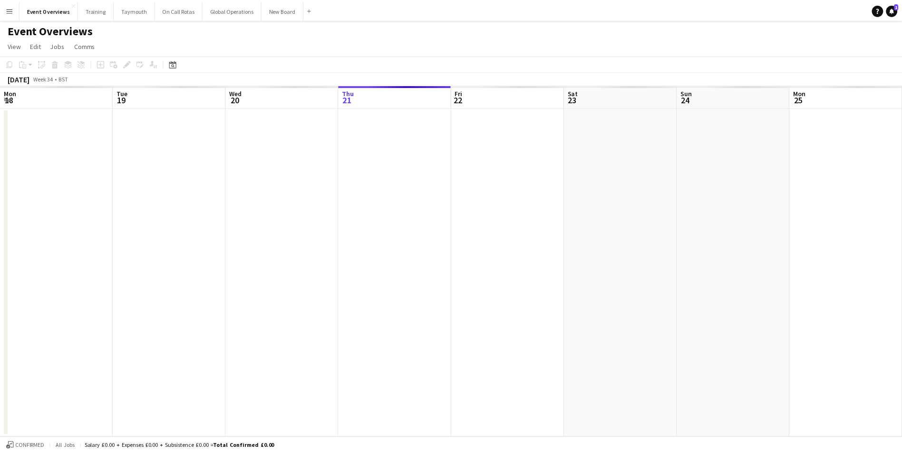
scroll to position [0, 227]
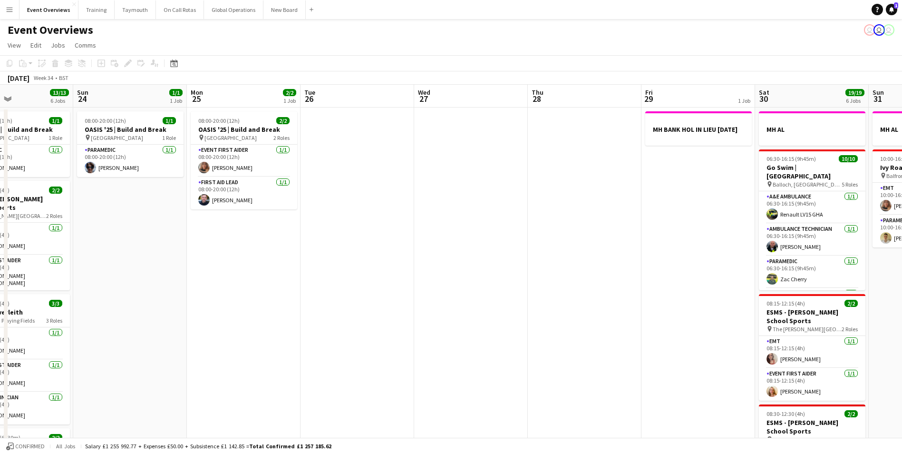
drag, startPoint x: 685, startPoint y: 268, endPoint x: 298, endPoint y: 284, distance: 386.6
click at [298, 284] on app-calendar-viewport "Wed 20 3/3 2 Jobs Thu 21 65/65 2 Jobs Fri 22 1/1 1 Job Sat 23 13/13 6 Jobs Sun …" at bounding box center [451, 442] width 902 height 714
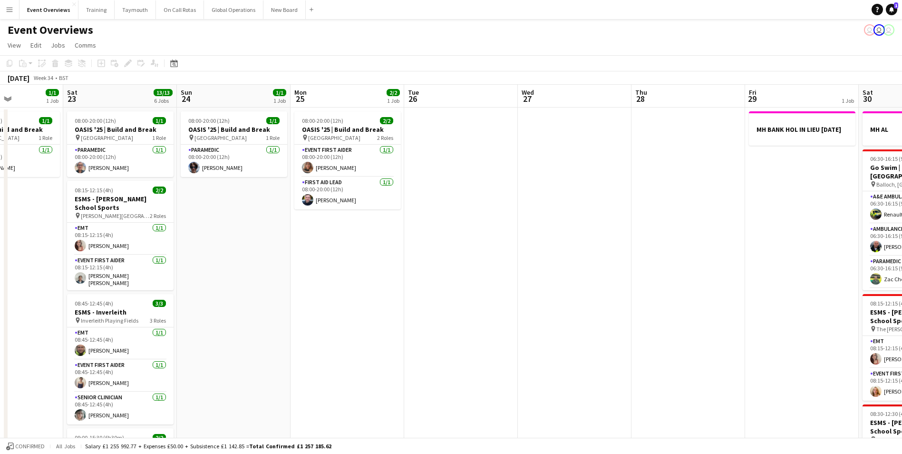
drag, startPoint x: 326, startPoint y: 278, endPoint x: 554, endPoint y: 276, distance: 227.4
click at [554, 276] on app-calendar-viewport "Wed 20 3/3 2 Jobs Thu 21 65/65 2 Jobs Fri 22 1/1 1 Job Sat 23 13/13 6 Jobs Sun …" at bounding box center [451, 442] width 902 height 714
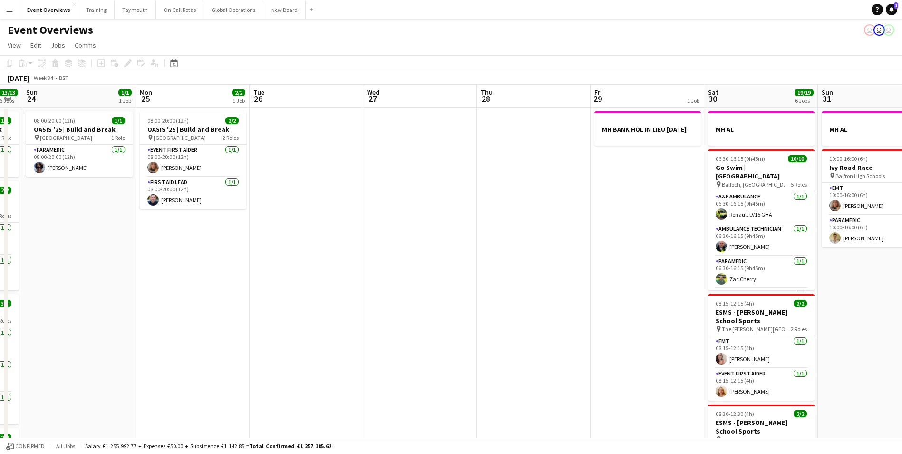
scroll to position [0, 365]
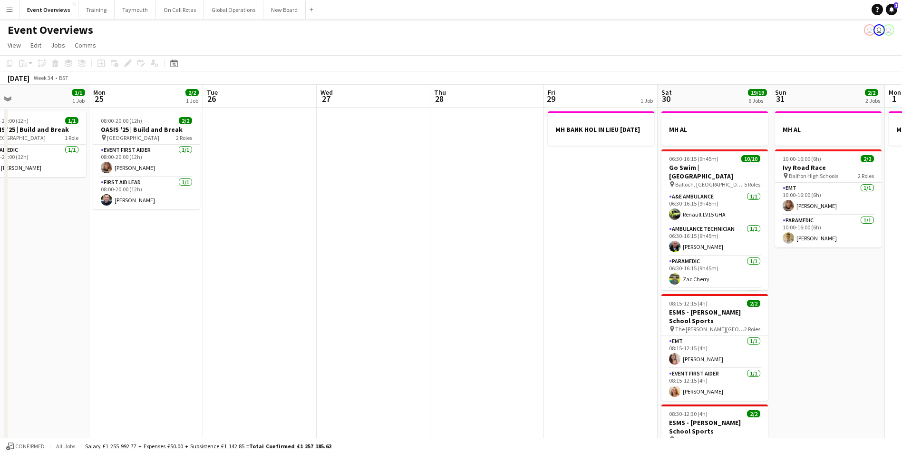
drag, startPoint x: 429, startPoint y: 278, endPoint x: 228, endPoint y: 280, distance: 200.8
click at [228, 280] on app-calendar-viewport "Thu 21 65/65 2 Jobs Fri 22 1/1 1 Job Sat 23 13/13 6 Jobs Sun 24 1/1 1 Job Mon 2…" at bounding box center [451, 442] width 902 height 714
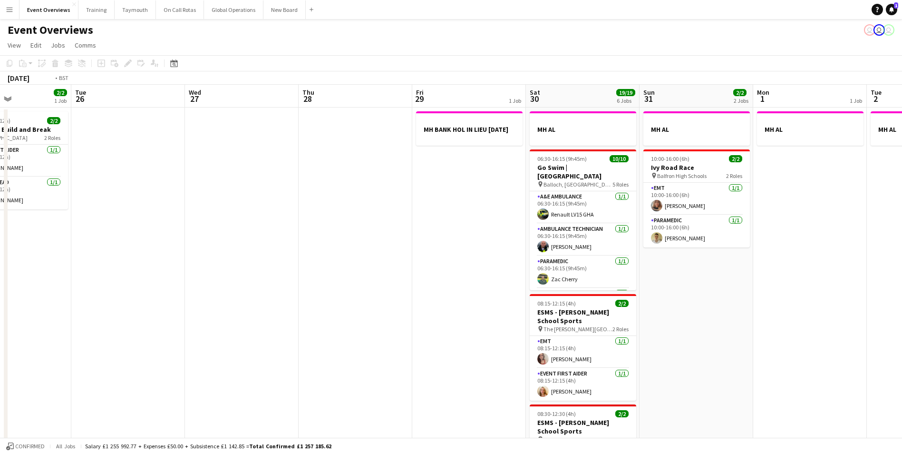
scroll to position [0, 348]
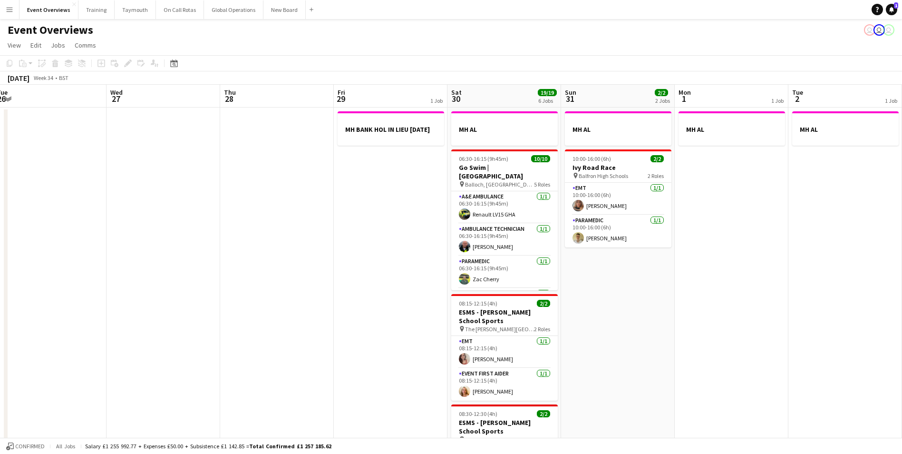
drag, startPoint x: 412, startPoint y: 262, endPoint x: 202, endPoint y: 270, distance: 210.4
click at [202, 270] on app-calendar-viewport "Sat 23 13/13 6 Jobs Sun 24 1/1 1 Job Mon 25 2/2 1 Job Tue 26 Wed 27 Thu 28 Fri …" at bounding box center [451, 442] width 902 height 714
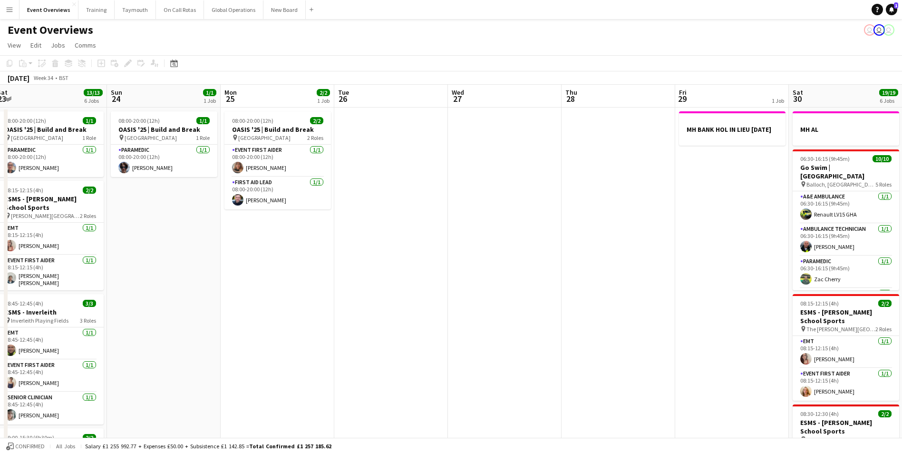
drag, startPoint x: 202, startPoint y: 270, endPoint x: 544, endPoint y: 261, distance: 342.2
click at [544, 261] on app-calendar-viewport "Thu 21 65/65 2 Jobs Fri 22 1/1 1 Job Sat 23 13/13 6 Jobs Sun 24 1/1 1 Job Mon 2…" at bounding box center [451, 442] width 902 height 714
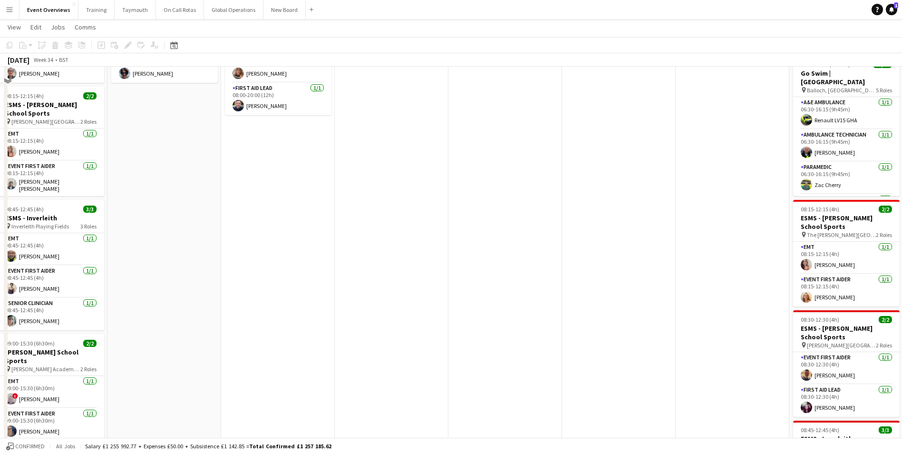
scroll to position [0, 0]
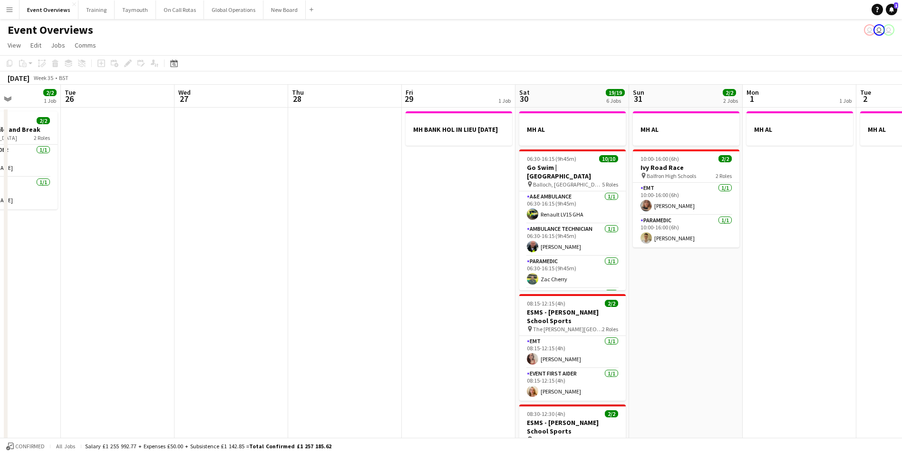
drag, startPoint x: 619, startPoint y: 287, endPoint x: 232, endPoint y: 316, distance: 388.8
click at [232, 316] on app-calendar-viewport "Sat 23 13/13 6 Jobs Sun 24 1/1 1 Job Mon 25 2/2 1 Job Tue 26 Wed 27 Thu 28 Fri …" at bounding box center [451, 442] width 902 height 714
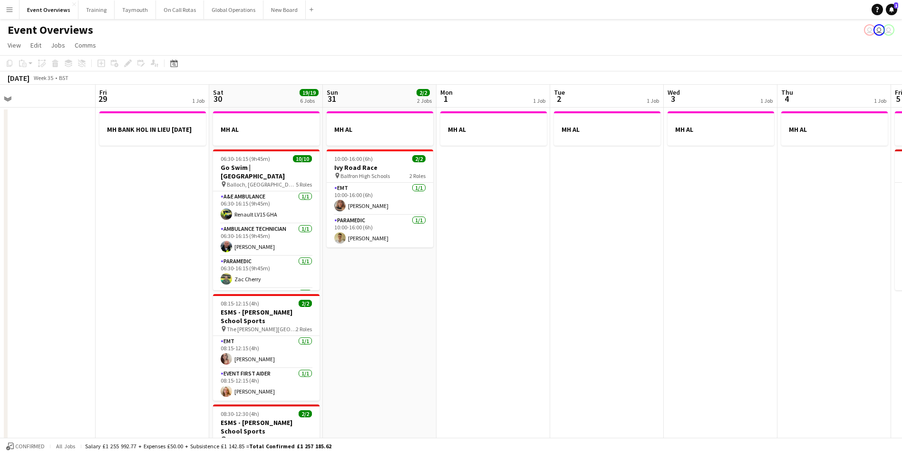
scroll to position [0, 381]
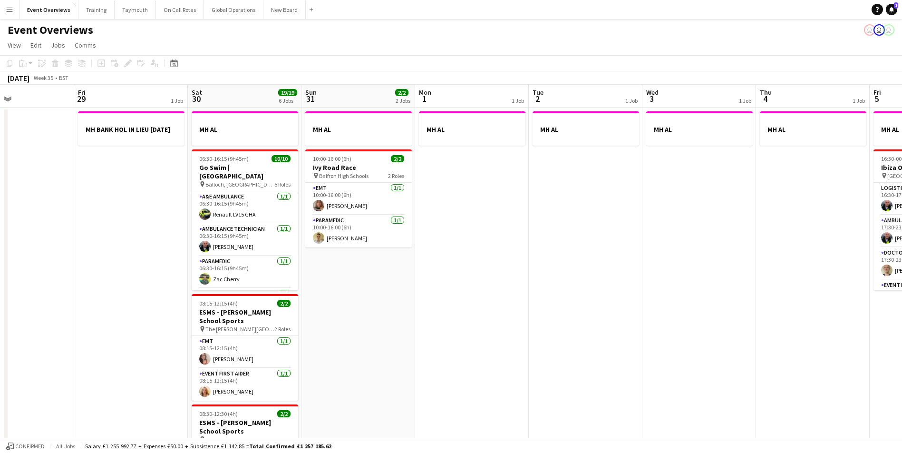
drag, startPoint x: 615, startPoint y: 306, endPoint x: 401, endPoint y: 307, distance: 214.1
click at [401, 307] on app-calendar-viewport "Mon 25 2/2 1 Job Tue 26 Wed 27 Thu 28 Fri 29 1 Job Sat 30 19/19 6 Jobs Sun 31 2…" at bounding box center [451, 442] width 902 height 714
click at [173, 61] on icon at bounding box center [173, 63] width 7 height 8
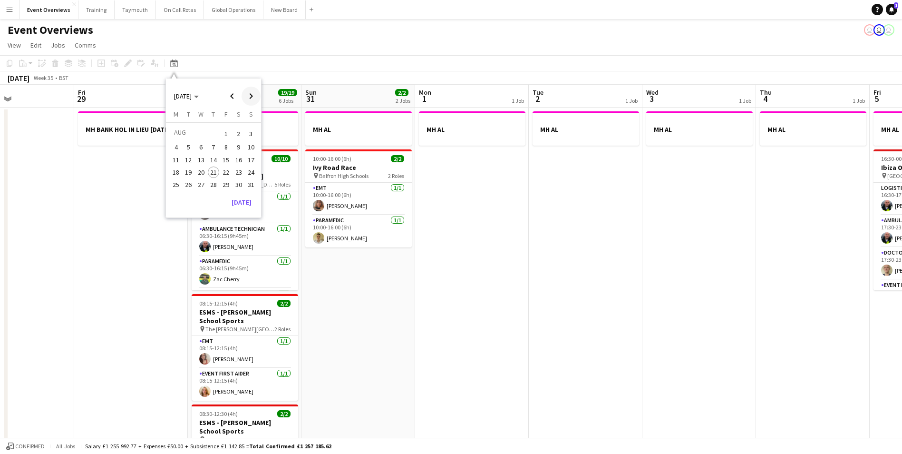
click at [249, 95] on span "Next month" at bounding box center [251, 96] width 19 height 19
click at [187, 179] on span "21" at bounding box center [188, 181] width 11 height 11
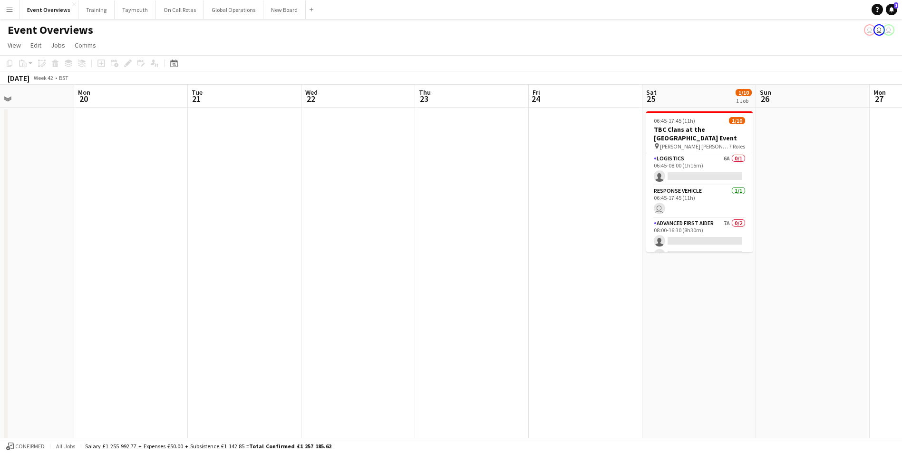
scroll to position [0, 327]
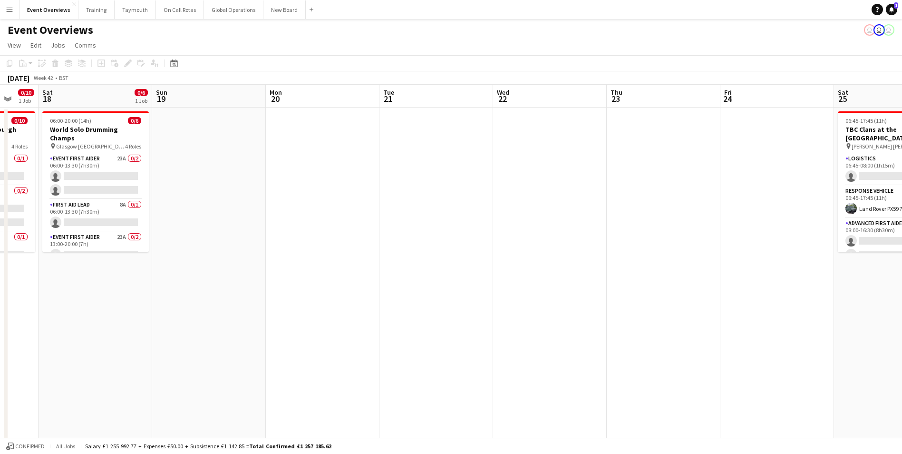
drag, startPoint x: 579, startPoint y: 320, endPoint x: 321, endPoint y: 331, distance: 258.6
click at [321, 331] on app-calendar-viewport "Wed 15 Thu 16 Fri 17 0/10 1 Job Sat 18 0/6 1 Job Sun 19 Mon 20 Tue 21 Wed 22 Th…" at bounding box center [451, 442] width 902 height 714
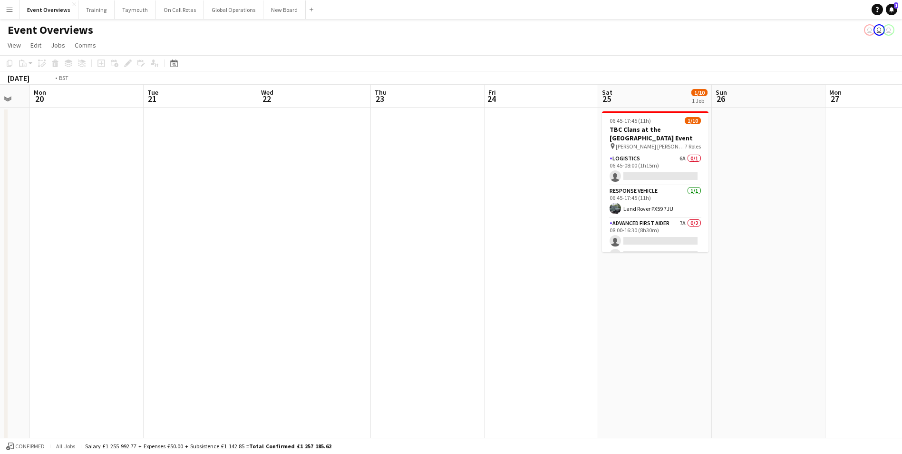
drag, startPoint x: 563, startPoint y: 327, endPoint x: 243, endPoint y: 333, distance: 320.2
click at [243, 333] on app-calendar-viewport "Fri 17 0/10 1 Job Sat 18 0/6 1 Job Sun 19 Mon 20 Tue 21 Wed 22 Thu 23 Fri 24 Sa…" at bounding box center [451, 442] width 902 height 714
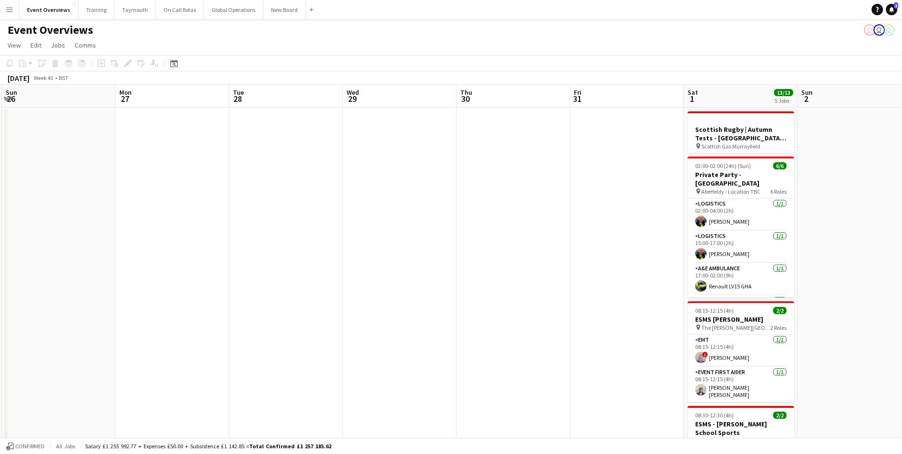
drag, startPoint x: 583, startPoint y: 336, endPoint x: 215, endPoint y: 340, distance: 368.7
click at [214, 340] on app-calendar-viewport "Thu 23 Fri 24 Sat 25 1/10 1 Job Sun 26 Mon 27 Tue 28 Wed 29 Thu 30 Fri 31 Sat 1…" at bounding box center [451, 442] width 902 height 714
drag, startPoint x: 377, startPoint y: 297, endPoint x: 148, endPoint y: 304, distance: 228.9
click at [148, 304] on app-calendar-viewport "Thu 23 Fri 24 Sat 25 1/10 1 Job Sun 26 Mon 27 Tue 28 Wed 29 Thu 30 Fri 31 Sat 1…" at bounding box center [451, 442] width 902 height 714
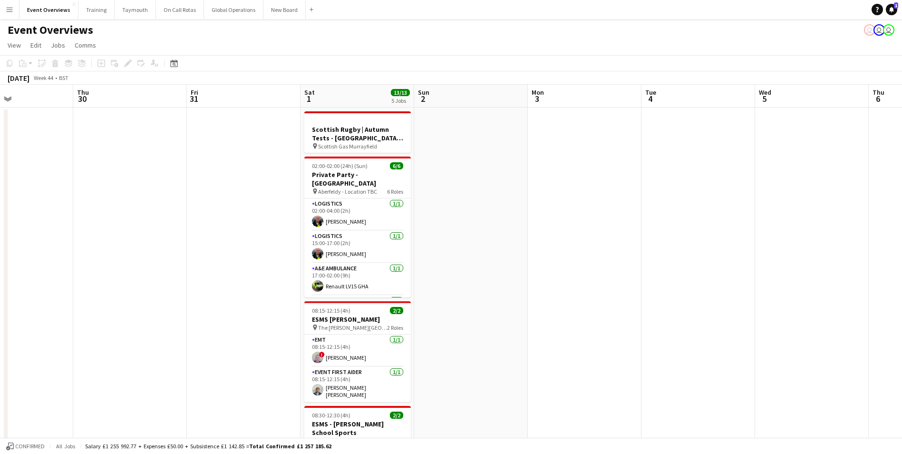
drag, startPoint x: 637, startPoint y: 280, endPoint x: 257, endPoint y: 294, distance: 379.9
click at [250, 294] on app-calendar-viewport "Sun 26 Mon 27 Tue 28 Wed 29 Thu 30 Fri 31 Sat 1 13/13 5 Jobs Sun 2 Mon 3 Tue 4 …" at bounding box center [451, 442] width 902 height 714
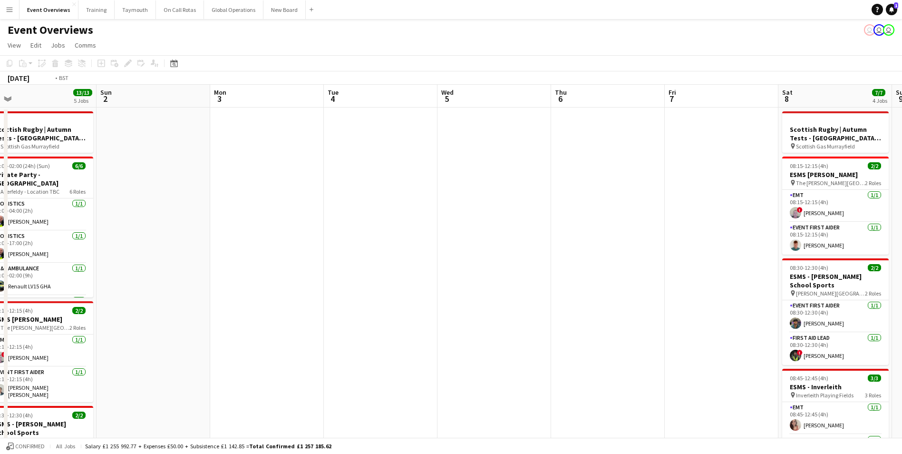
drag, startPoint x: 630, startPoint y: 278, endPoint x: 219, endPoint y: 283, distance: 411.1
click at [219, 283] on app-calendar-viewport "Wed 29 Thu 30 Fri 31 Sat 1 13/13 5 Jobs Sun 2 Mon 3 Tue 4 Wed 5 Thu 6 Fri 7 Sat…" at bounding box center [451, 442] width 902 height 714
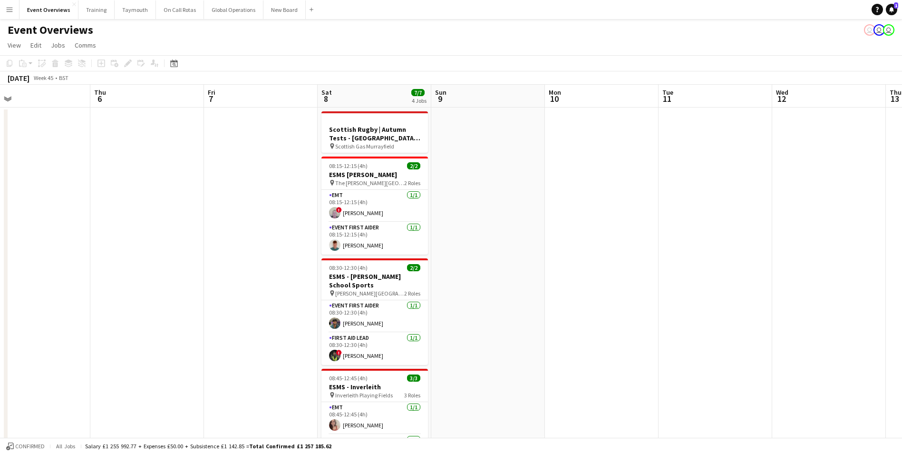
drag, startPoint x: 697, startPoint y: 272, endPoint x: 252, endPoint y: 279, distance: 445.8
click at [252, 279] on app-calendar-viewport "Sun 2 Mon 3 Tue 4 Wed 5 Thu 6 Fri 7 Sat 8 7/7 4 Jobs Sun 9 Mon 10 Tue 11 Wed 12…" at bounding box center [451, 442] width 902 height 714
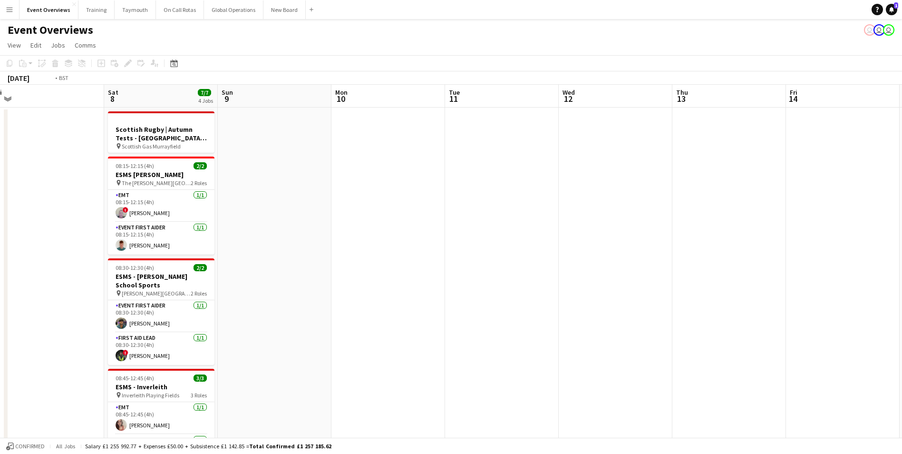
drag, startPoint x: 509, startPoint y: 270, endPoint x: 227, endPoint y: 272, distance: 281.6
click at [227, 272] on app-calendar-viewport "Wed 5 Thu 6 Fri 7 Sat 8 7/7 4 Jobs Sun 9 Mon 10 Tue 11 Wed 12 Thu 13 Fri 14 Sat…" at bounding box center [451, 442] width 902 height 714
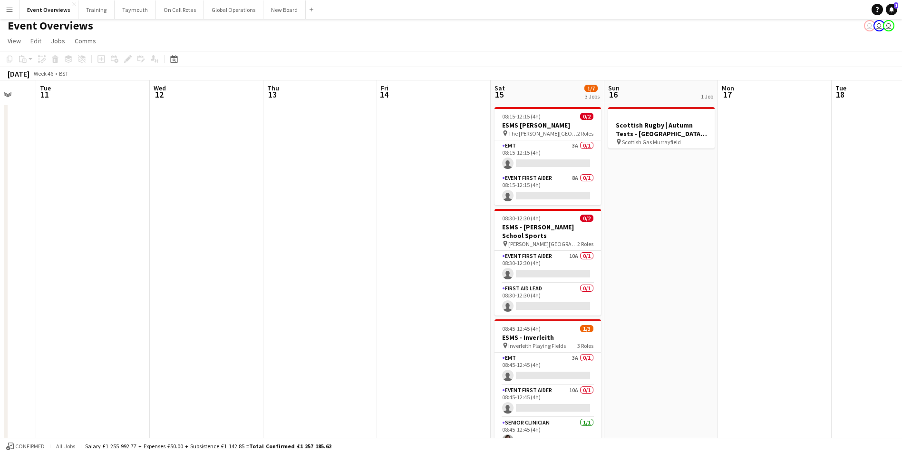
scroll to position [0, 0]
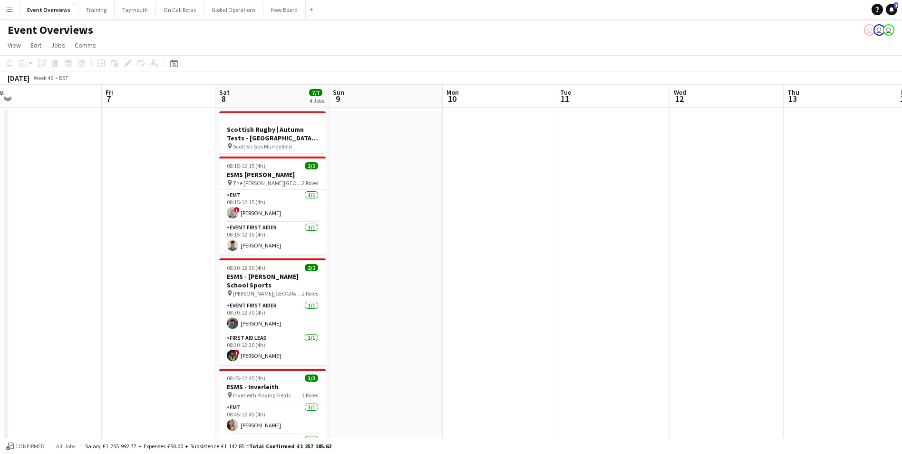
drag, startPoint x: 266, startPoint y: 179, endPoint x: 658, endPoint y: 185, distance: 392.1
click at [658, 185] on app-calendar-viewport "Tue 4 Wed 5 Thu 6 Fri 7 Sat 8 7/7 4 Jobs Sun 9 Mon 10 Tue 11 Wed 12 Thu 13 Fri …" at bounding box center [451, 442] width 902 height 714
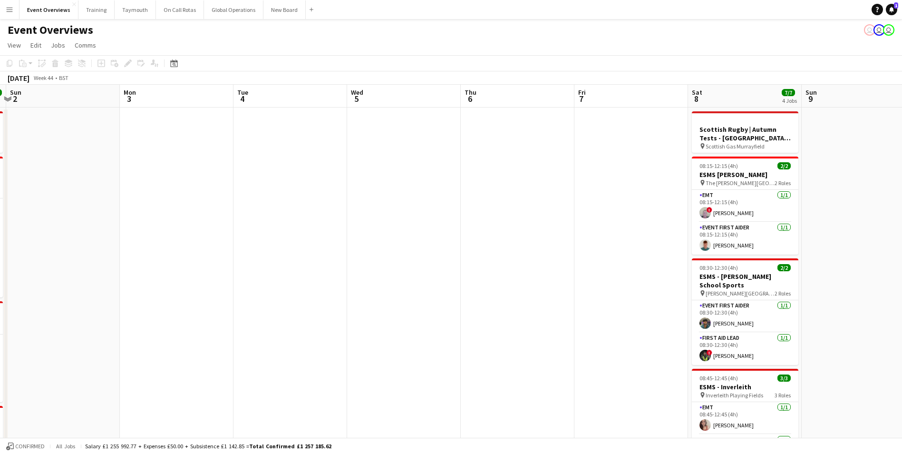
drag, startPoint x: 170, startPoint y: 271, endPoint x: 556, endPoint y: 223, distance: 388.7
click at [570, 225] on app-calendar-viewport "Fri 31 Sat 1 13/13 5 Jobs Sun 2 Mon 3 Tue 4 Wed 5 Thu 6 Fri 7 Sat 8 7/7 4 Jobs …" at bounding box center [451, 442] width 902 height 714
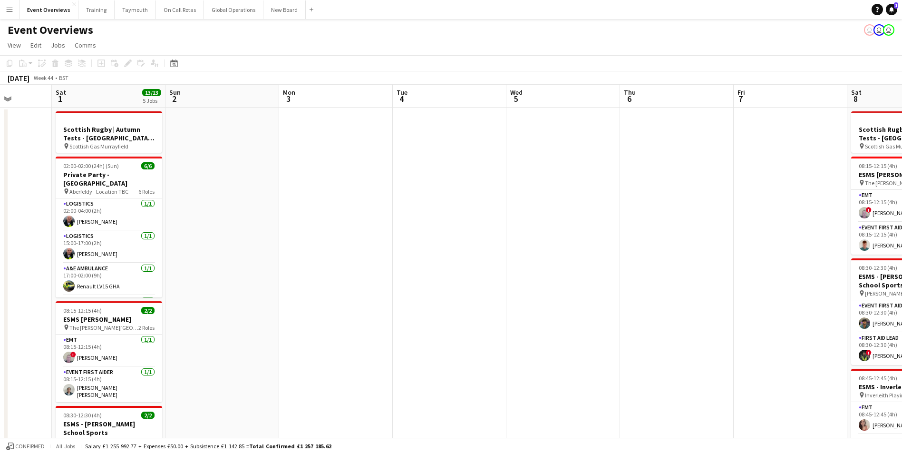
drag, startPoint x: 323, startPoint y: 239, endPoint x: 524, endPoint y: 234, distance: 201.3
click at [598, 230] on app-calendar-viewport "Wed 29 Thu 30 Fri 31 Sat 1 13/13 5 Jobs Sun 2 Mon 3 Tue 4 Wed 5 Thu 6 Fri 7 Sat…" at bounding box center [451, 442] width 902 height 714
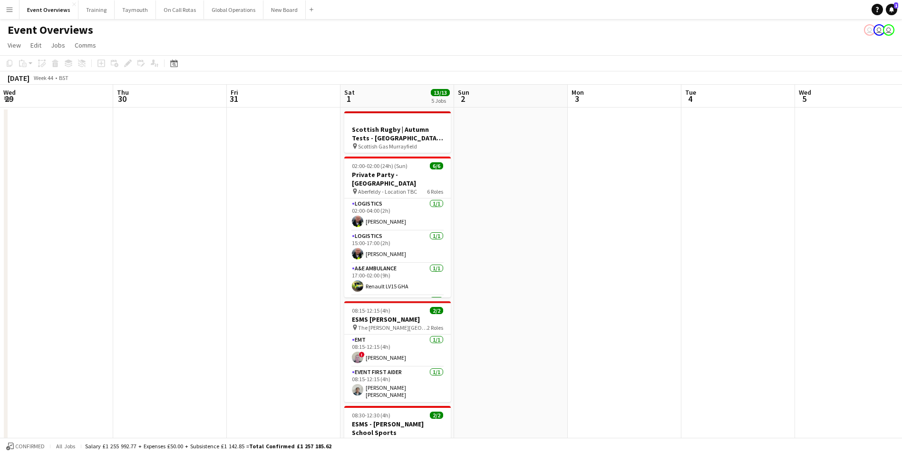
click at [615, 238] on app-calendar-viewport "Mon 27 Tue 28 Wed 29 Thu 30 Fri 31 Sat 1 13/13 5 Jobs Sun 2 Mon 3 Tue 4 Wed 5 T…" at bounding box center [451, 442] width 902 height 714
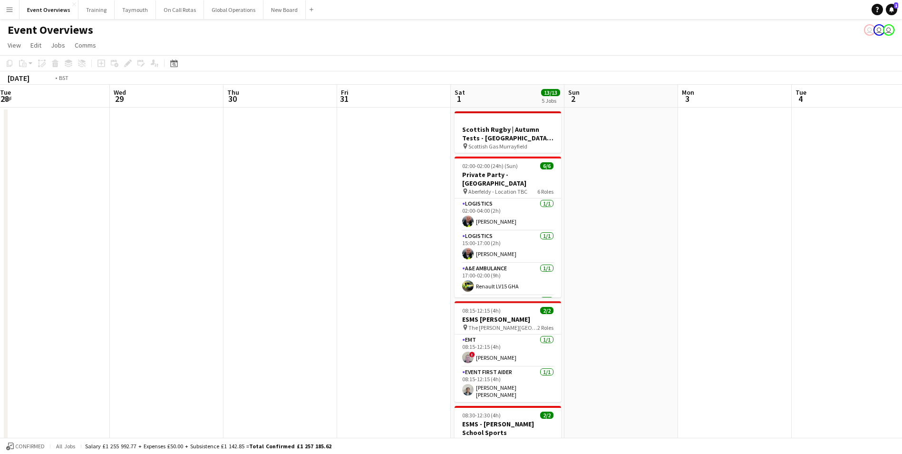
scroll to position [0, 267]
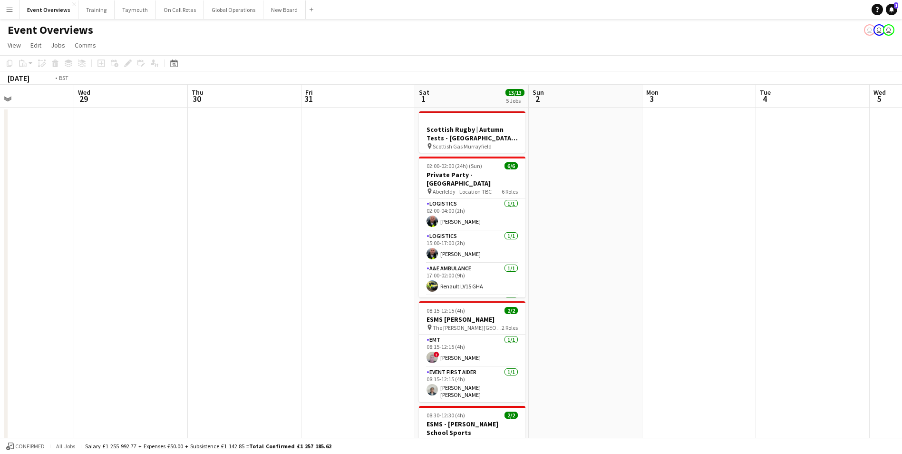
drag, startPoint x: 187, startPoint y: 265, endPoint x: 440, endPoint y: 248, distance: 253.6
click at [460, 246] on app-calendar-viewport "Sun 26 Mon 27 Tue 28 Wed 29 Thu 30 Fri 31 Sat 1 13/13 5 Jobs Sun 2 Mon 3 Tue 4 …" at bounding box center [451, 442] width 902 height 714
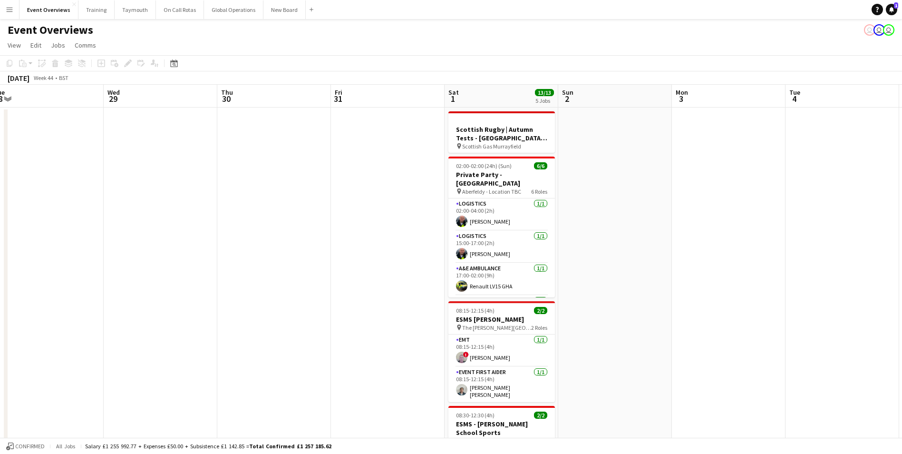
drag, startPoint x: 782, startPoint y: 214, endPoint x: 564, endPoint y: 254, distance: 222.0
click at [564, 254] on app-calendar-viewport "Sat 25 1/10 1 Job Sun 26 Mon 27 Tue 28 Wed 29 Thu 30 Fri 31 Sat 1 13/13 5 Jobs …" at bounding box center [451, 442] width 902 height 714
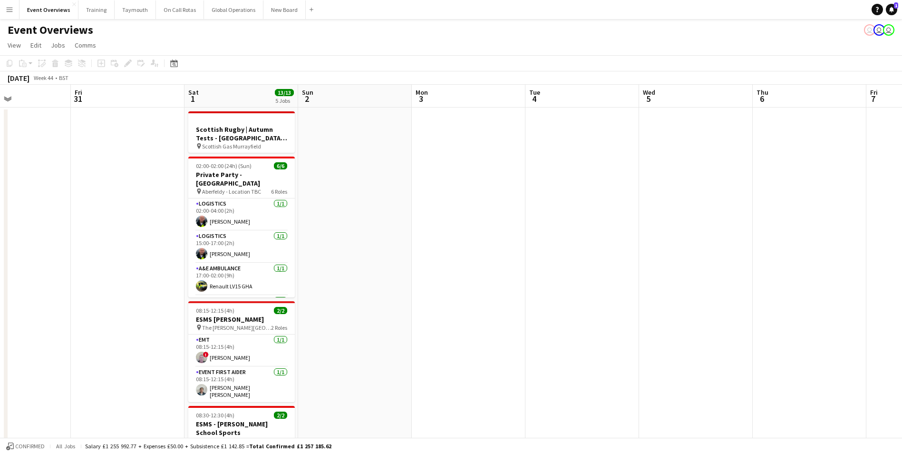
drag, startPoint x: 529, startPoint y: 251, endPoint x: 392, endPoint y: 254, distance: 136.6
click at [392, 254] on app-calendar-viewport "Mon 27 Tue 28 Wed 29 Thu 30 Fri 31 Sat 1 13/13 5 Jobs Sun 2 Mon 3 Tue 4 Wed 5 T…" at bounding box center [451, 442] width 902 height 714
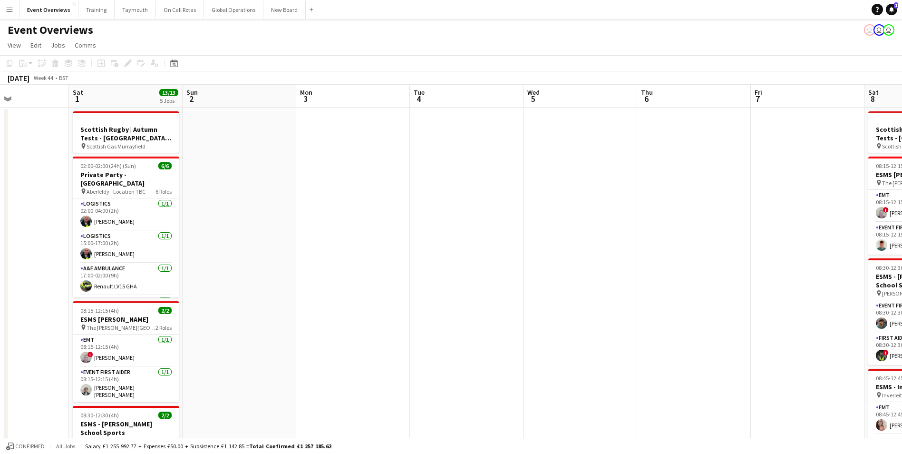
drag, startPoint x: 451, startPoint y: 255, endPoint x: 329, endPoint y: 260, distance: 122.4
click at [329, 260] on app-calendar-viewport "Tue 28 Wed 29 Thu 30 Fri 31 Sat 1 13/13 5 Jobs Sun 2 Mon 3 Tue 4 Wed 5 Thu 6 Fr…" at bounding box center [451, 442] width 902 height 714
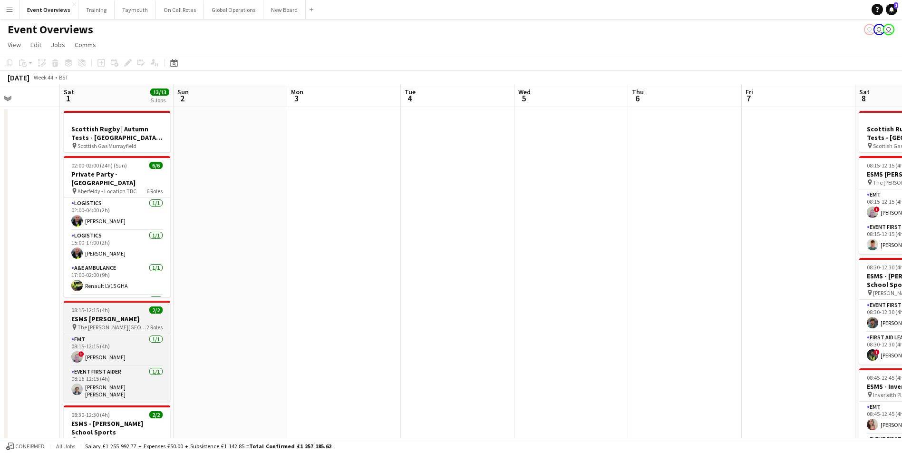
scroll to position [0, 0]
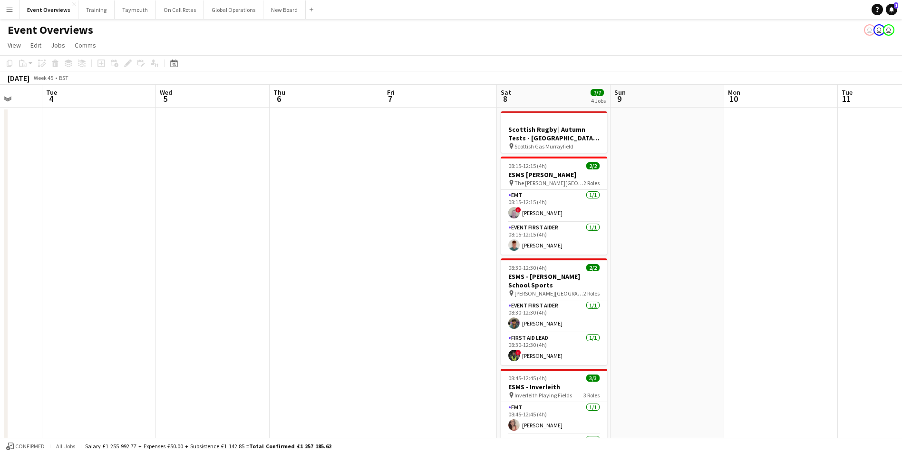
drag, startPoint x: 685, startPoint y: 304, endPoint x: 288, endPoint y: 313, distance: 396.9
click at [288, 313] on app-calendar-viewport "Sat 1 13/13 5 Jobs Sun 2 Mon 3 Tue 4 Wed 5 Thu 6 Fri 7 Sat 8 7/7 4 Jobs Sun 9 M…" at bounding box center [451, 442] width 902 height 714
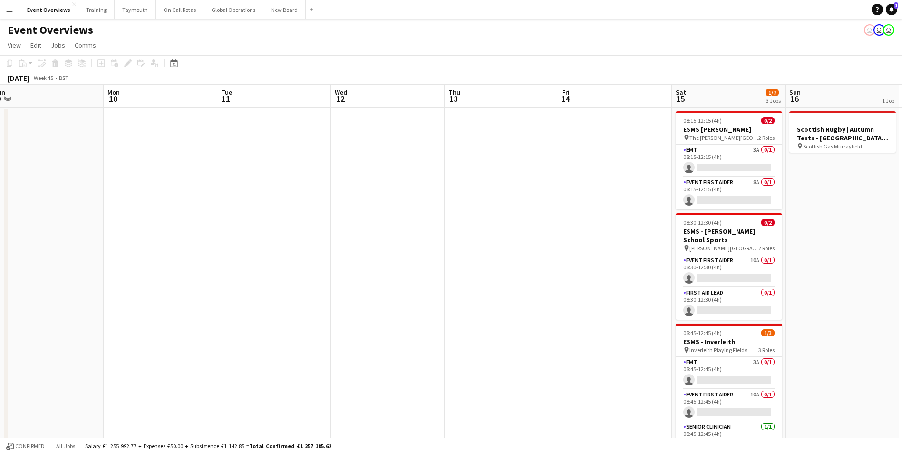
scroll to position [0, 350]
drag, startPoint x: 592, startPoint y: 298, endPoint x: 134, endPoint y: 325, distance: 458.9
click at [0, 343] on html "Menu Boards Boards Boards All jobs Status Workforce Workforce My Workforce Recr…" at bounding box center [451, 407] width 902 height 814
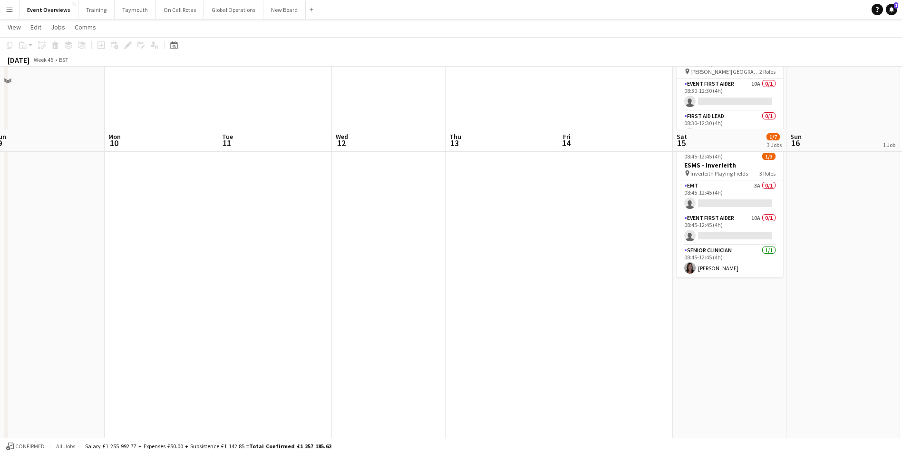
scroll to position [0, 0]
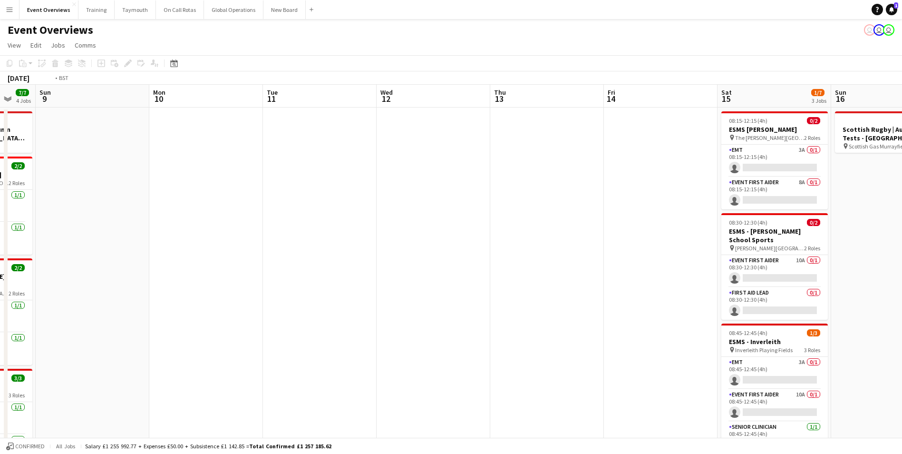
drag, startPoint x: 420, startPoint y: 296, endPoint x: 160, endPoint y: 304, distance: 259.4
click at [92, 306] on app-calendar-viewport "Thu 6 Fri 7 Sat 8 7/7 4 Jobs Sun 9 Mon 10 Tue 11 Wed 12 Thu 13 Fri 14 Sat 15 1/…" at bounding box center [451, 442] width 902 height 714
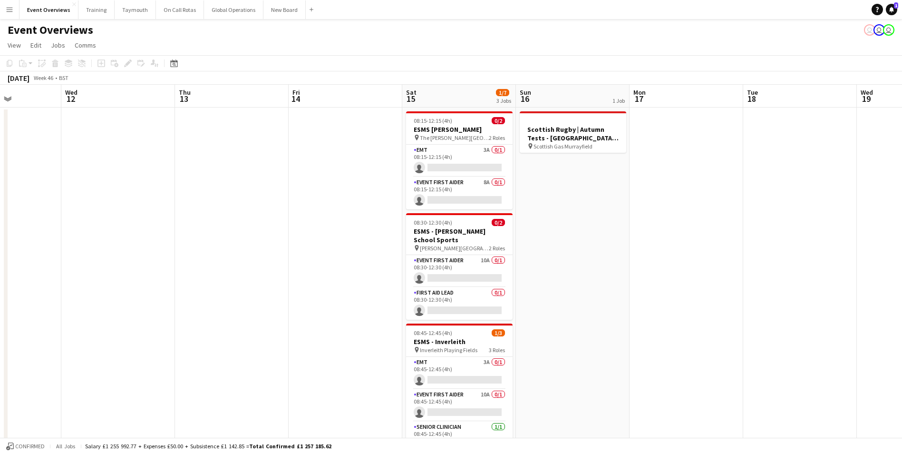
drag, startPoint x: 467, startPoint y: 286, endPoint x: 168, endPoint y: 292, distance: 298.8
click at [168, 292] on app-calendar-viewport "Sun 9 Mon 10 Tue 11 Wed 12 Thu 13 Fri 14 Sat 15 1/7 3 Jobs Sun 16 1 Job Mon 17 …" at bounding box center [451, 442] width 902 height 714
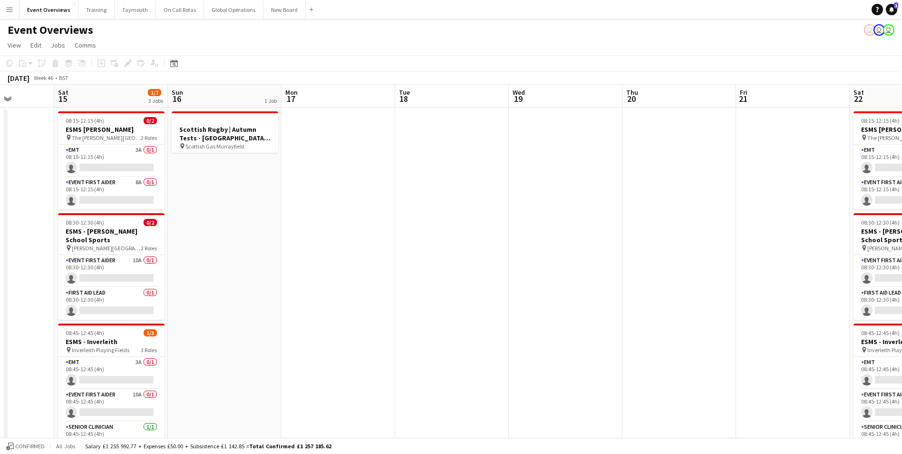
drag, startPoint x: 534, startPoint y: 269, endPoint x: 269, endPoint y: 278, distance: 265.6
click at [269, 278] on app-calendar-viewport "Wed 12 Thu 13 Fri 14 Sat 15 1/7 3 Jobs Sun 16 1 Job Mon 17 Tue 18 Wed 19 Thu 20…" at bounding box center [451, 442] width 902 height 714
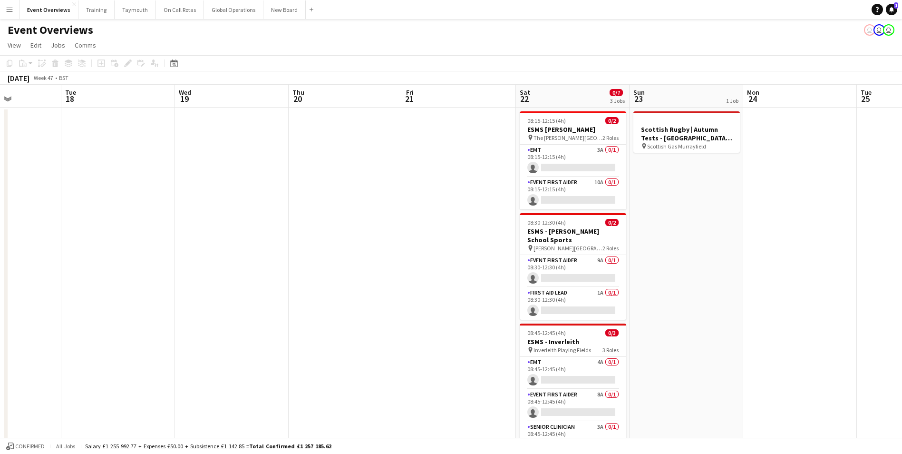
drag, startPoint x: 441, startPoint y: 305, endPoint x: 176, endPoint y: 317, distance: 266.2
click at [143, 318] on app-calendar-viewport "Sat 15 1/7 3 Jobs Sun 16 1 Job Mon 17 Tue 18 Wed 19 Thu 20 Fri 21 Sat 22 0/7 3 …" at bounding box center [451, 442] width 902 height 714
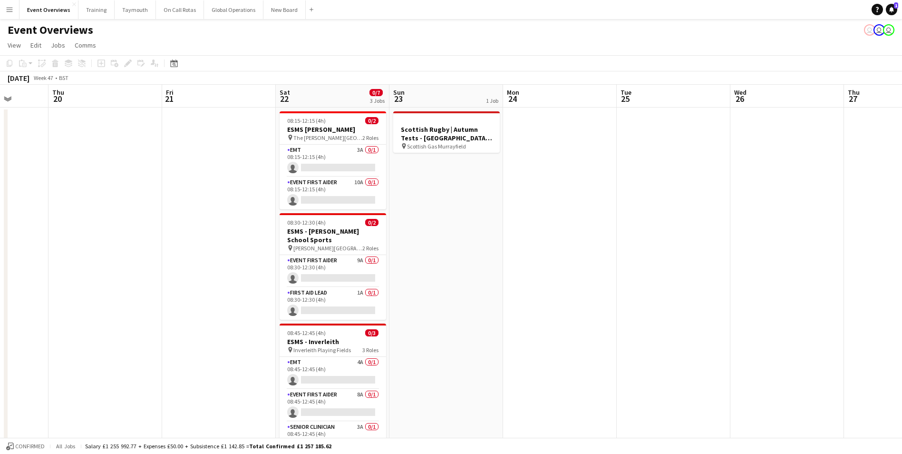
drag, startPoint x: 550, startPoint y: 290, endPoint x: 209, endPoint y: 307, distance: 341.6
click at [209, 307] on app-calendar-viewport "Mon 17 Tue 18 Wed 19 Thu 20 Fri 21 Sat 22 0/7 3 Jobs Sun 23 1 Job Mon 24 Tue 25…" at bounding box center [451, 442] width 902 height 714
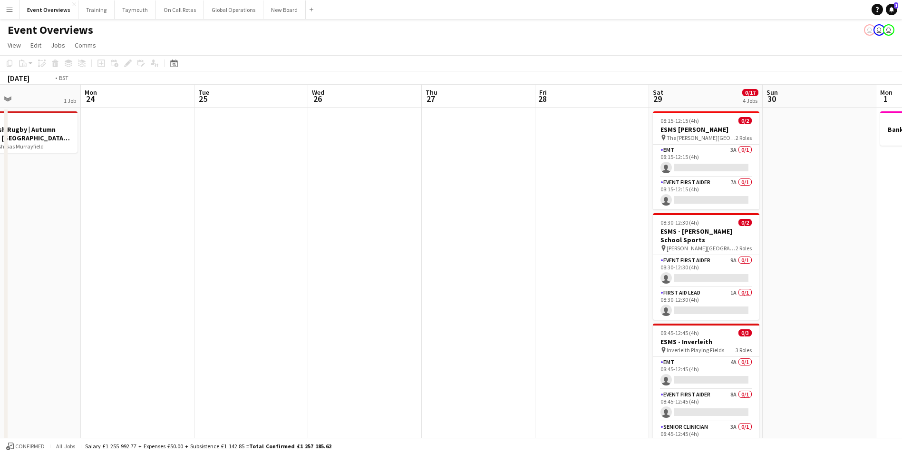
click at [279, 307] on app-calendar-viewport "Thu 20 Fri 21 Sat 22 0/7 3 Jobs Sun 23 1 Job Mon 24 Tue 25 Wed 26 Thu 27 Fri 28…" at bounding box center [451, 442] width 902 height 714
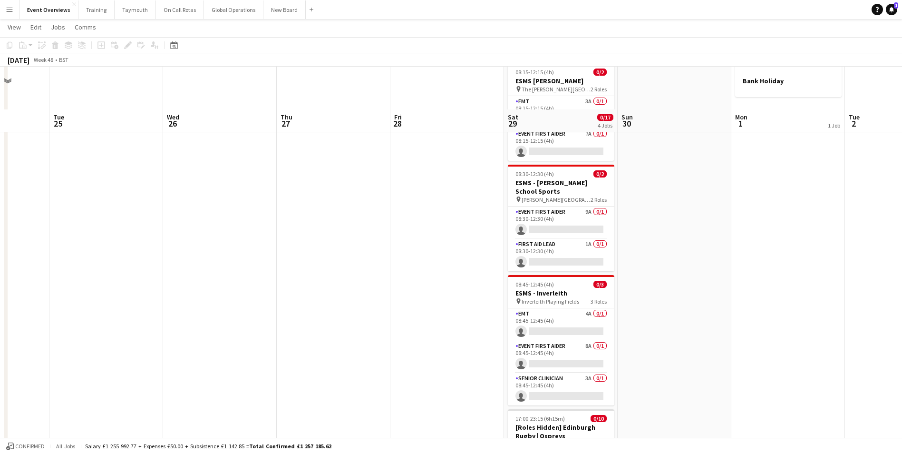
scroll to position [143, 0]
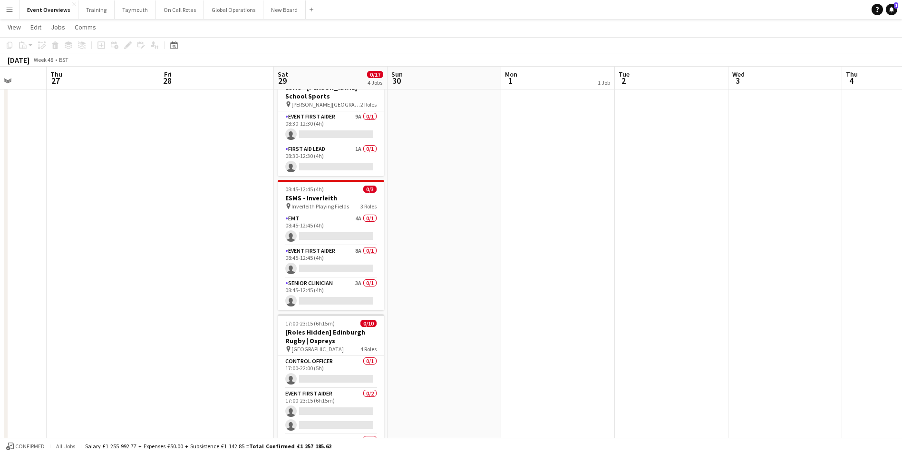
drag, startPoint x: 390, startPoint y: 299, endPoint x: 135, endPoint y: 311, distance: 255.3
click at [136, 311] on app-calendar-viewport "Mon 24 Tue 25 Wed 26 Thu 27 Fri 28 Sat 29 0/17 4 Jobs Sun 30 Mon 1 1 Job Tue 2 …" at bounding box center [451, 274] width 902 height 760
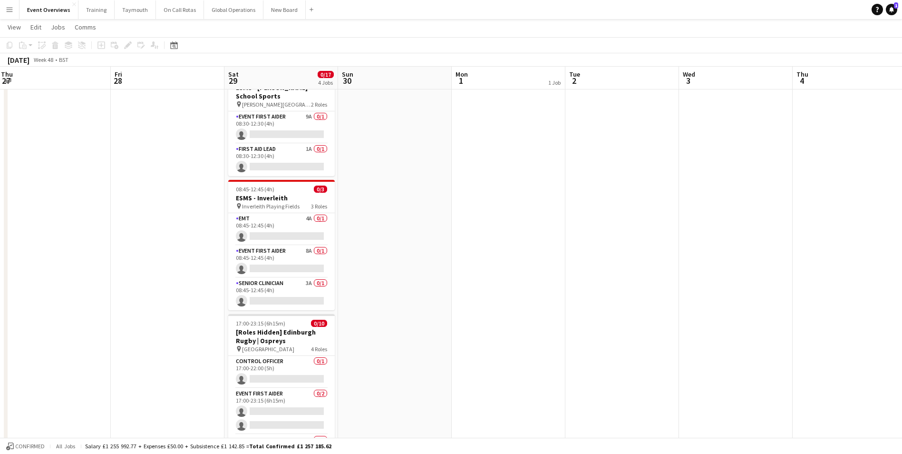
drag, startPoint x: 545, startPoint y: 280, endPoint x: 281, endPoint y: 305, distance: 264.7
click at [282, 304] on app-calendar-viewport "Mon 24 Tue 25 Wed 26 Thu 27 Fri 28 Sat 29 0/17 4 Jobs Sun 30 Mon 1 1 Job Tue 2 …" at bounding box center [451, 274] width 902 height 760
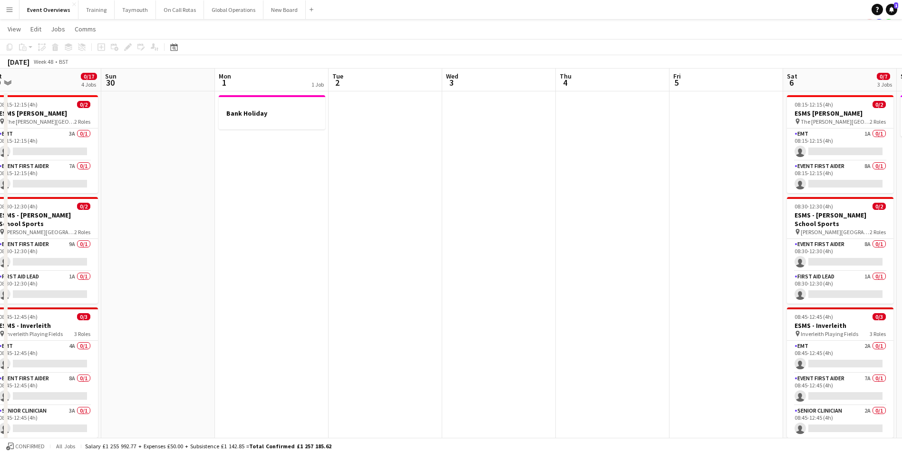
scroll to position [0, 0]
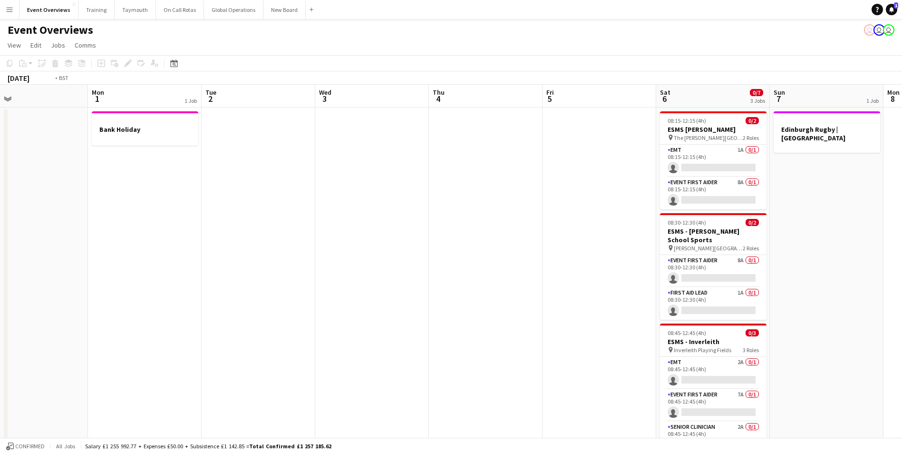
drag, startPoint x: 585, startPoint y: 265, endPoint x: 226, endPoint y: 282, distance: 359.1
click at [235, 282] on app-calendar-viewport "Thu 27 Fri 28 Sat 29 0/17 4 Jobs Sun 30 Mon 1 1 Job Tue 2 Wed 3 Thu 4 Fri 5 Sat…" at bounding box center [451, 442] width 902 height 714
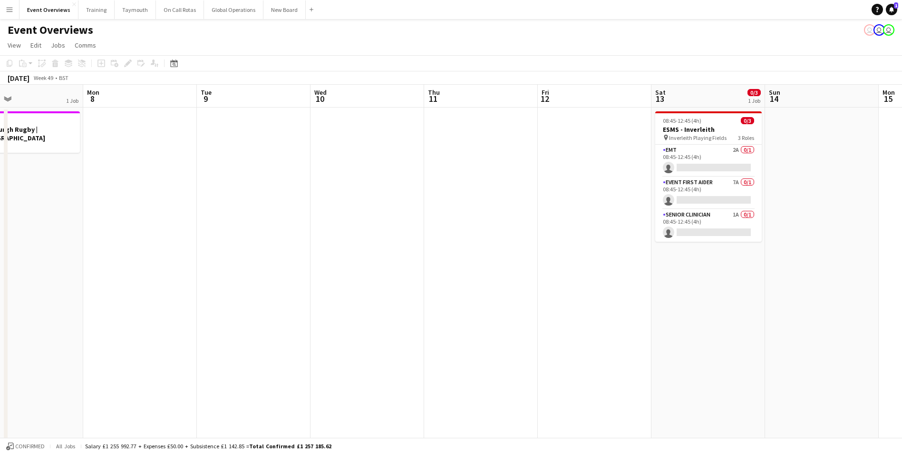
drag, startPoint x: 761, startPoint y: 269, endPoint x: 270, endPoint y: 314, distance: 492.6
click at [270, 314] on app-calendar-viewport "Thu 4 Fri 5 Sat 6 0/7 3 Jobs Sun 7 1 Job Mon 8 Tue 9 Wed 10 Thu 11 Fri 12 Sat 1…" at bounding box center [451, 442] width 902 height 714
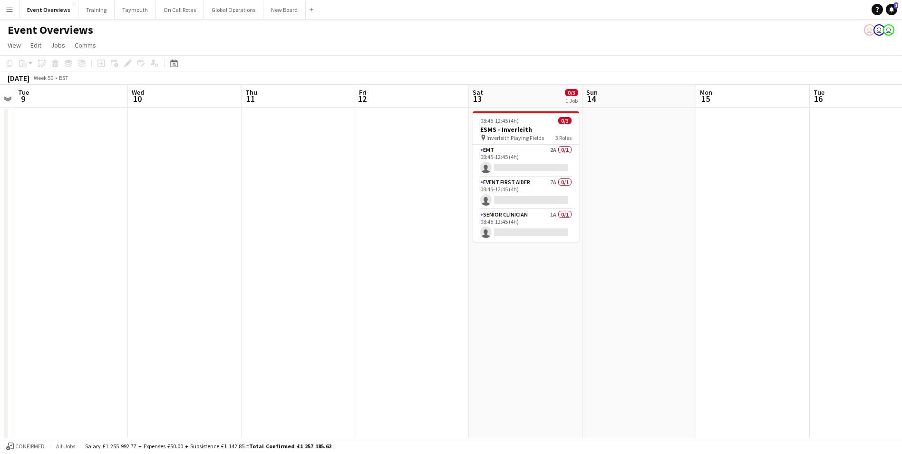
drag, startPoint x: 608, startPoint y: 291, endPoint x: 170, endPoint y: 302, distance: 438.8
click at [170, 302] on app-calendar-viewport "Sat 6 0/7 3 Jobs Sun 7 1 Job Mon 8 Tue 9 Wed 10 Thu 11 Fri 12 Sat 13 0/3 1 Job …" at bounding box center [451, 442] width 902 height 714
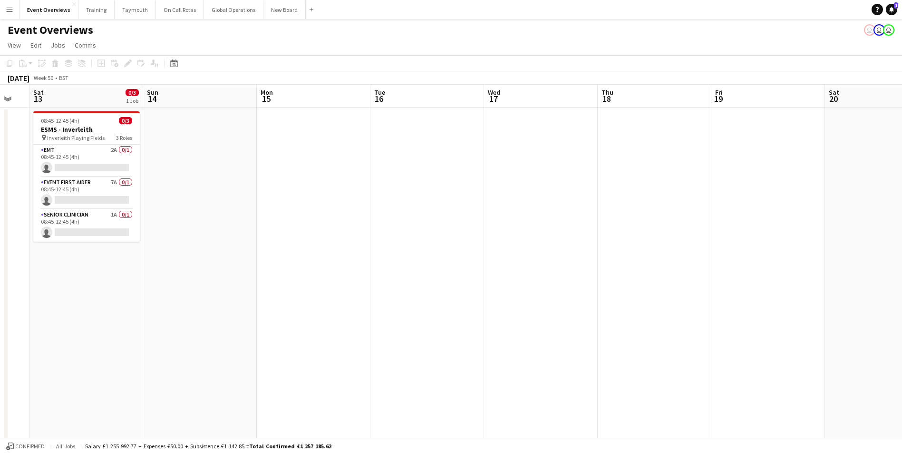
drag, startPoint x: 474, startPoint y: 284, endPoint x: 78, endPoint y: 314, distance: 397.9
click at [78, 314] on app-calendar-viewport "Wed 10 Thu 11 Fri 12 Sat 13 0/3 1 Job Sun 14 Mon 15 Tue 16 Wed 17 Thu 18 Fri 19…" at bounding box center [451, 442] width 902 height 714
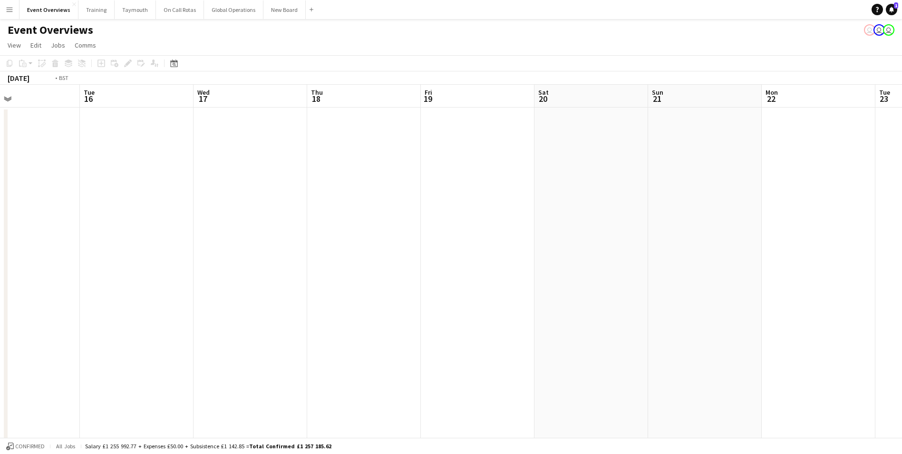
drag, startPoint x: 338, startPoint y: 301, endPoint x: 228, endPoint y: 296, distance: 110.0
click at [87, 308] on app-calendar-viewport "Fri 12 Sat 13 0/3 1 Job Sun 14 Mon 15 Tue 16 Wed 17 Thu 18 Fri 19 Sat 20 Sun 21…" at bounding box center [451, 442] width 902 height 714
drag, startPoint x: 425, startPoint y: 283, endPoint x: 159, endPoint y: 296, distance: 266.2
click at [56, 298] on app-calendar-viewport "Sun 14 Mon 15 Tue 16 Wed 17 Thu 18 Fri 19 Sat 20 Sun 21 Mon 22 Tue 23 Wed 24 Th…" at bounding box center [451, 442] width 902 height 714
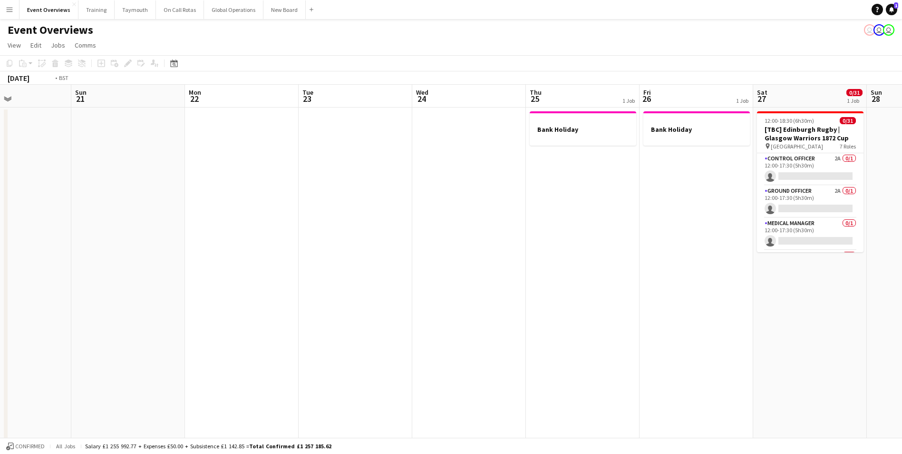
drag, startPoint x: 485, startPoint y: 276, endPoint x: 69, endPoint y: 300, distance: 416.9
click at [69, 300] on app-calendar-viewport "Wed 17 Thu 18 Fri 19 Sat 20 Sun 21 Mon 22 Tue 23 Wed 24 Thu 25 1 Job Fri 26 1 J…" at bounding box center [451, 442] width 902 height 714
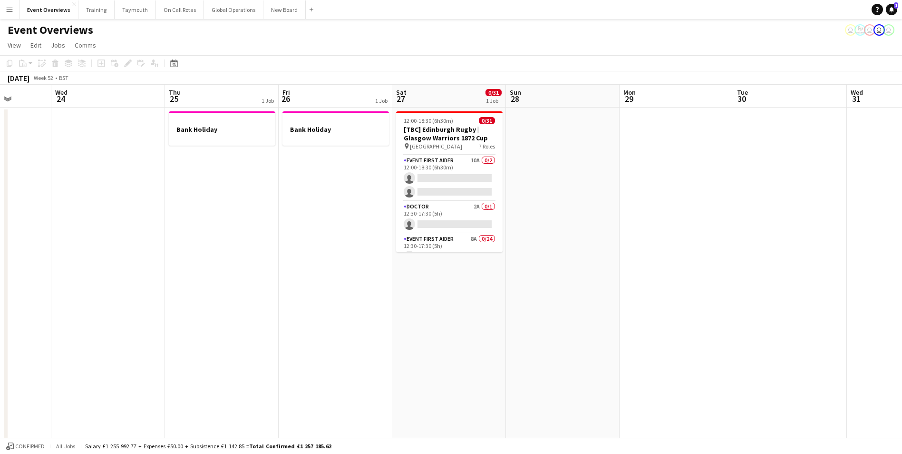
scroll to position [143, 0]
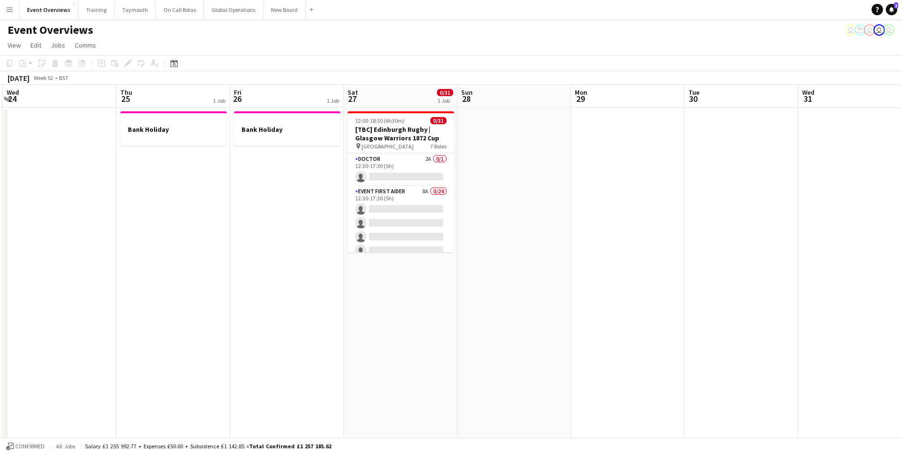
drag, startPoint x: 217, startPoint y: 305, endPoint x: 41, endPoint y: 335, distance: 178.6
click at [35, 336] on app-calendar-viewport "Sun 21 Mon 22 Tue 23 Wed 24 Thu 25 1 Job Fri 26 1 Job Sat 27 0/31 1 Job Sun 28 …" at bounding box center [451, 442] width 902 height 714
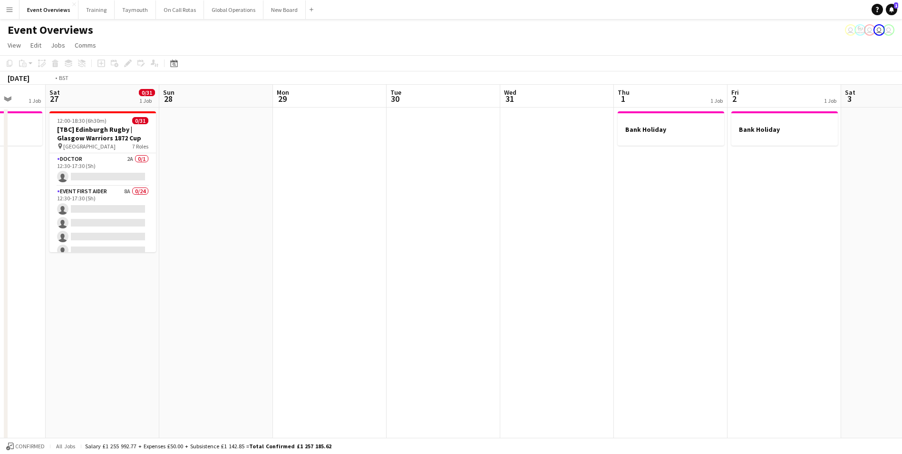
drag, startPoint x: 581, startPoint y: 335, endPoint x: 164, endPoint y: 328, distance: 417.8
click at [124, 334] on app-calendar-viewport "Wed 24 Thu 25 1 Job Fri 26 1 Job Sat 27 0/31 1 Job Sun 28 Mon 29 Tue 30 Wed 31 …" at bounding box center [451, 442] width 902 height 714
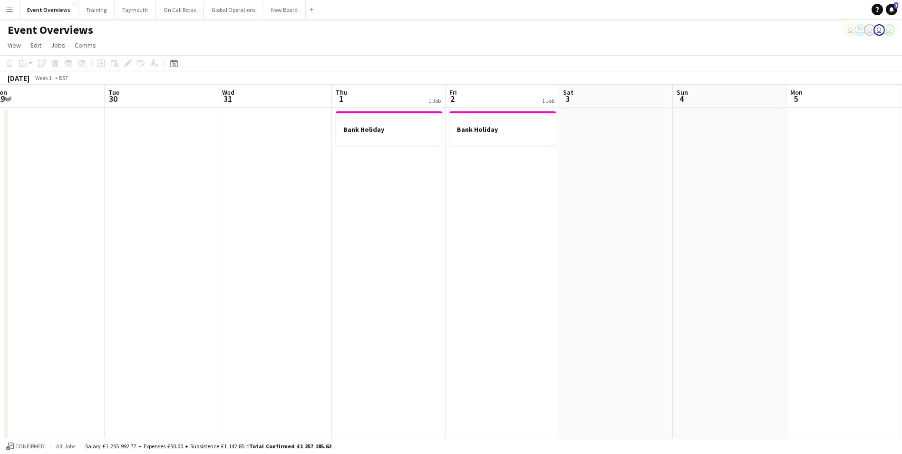
drag, startPoint x: 454, startPoint y: 308, endPoint x: 268, endPoint y: 294, distance: 186.6
click at [123, 310] on app-calendar-viewport "Sat 27 0/31 1 Job Sun 28 Mon 29 Tue 30 Wed 31 Thu 1 1 Job Fri 2 1 Job Sat 3 Sun…" at bounding box center [451, 442] width 902 height 714
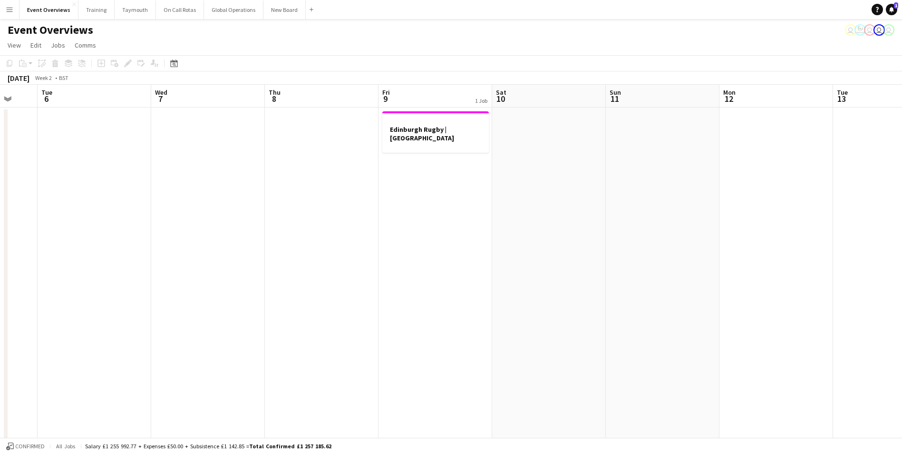
drag, startPoint x: 749, startPoint y: 240, endPoint x: 281, endPoint y: 266, distance: 468.9
click at [281, 266] on app-calendar-viewport "Sat 3 Sun 4 Mon 5 Tue 6 Wed 7 Thu 8 Fri 9 1 Job Sat 10 Sun 11 Mon 12 Tue 13 Wed…" at bounding box center [451, 442] width 902 height 714
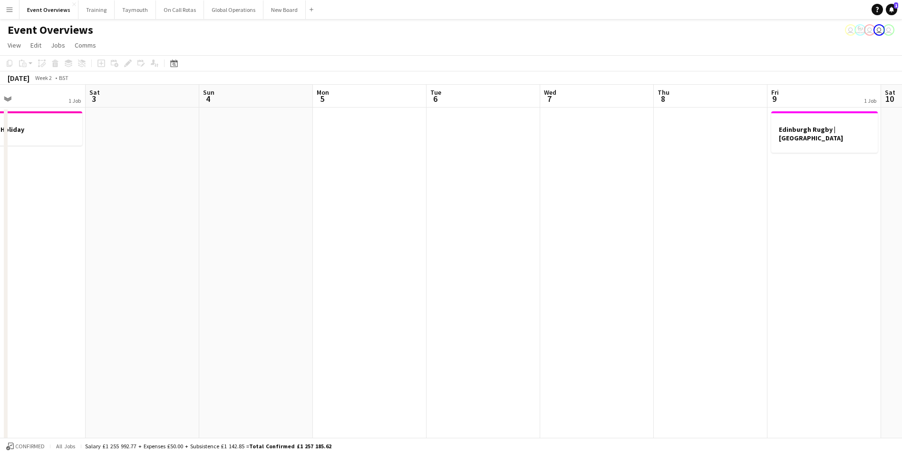
drag, startPoint x: 575, startPoint y: 277, endPoint x: 800, endPoint y: 268, distance: 225.2
click at [800, 268] on app-calendar-viewport "Wed 31 Thu 1 1 Job Fri 2 1 Job Sat 3 Sun 4 Mon 5 Tue 6 Wed 7 Thu 8 Fri 9 1 Job …" at bounding box center [451, 442] width 902 height 714
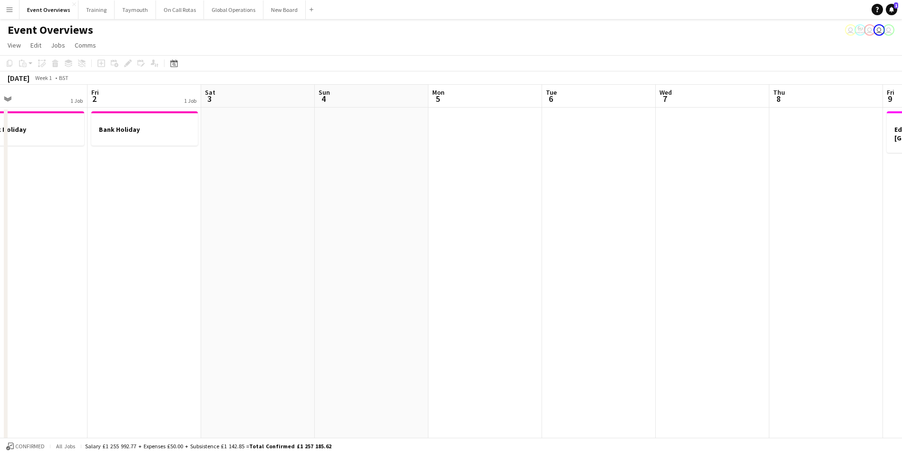
scroll to position [0, 217]
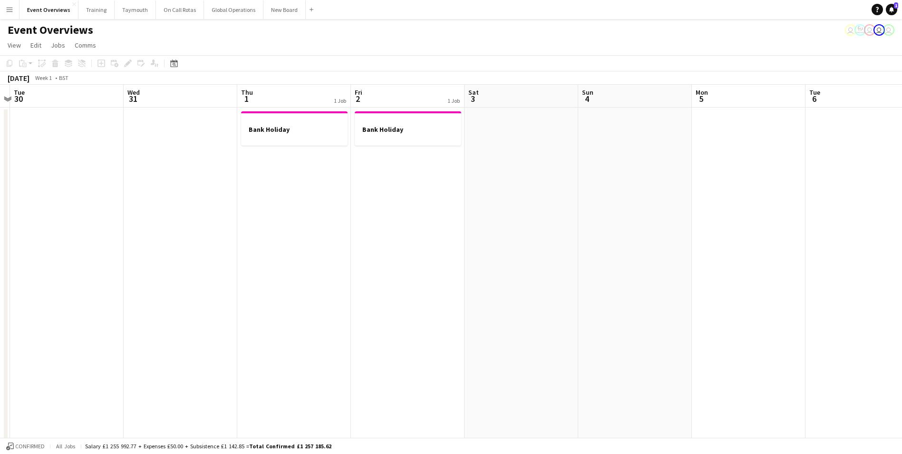
drag, startPoint x: 367, startPoint y: 271, endPoint x: 632, endPoint y: 266, distance: 265.5
click at [632, 266] on app-calendar-viewport "Sun 28 Mon 29 Tue 30 Wed 31 Thu 1 1 Job Fri 2 1 Job Sat 3 Sun 4 Mon 5 Tue 6 Wed…" at bounding box center [451, 442] width 902 height 714
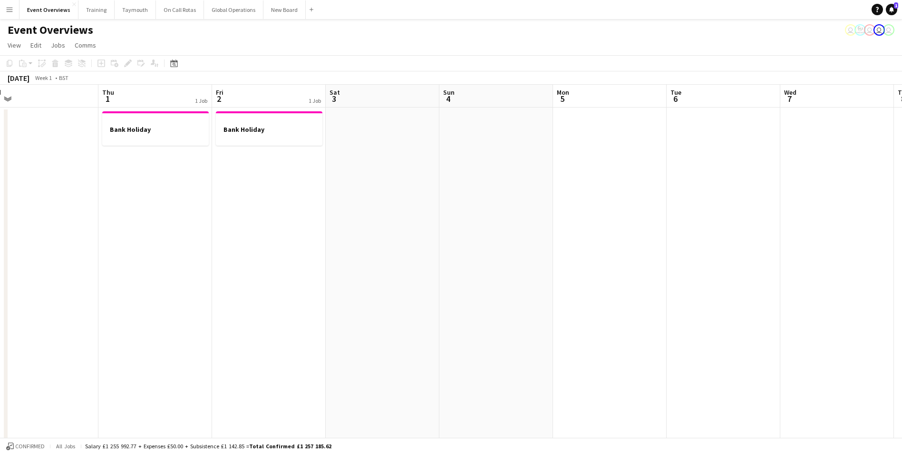
drag, startPoint x: 416, startPoint y: 238, endPoint x: 158, endPoint y: 264, distance: 259.2
click at [158, 264] on app-calendar-viewport "Sun 28 Mon 29 Tue 30 Wed 31 Thu 1 1 Job Fri 2 1 Job Sat 3 Sun 4 Mon 5 Tue 6 Wed…" at bounding box center [451, 442] width 902 height 714
